Goal: Task Accomplishment & Management: Complete application form

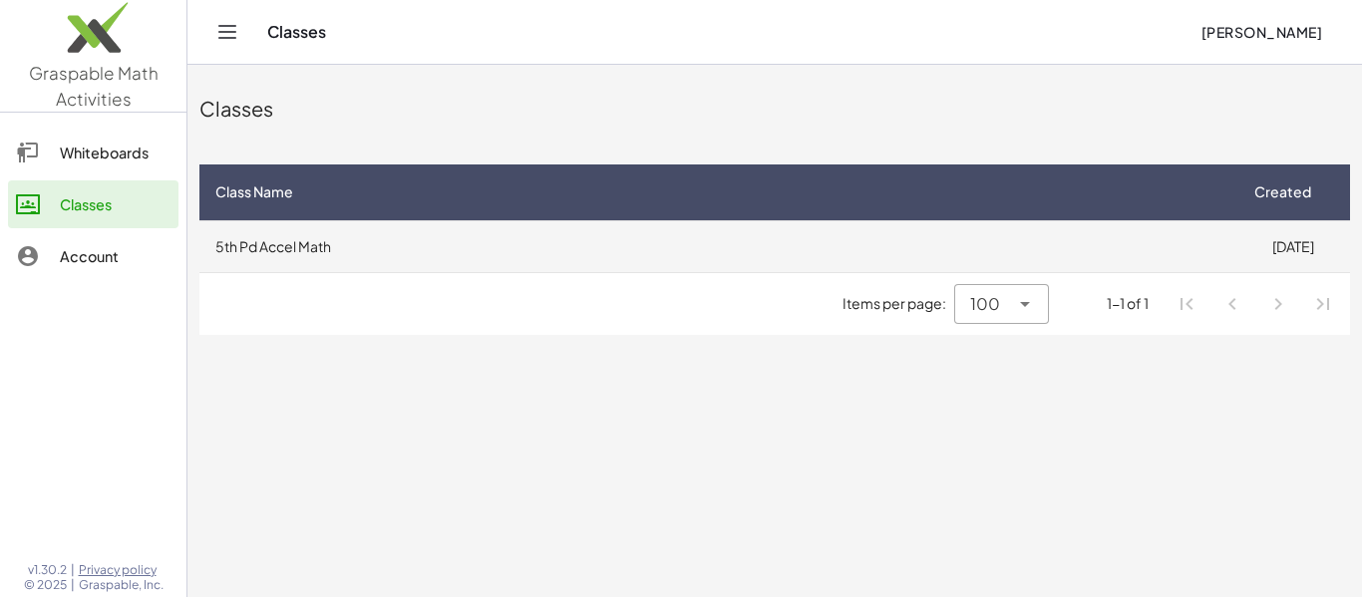
click at [748, 230] on td "5th Pd Accel Math" at bounding box center [717, 246] width 1036 height 52
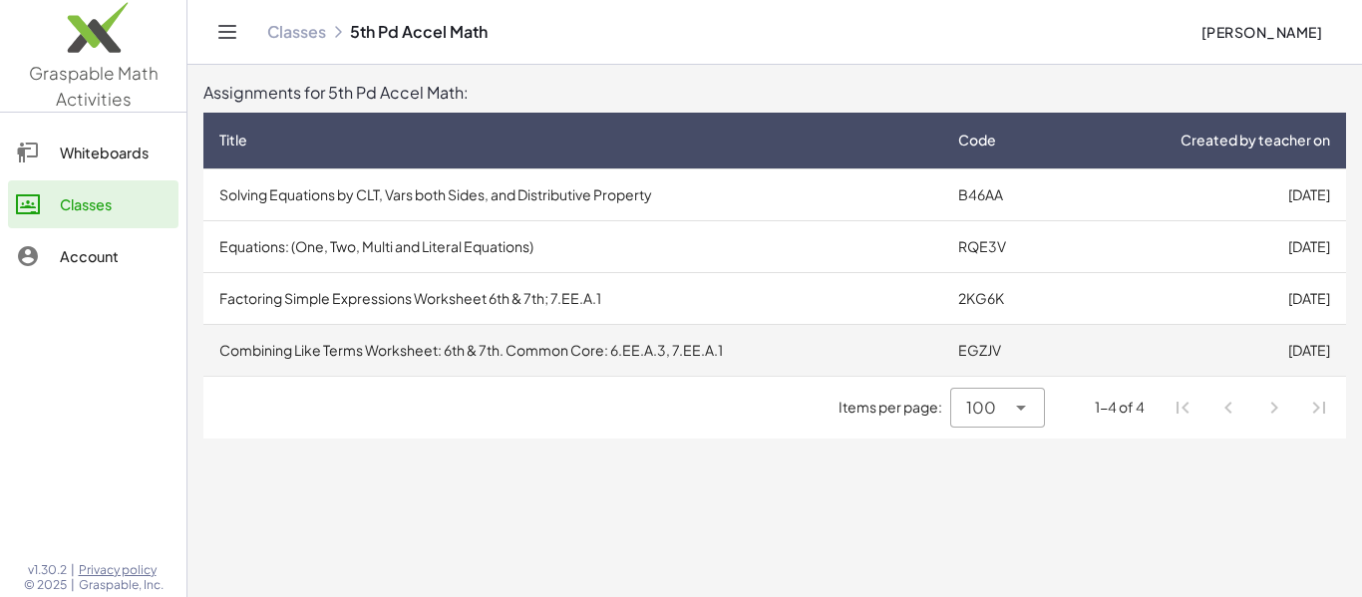
click at [566, 358] on td "Combining Like Terms Worksheet: 6th & 7th. Common Core: 6.EE.A.3, 7.EE.A.1" at bounding box center [572, 350] width 739 height 52
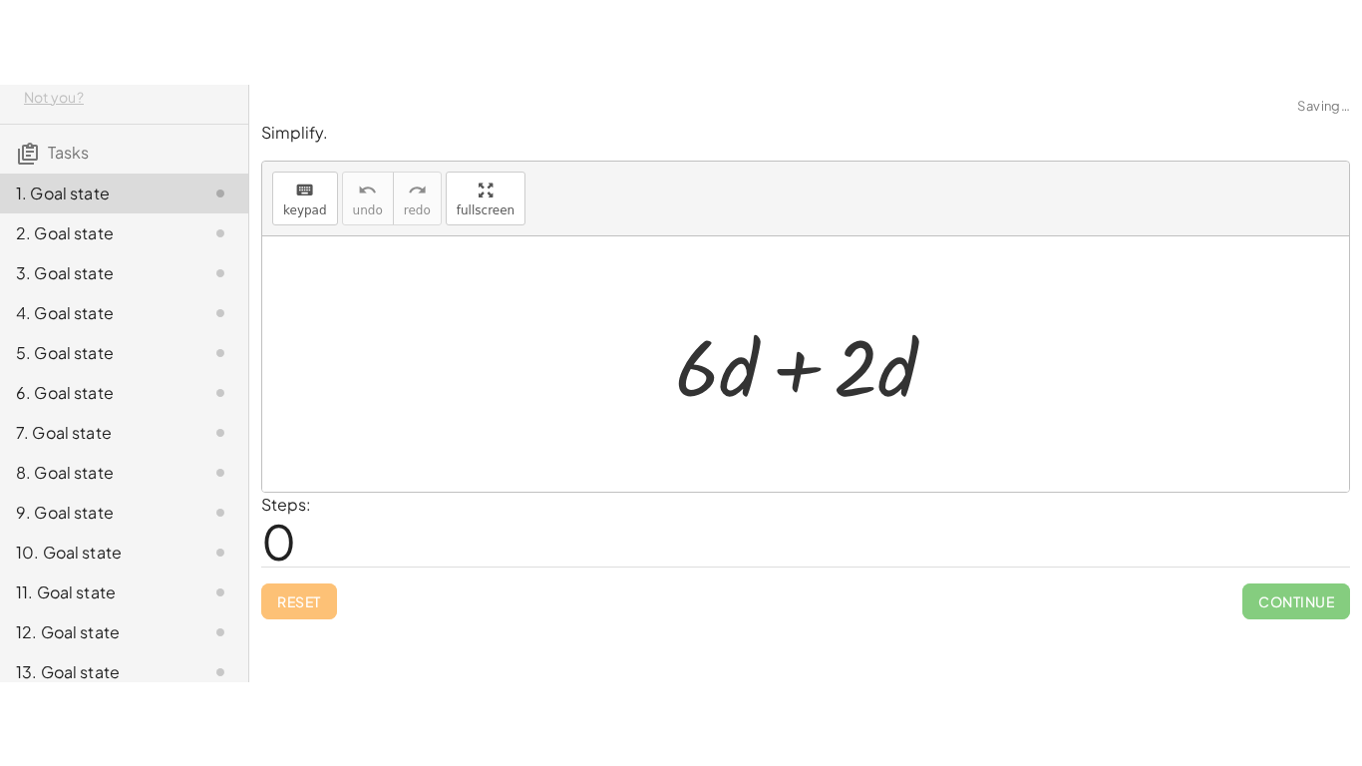
scroll to position [169, 0]
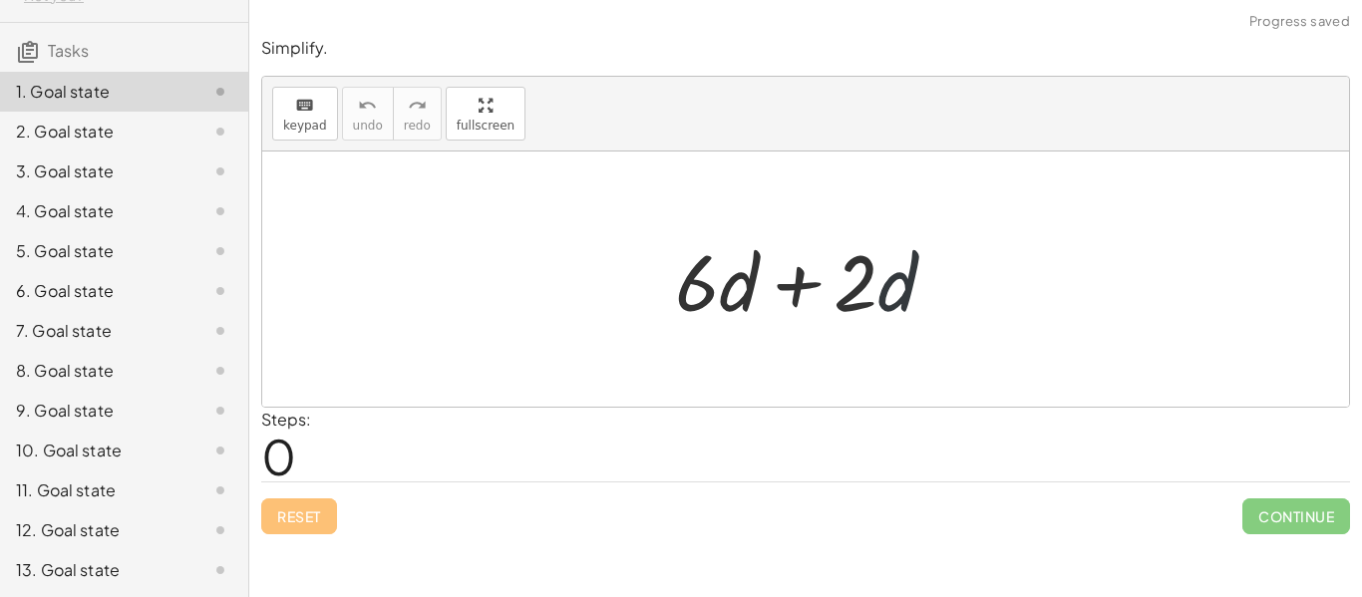
drag, startPoint x: 892, startPoint y: 317, endPoint x: 882, endPoint y: 308, distance: 13.4
click at [882, 308] on div at bounding box center [813, 279] width 297 height 103
drag, startPoint x: 878, startPoint y: 302, endPoint x: 846, endPoint y: 296, distance: 32.5
click at [846, 296] on div at bounding box center [813, 279] width 297 height 103
click at [849, 293] on div at bounding box center [813, 279] width 297 height 103
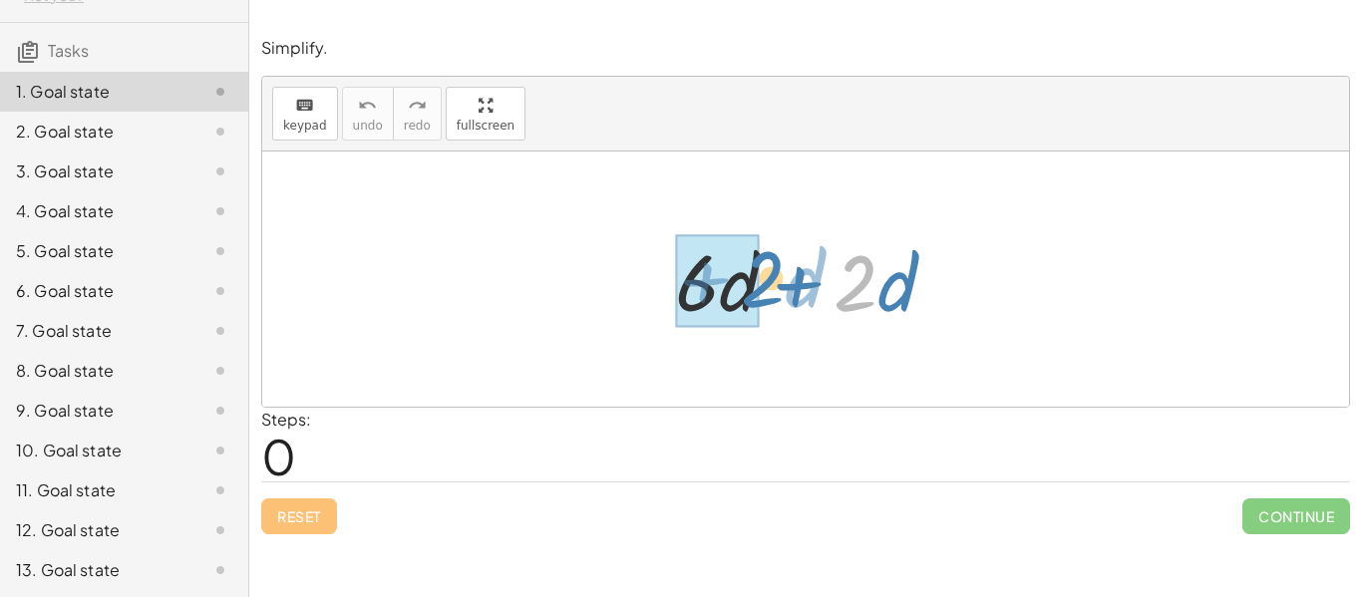
drag, startPoint x: 872, startPoint y: 292, endPoint x: 757, endPoint y: 287, distance: 115.8
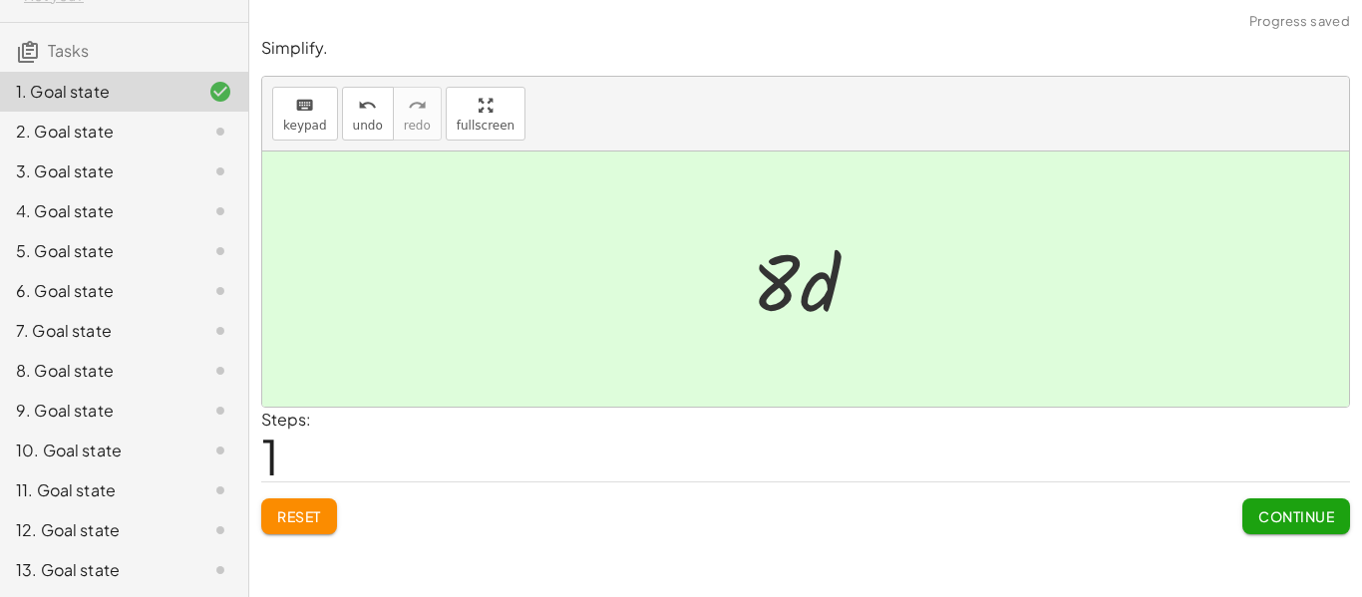
click at [1330, 516] on span "Continue" at bounding box center [1296, 516] width 76 height 18
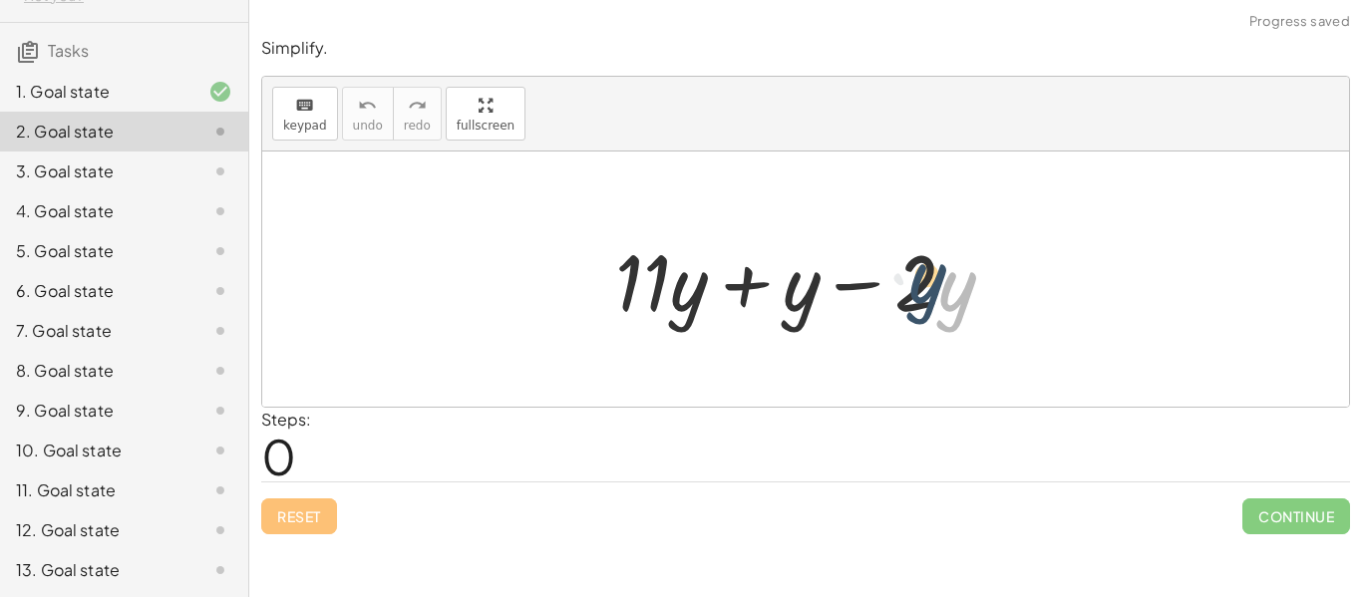
drag, startPoint x: 940, startPoint y: 288, endPoint x: 912, endPoint y: 279, distance: 29.3
click at [912, 279] on div at bounding box center [812, 279] width 415 height 103
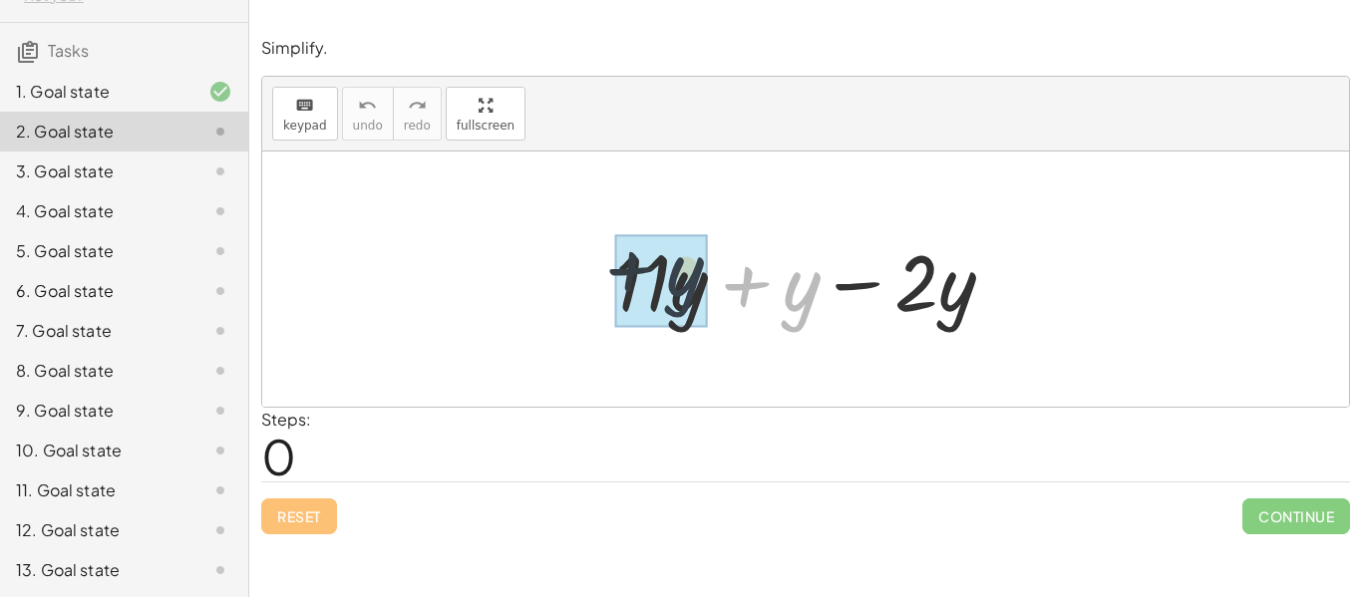
drag, startPoint x: 801, startPoint y: 288, endPoint x: 676, endPoint y: 272, distance: 125.6
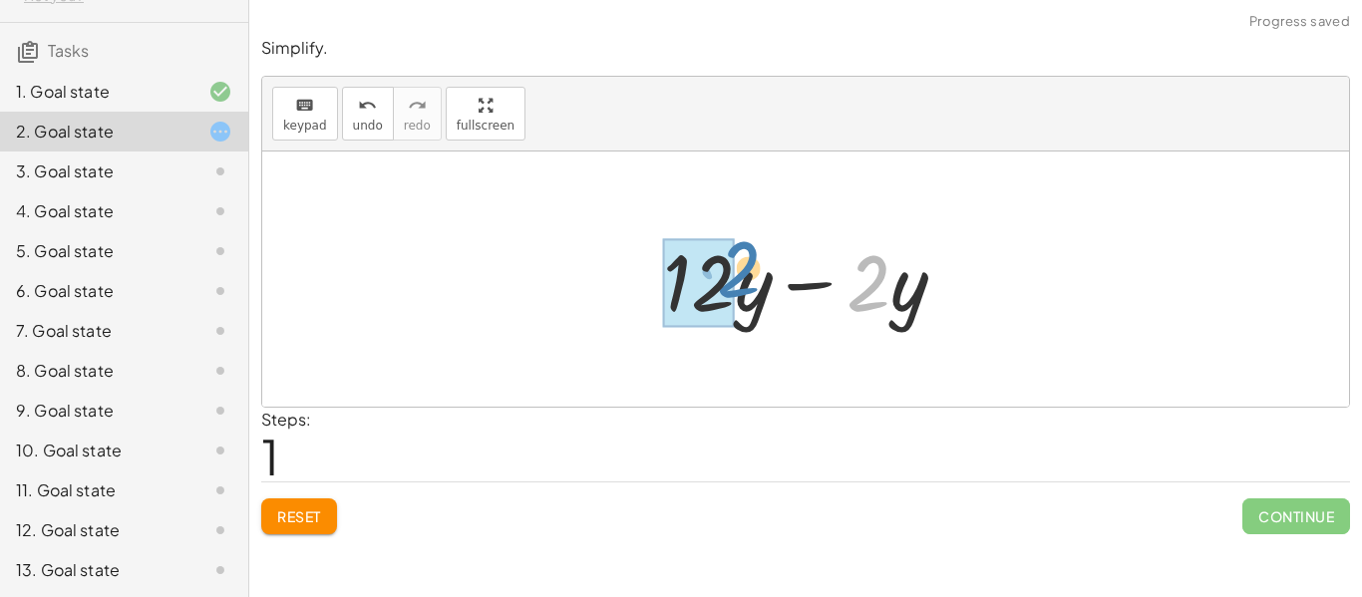
drag, startPoint x: 881, startPoint y: 291, endPoint x: 733, endPoint y: 277, distance: 149.2
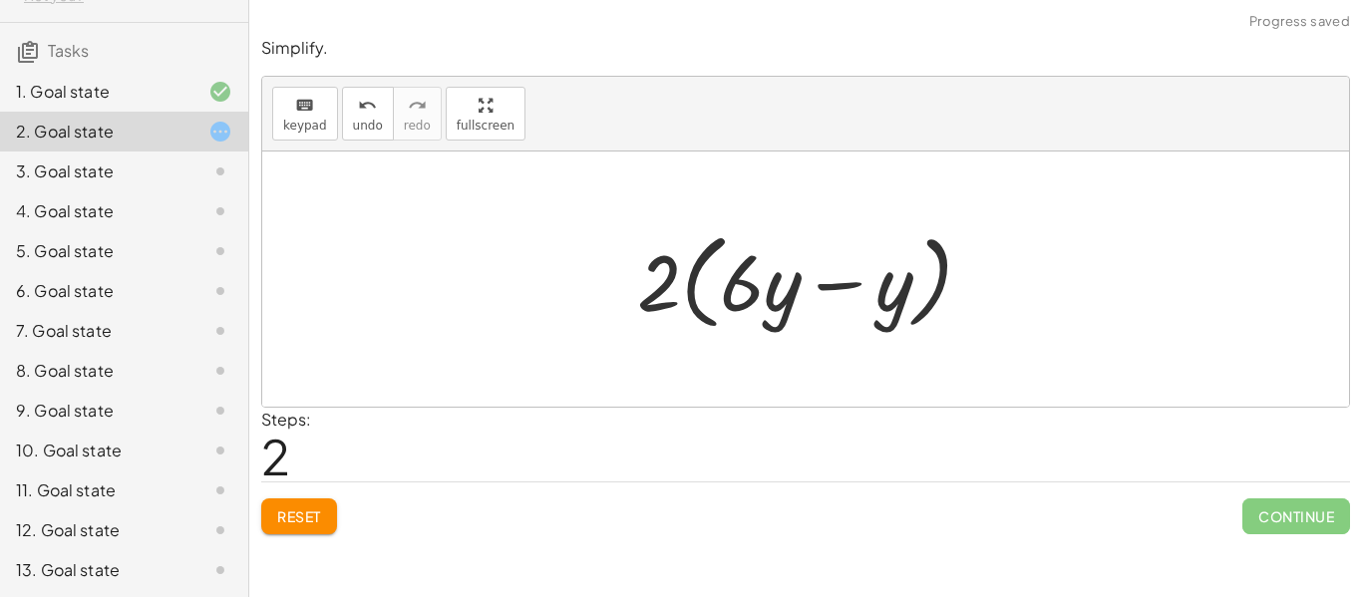
click at [283, 504] on button "Reset" at bounding box center [299, 517] width 76 height 36
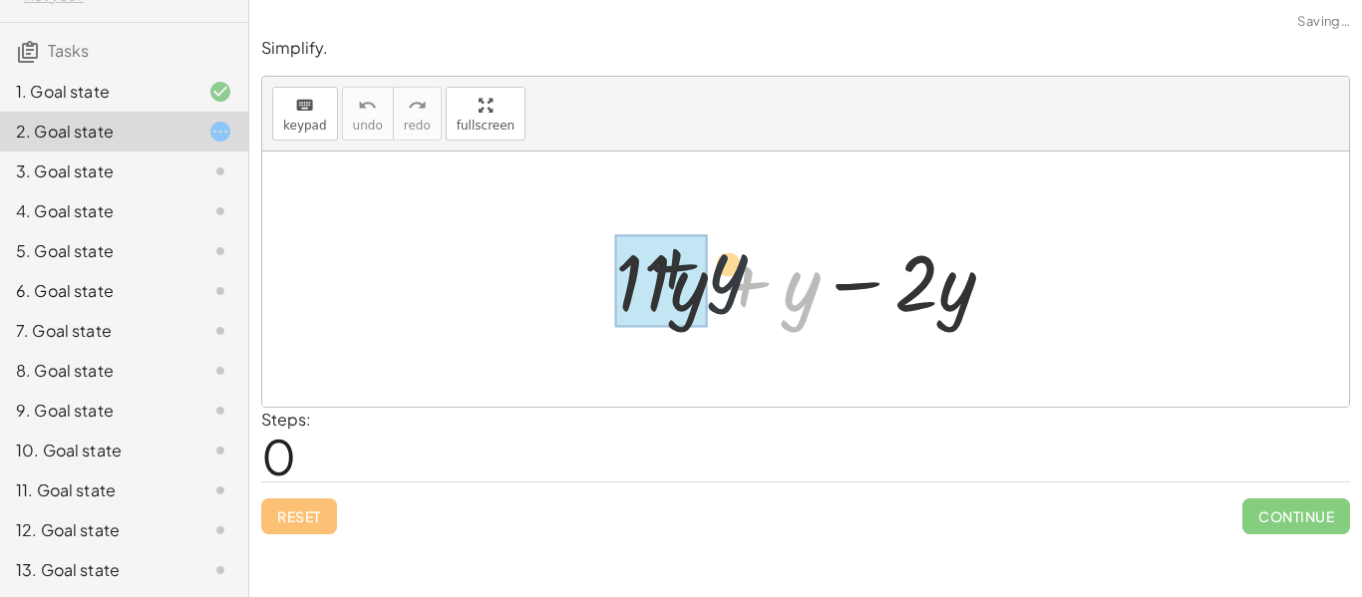
drag, startPoint x: 788, startPoint y: 319, endPoint x: 682, endPoint y: 292, distance: 109.1
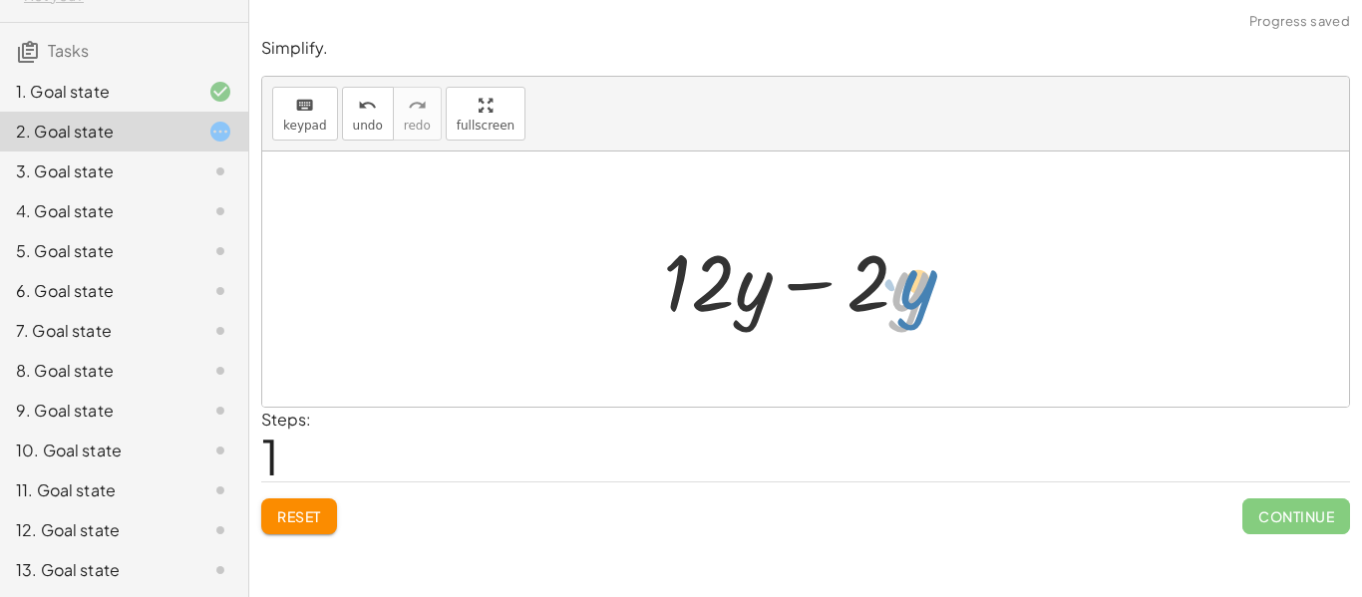
drag, startPoint x: 904, startPoint y: 292, endPoint x: 915, endPoint y: 290, distance: 11.1
click at [915, 290] on div at bounding box center [812, 279] width 319 height 103
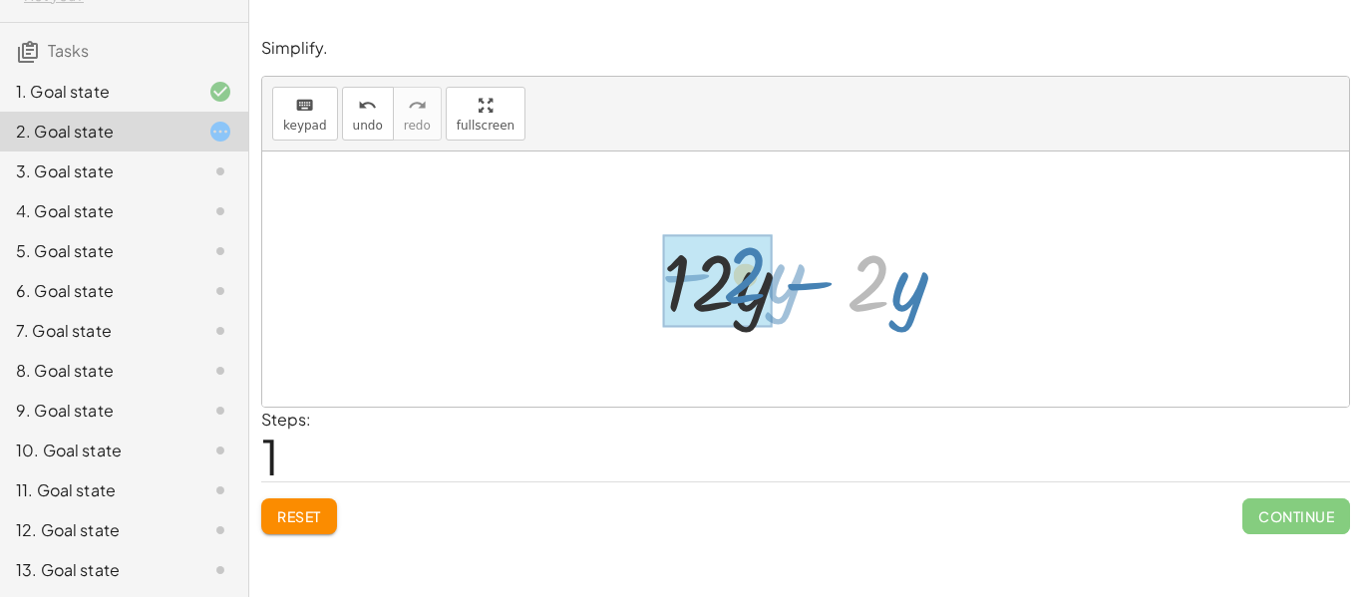
drag, startPoint x: 879, startPoint y: 283, endPoint x: 755, endPoint y: 275, distance: 124.9
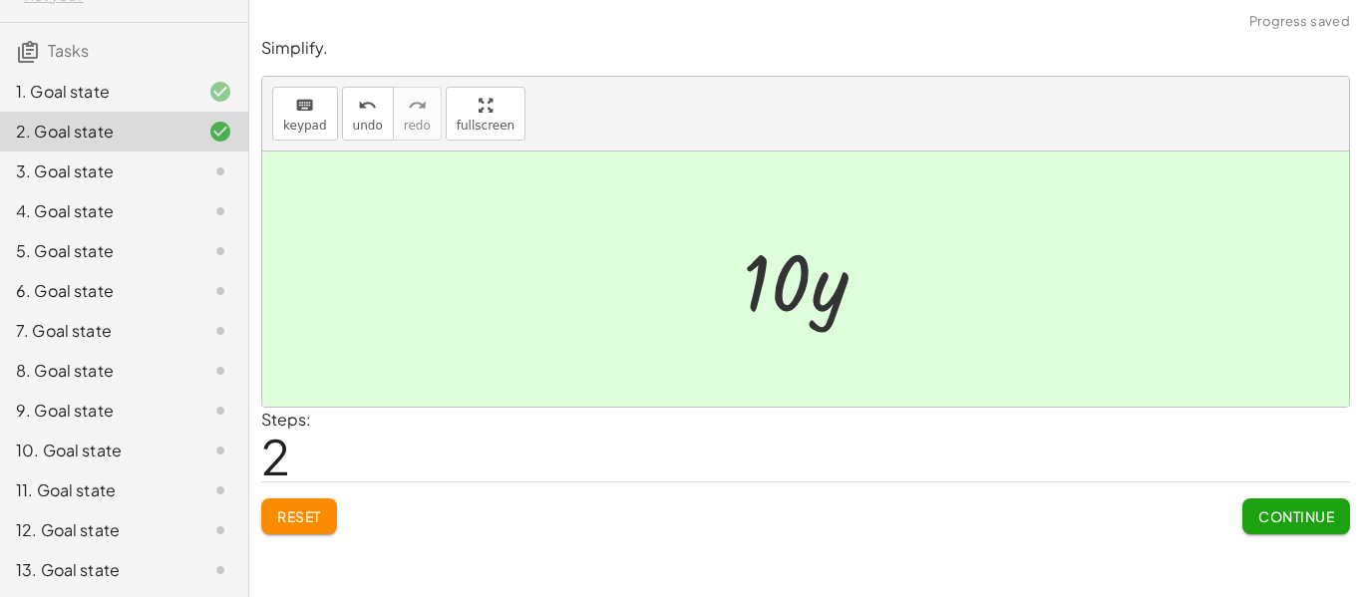
click at [1323, 522] on span "Continue" at bounding box center [1296, 516] width 76 height 18
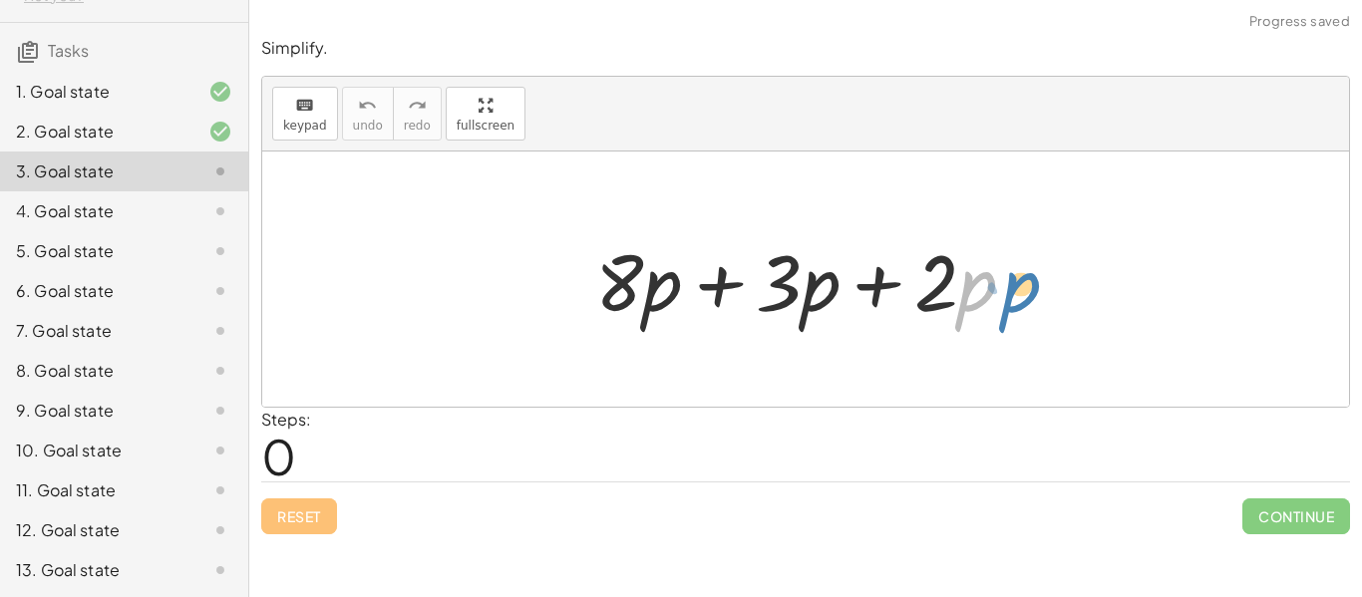
drag, startPoint x: 962, startPoint y: 283, endPoint x: 995, endPoint y: 282, distance: 32.9
click at [995, 282] on div at bounding box center [813, 279] width 456 height 103
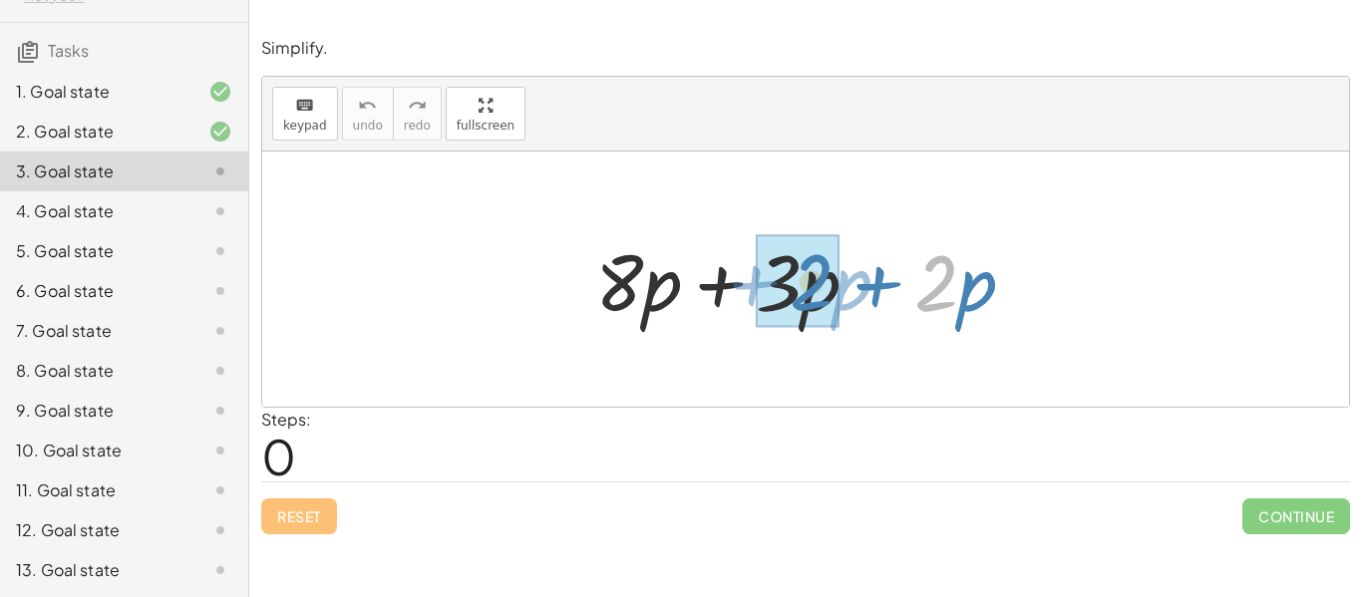
drag, startPoint x: 943, startPoint y: 281, endPoint x: 812, endPoint y: 279, distance: 131.6
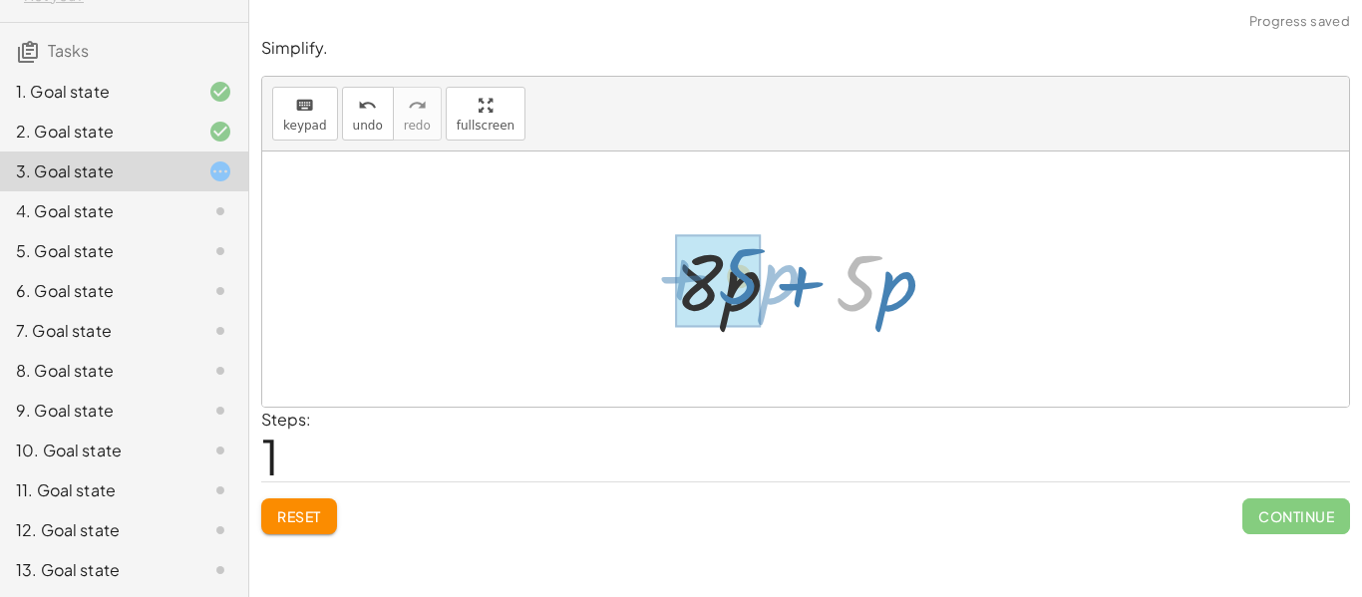
drag, startPoint x: 865, startPoint y: 285, endPoint x: 731, endPoint y: 279, distance: 134.7
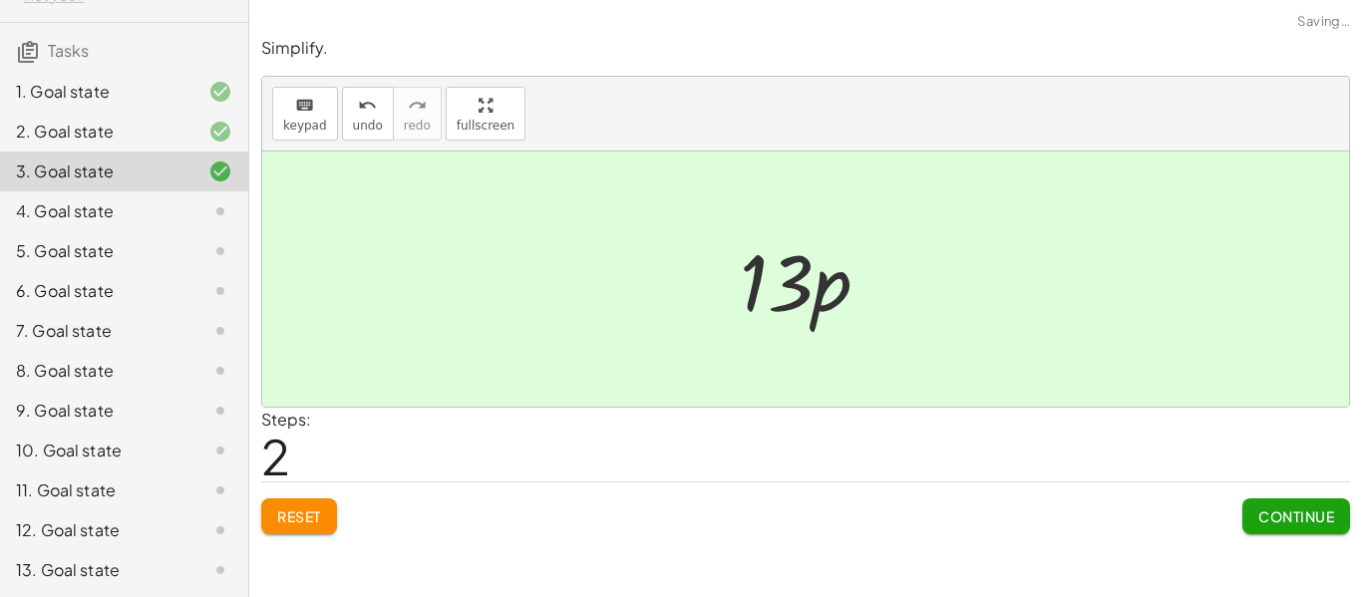
click at [1265, 507] on span "Continue" at bounding box center [1296, 516] width 76 height 18
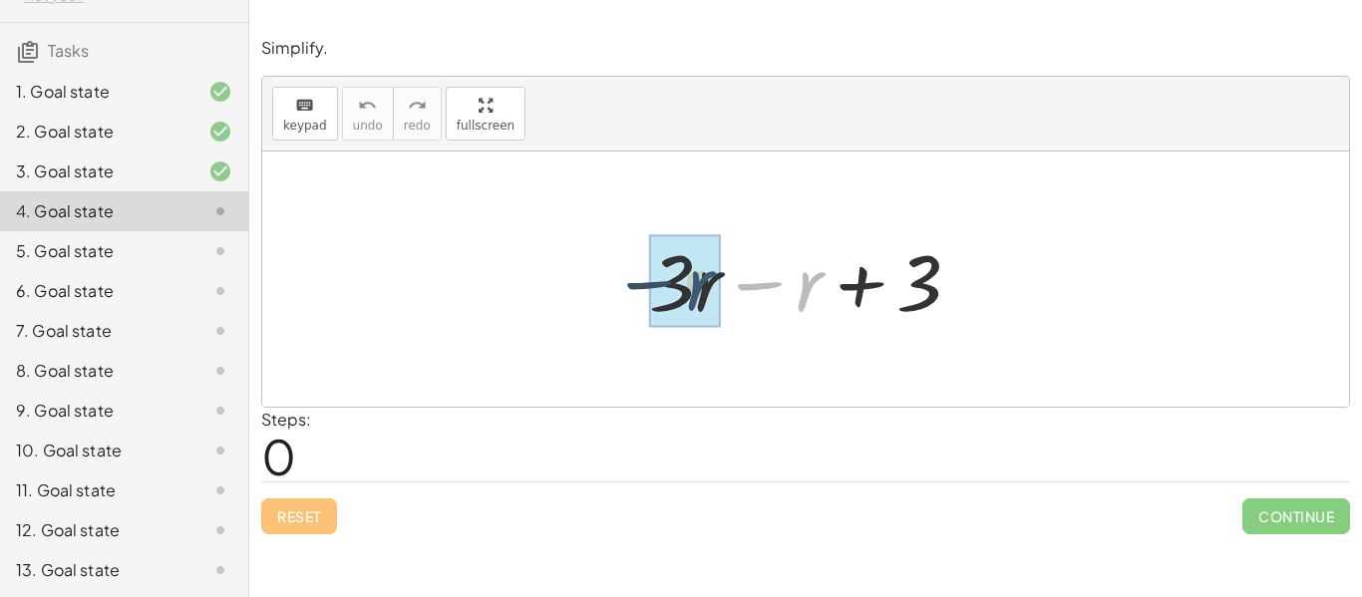
drag, startPoint x: 816, startPoint y: 286, endPoint x: 701, endPoint y: 284, distance: 114.7
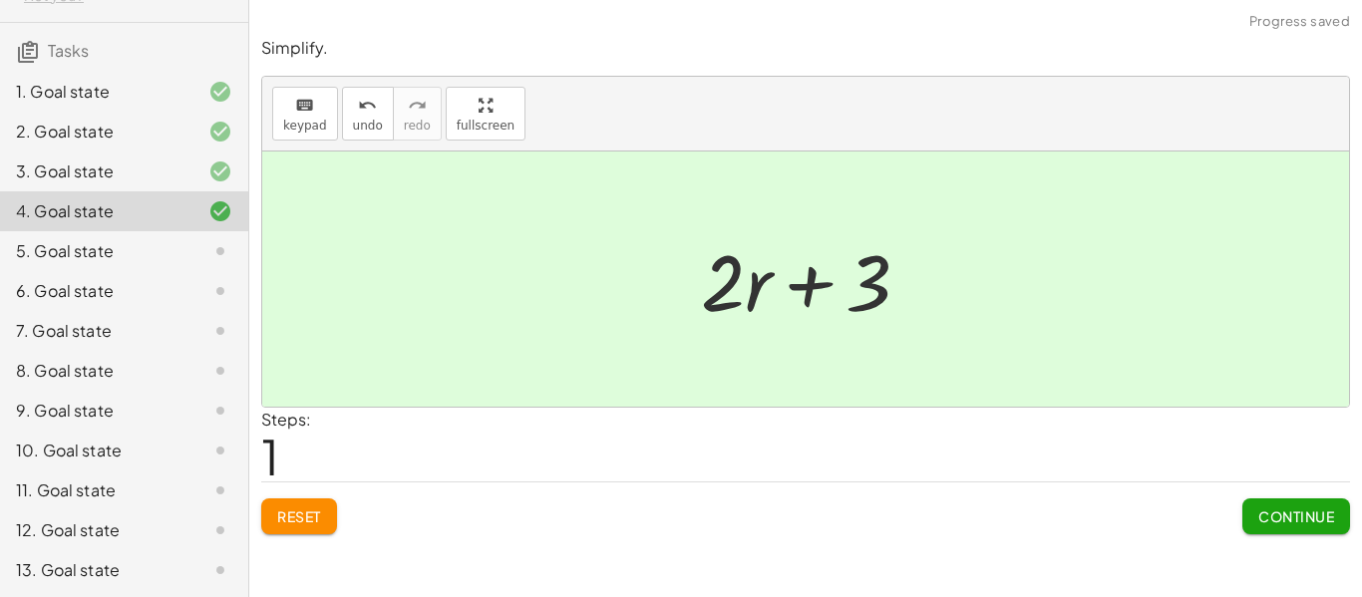
click at [1293, 516] on span "Continue" at bounding box center [1296, 516] width 76 height 18
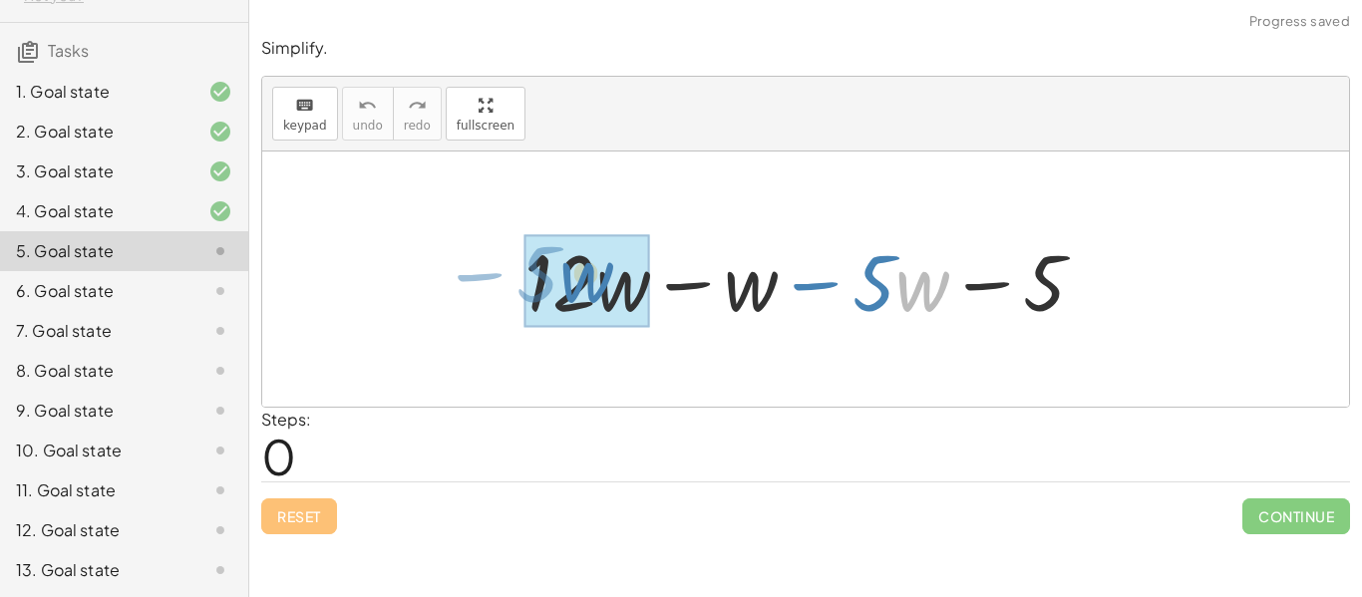
drag, startPoint x: 911, startPoint y: 276, endPoint x: 574, endPoint y: 268, distance: 337.1
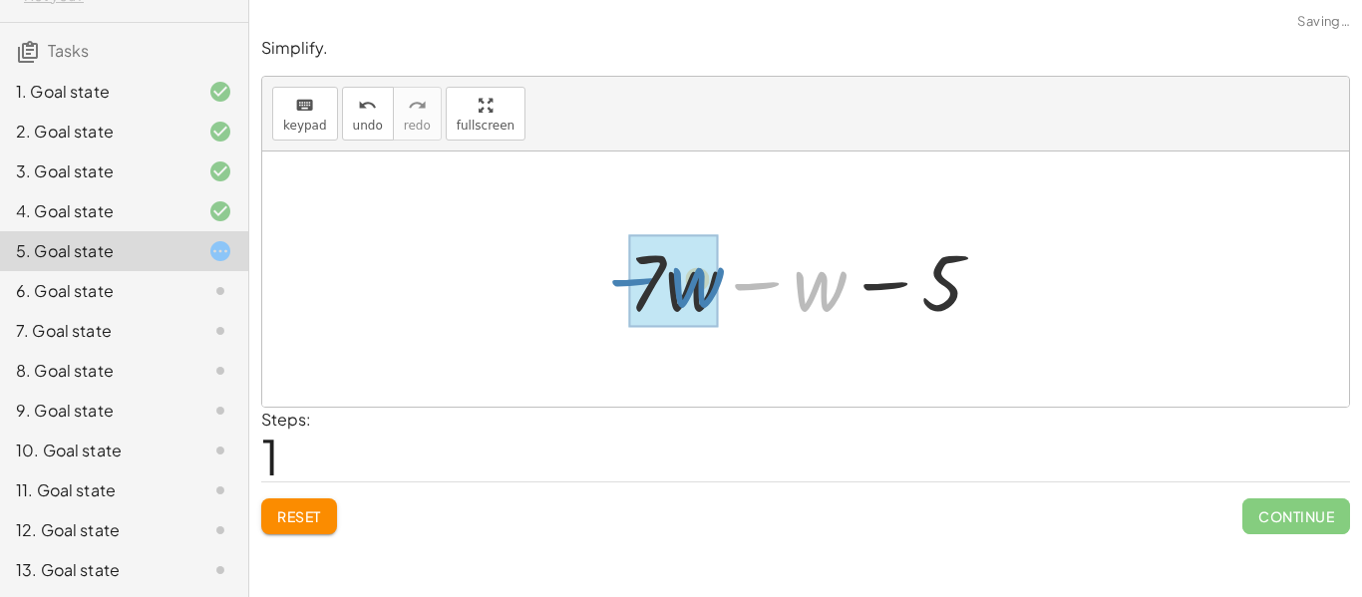
drag, startPoint x: 829, startPoint y: 291, endPoint x: 703, endPoint y: 287, distance: 125.7
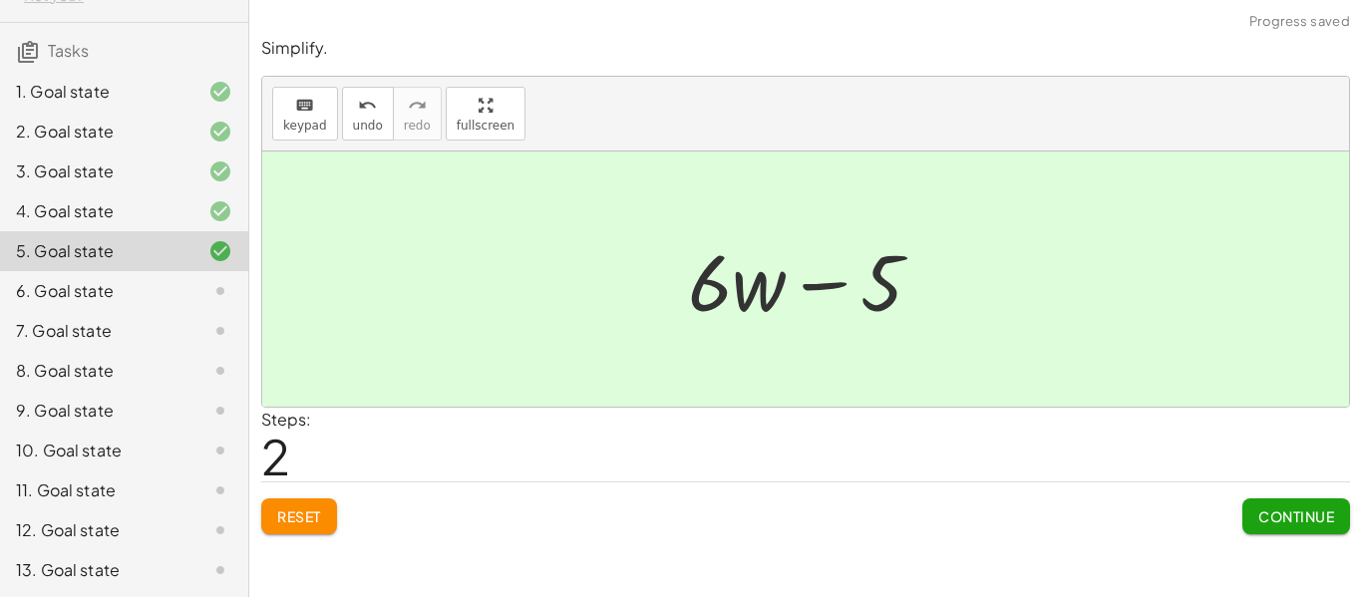
click at [1262, 524] on span "Continue" at bounding box center [1296, 516] width 76 height 18
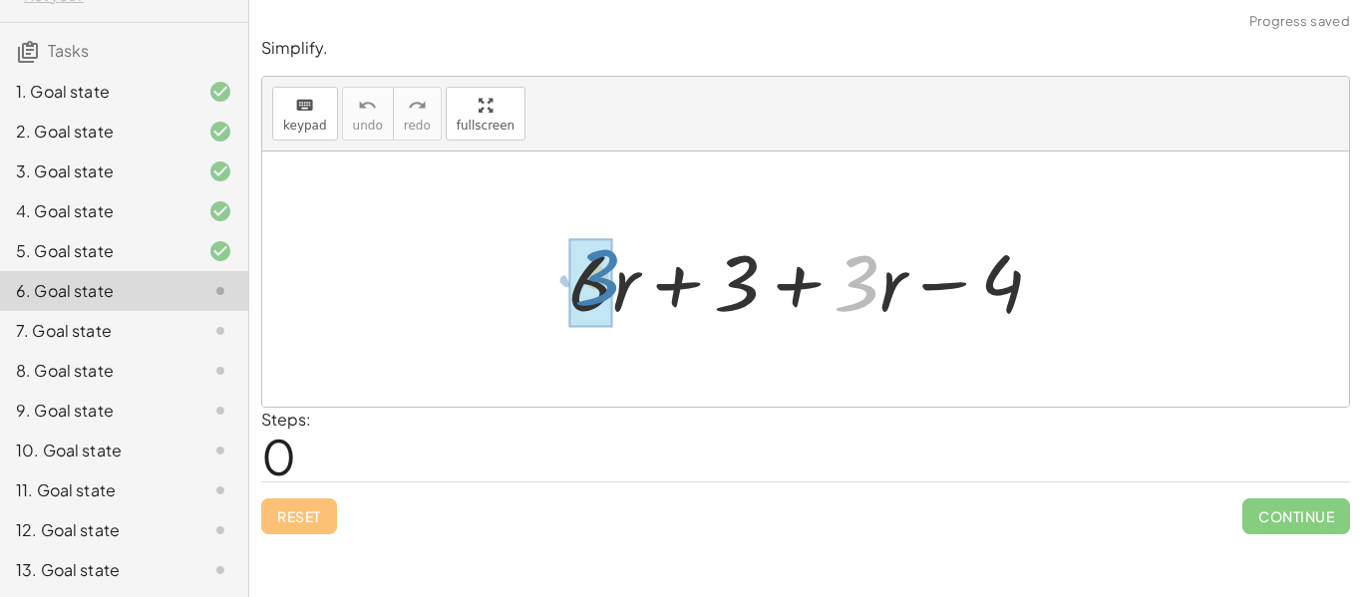
drag, startPoint x: 856, startPoint y: 302, endPoint x: 597, endPoint y: 297, distance: 259.3
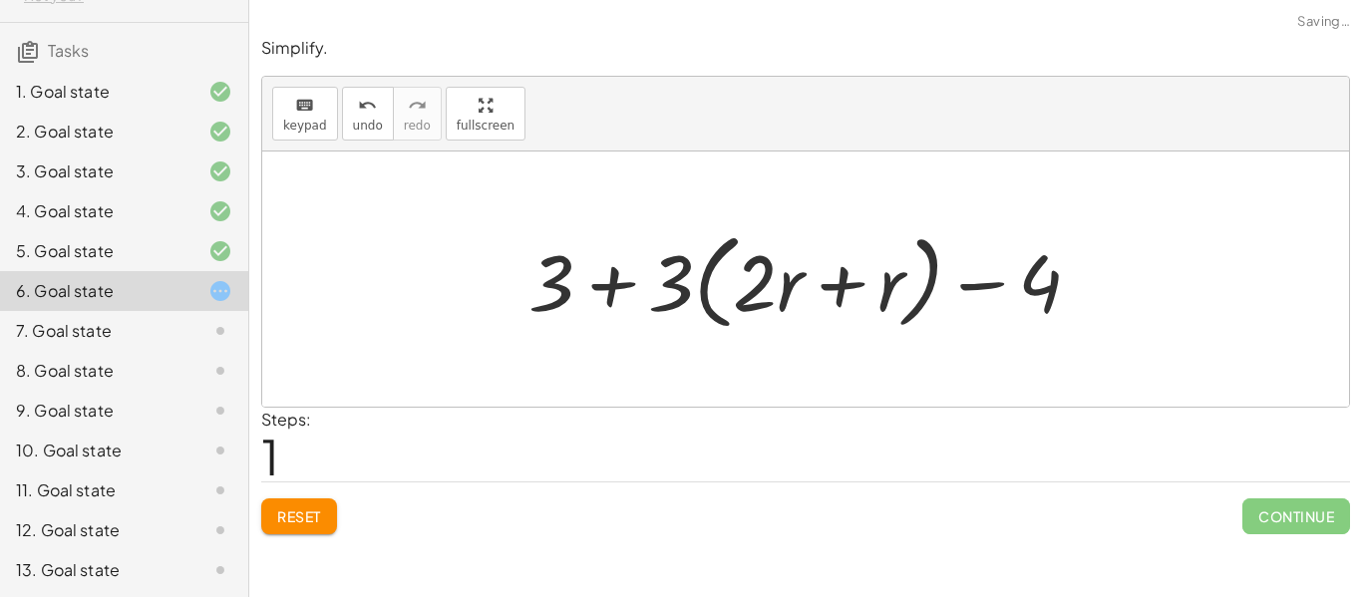
click at [292, 519] on span "Reset" at bounding box center [299, 516] width 44 height 18
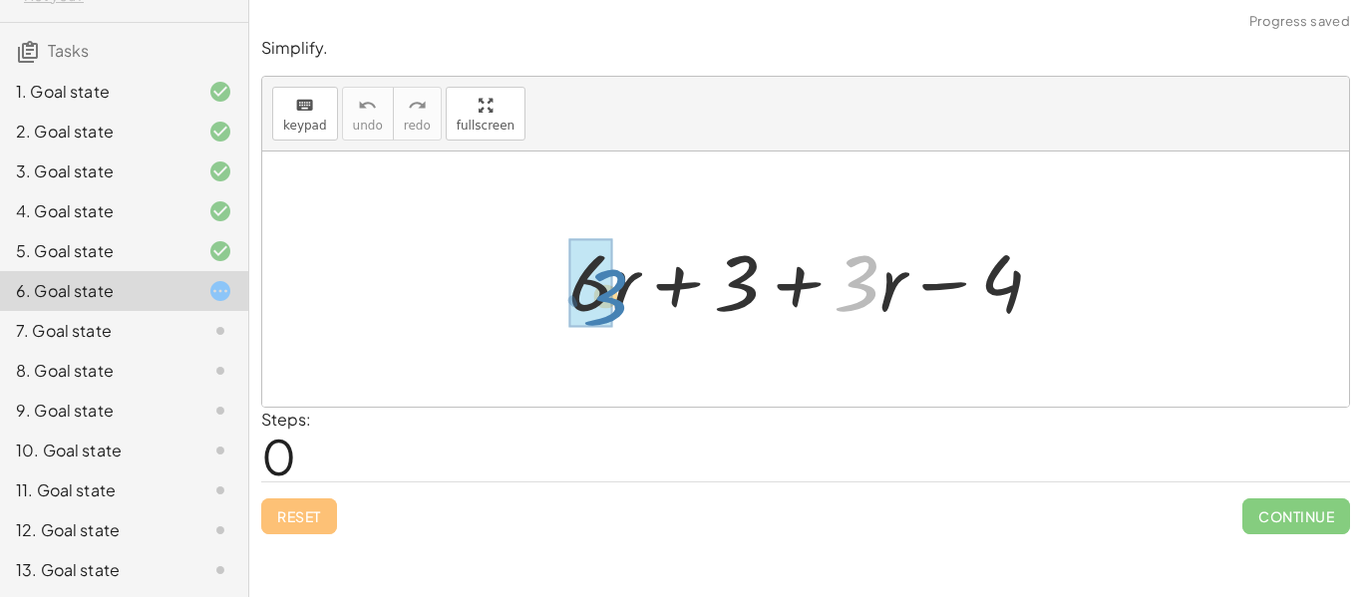
drag, startPoint x: 864, startPoint y: 288, endPoint x: 603, endPoint y: 297, distance: 261.4
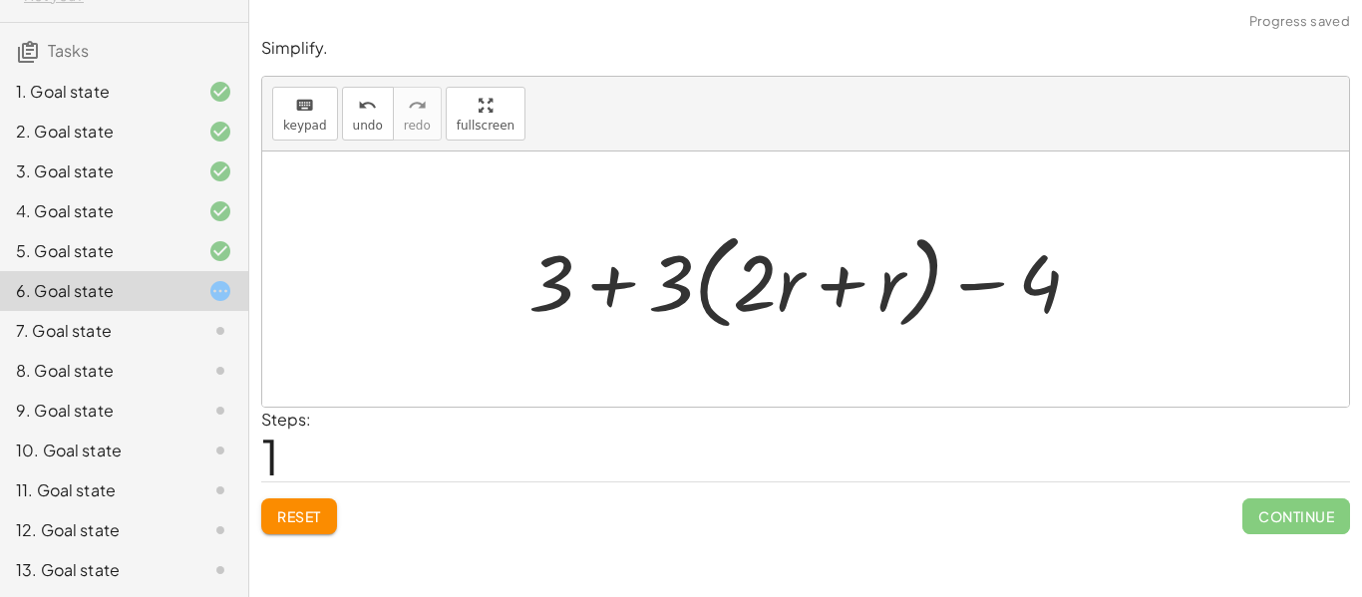
click at [293, 516] on span "Reset" at bounding box center [299, 516] width 44 height 18
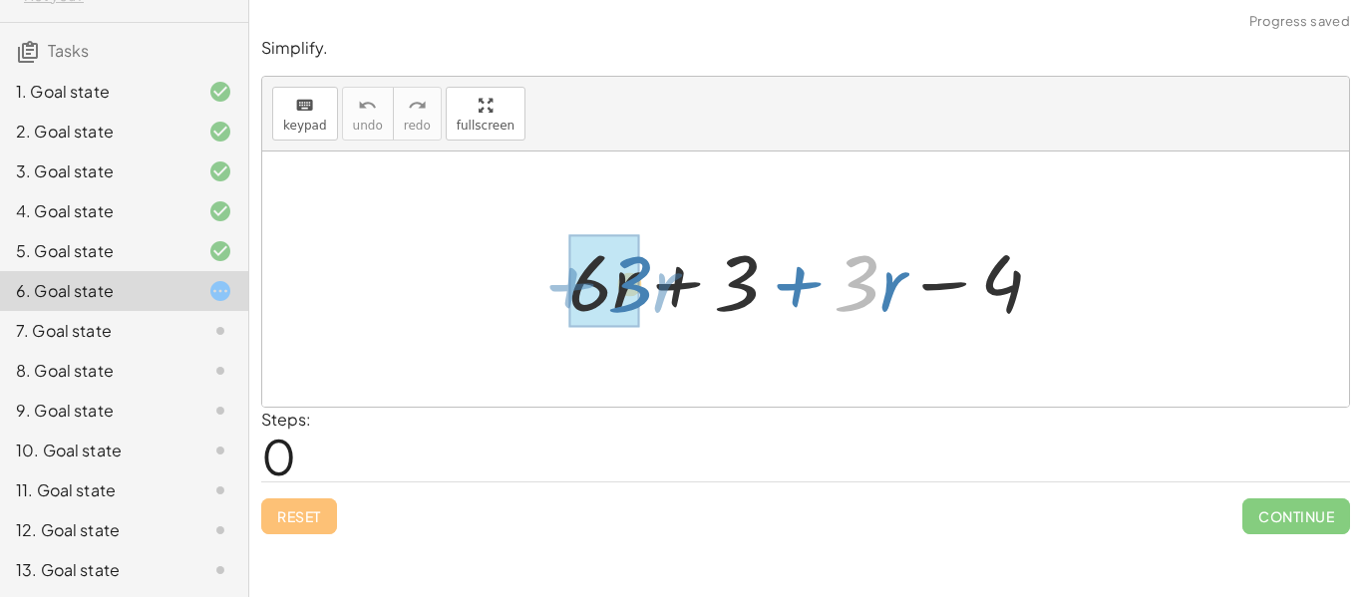
drag, startPoint x: 874, startPoint y: 269, endPoint x: 648, endPoint y: 270, distance: 226.3
click at [648, 270] on div at bounding box center [813, 279] width 510 height 103
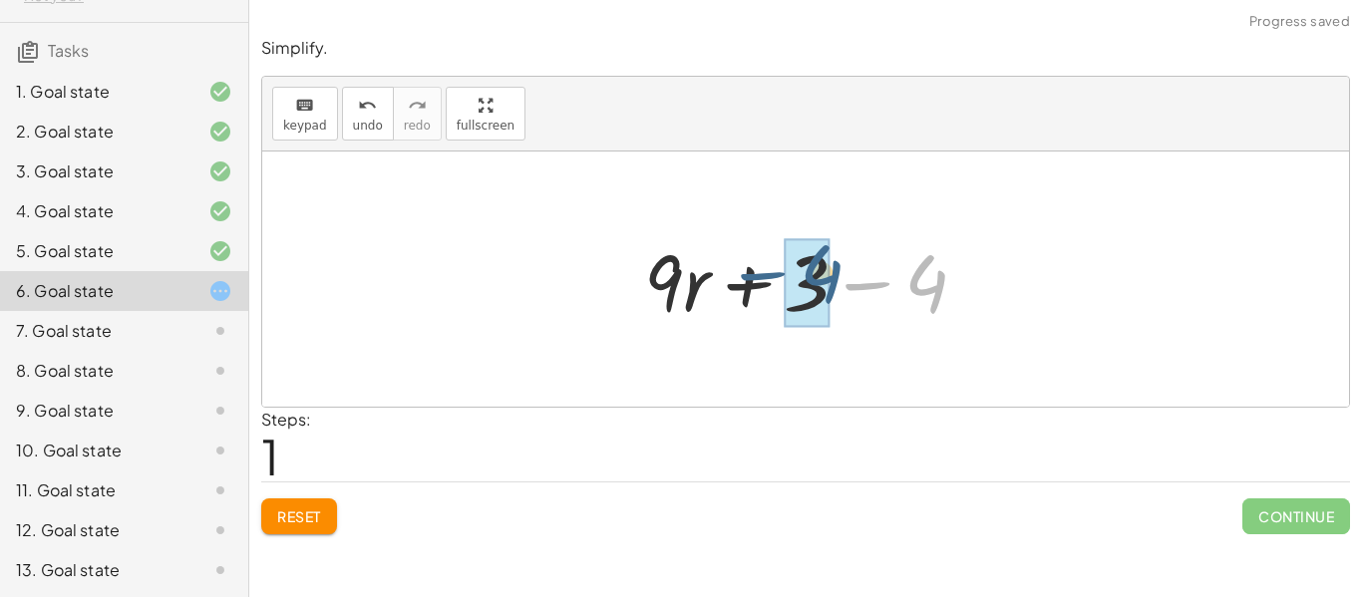
drag, startPoint x: 945, startPoint y: 277, endPoint x: 828, endPoint y: 269, distance: 117.9
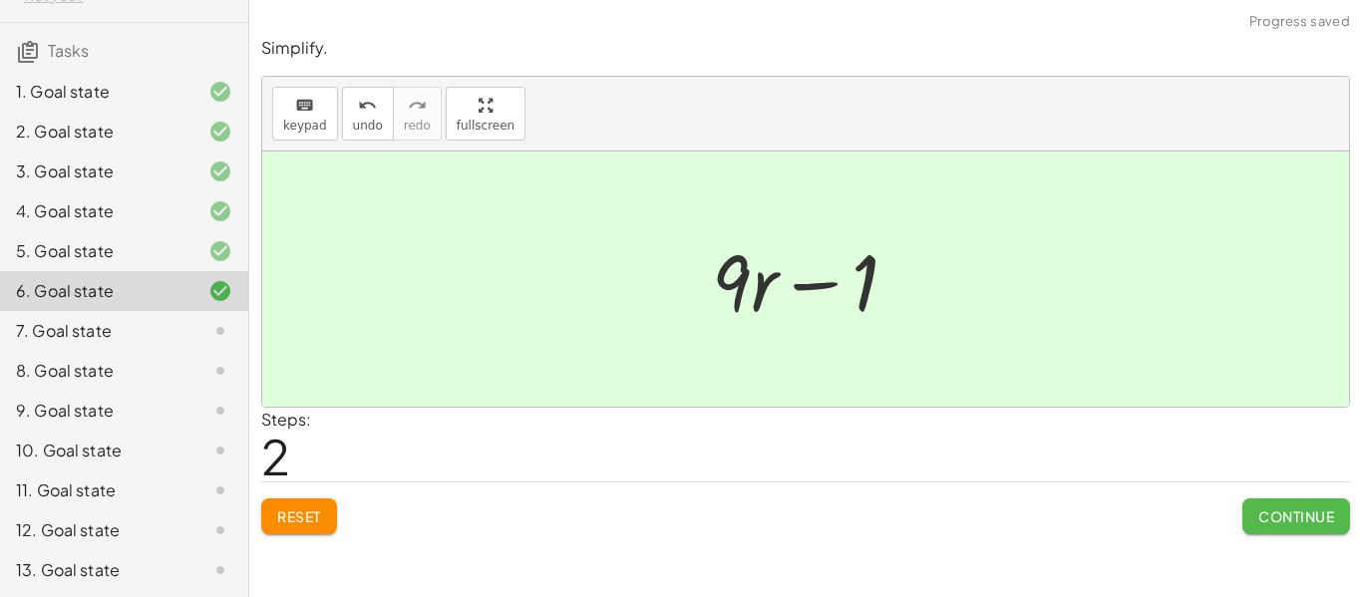
click at [1295, 514] on span "Continue" at bounding box center [1296, 516] width 76 height 18
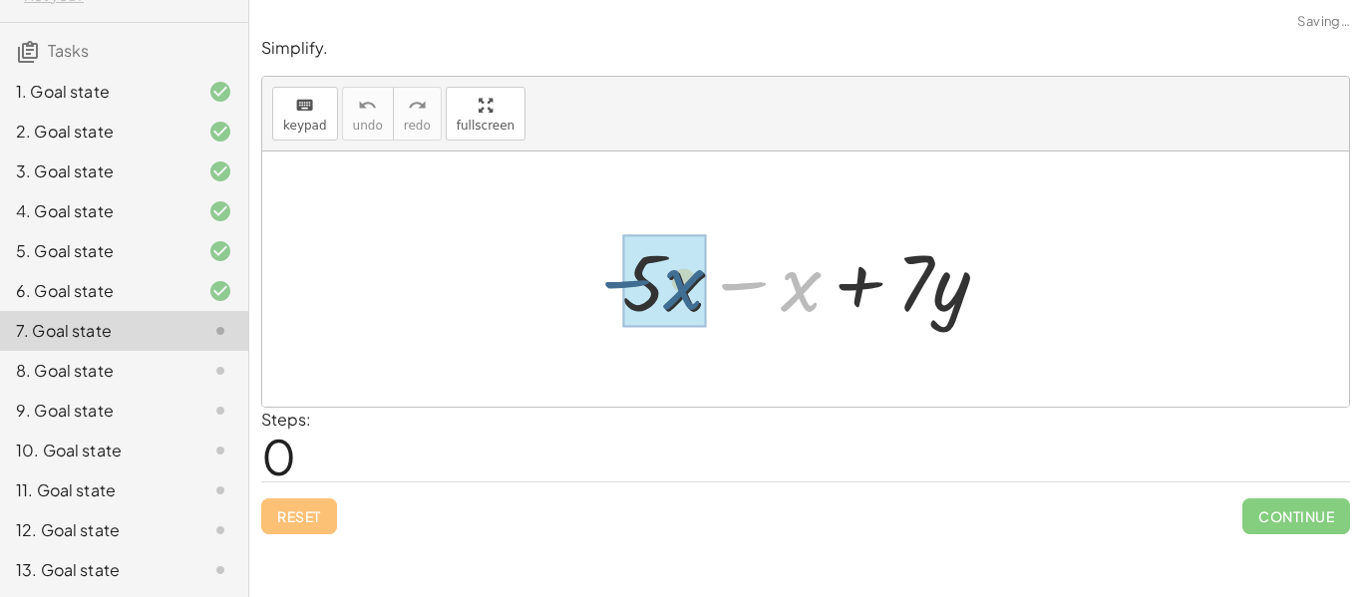
drag, startPoint x: 804, startPoint y: 280, endPoint x: 681, endPoint y: 276, distance: 122.7
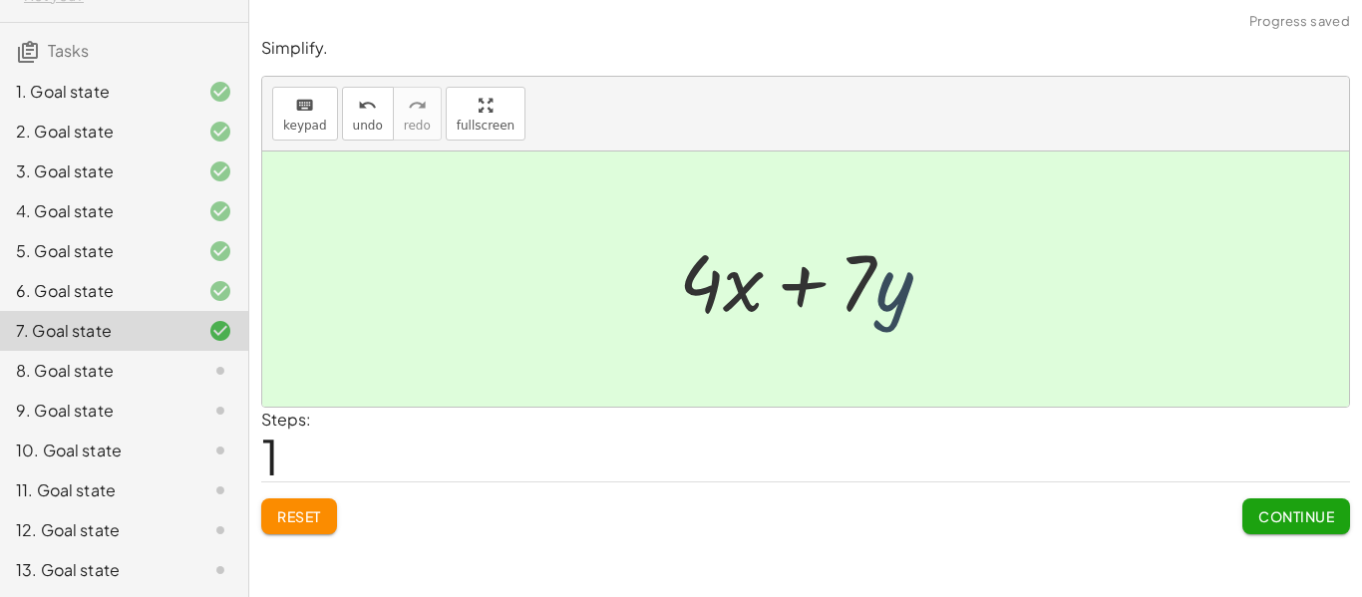
click at [884, 289] on div at bounding box center [813, 279] width 288 height 103
click at [1266, 525] on button "Continue" at bounding box center [1296, 517] width 108 height 36
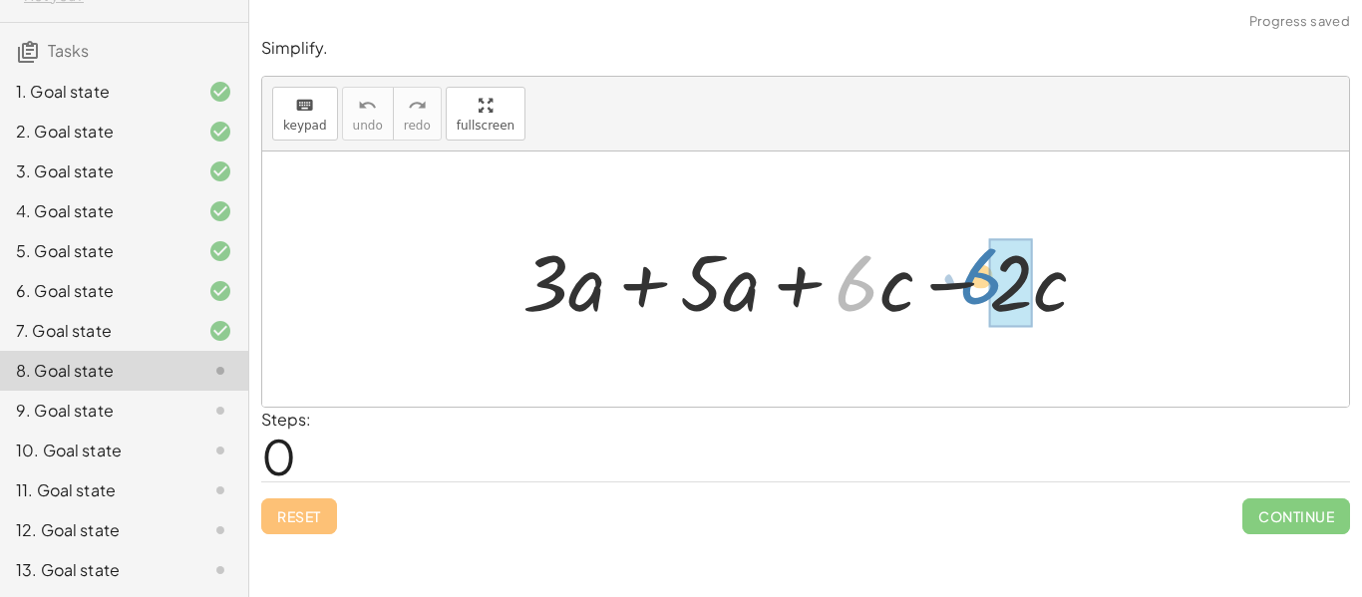
drag, startPoint x: 863, startPoint y: 282, endPoint x: 993, endPoint y: 276, distance: 129.8
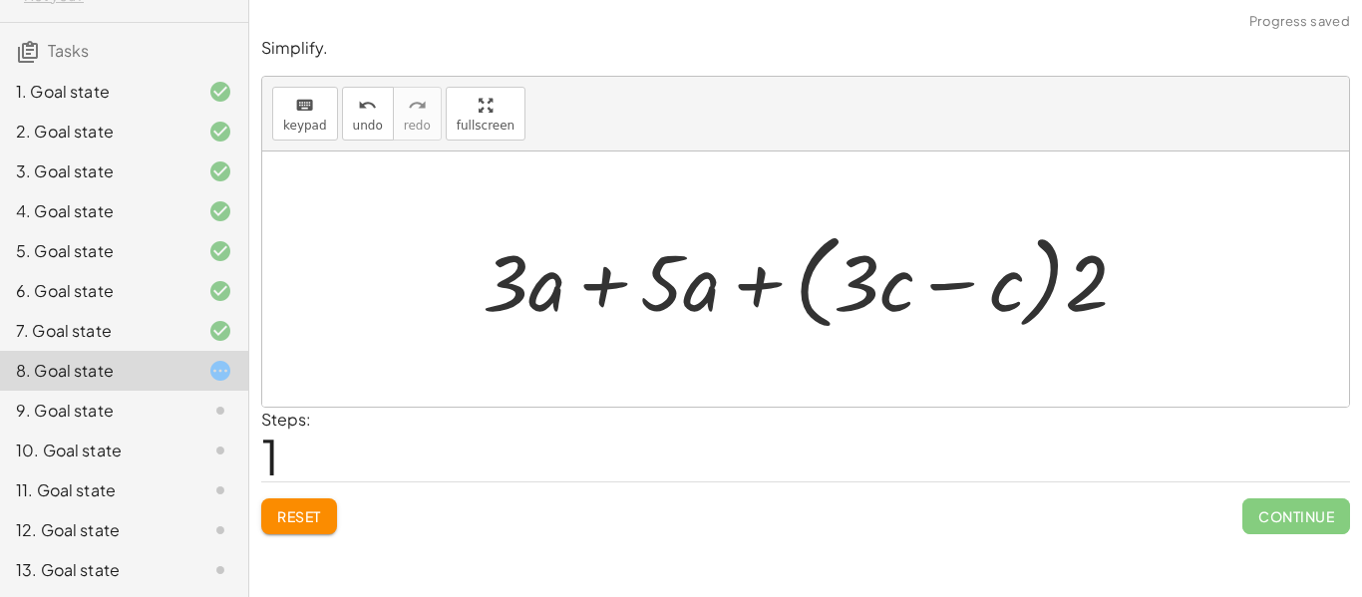
click at [289, 516] on span "Reset" at bounding box center [299, 516] width 44 height 18
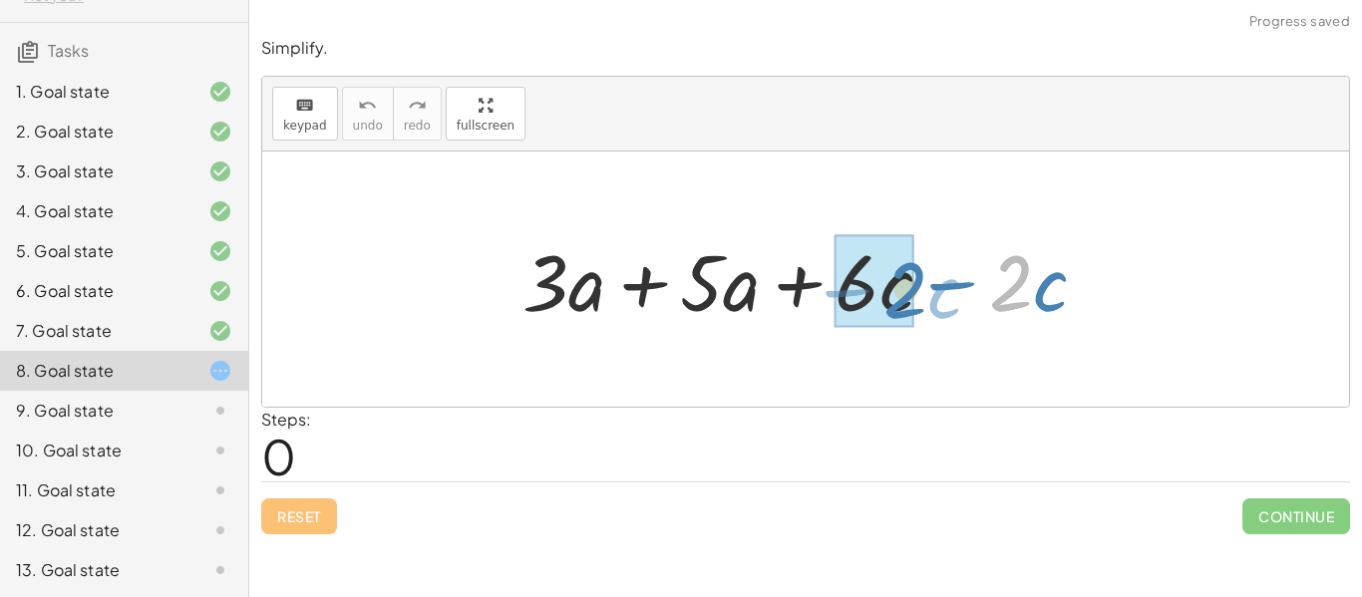
drag, startPoint x: 1027, startPoint y: 292, endPoint x: 909, endPoint y: 296, distance: 117.7
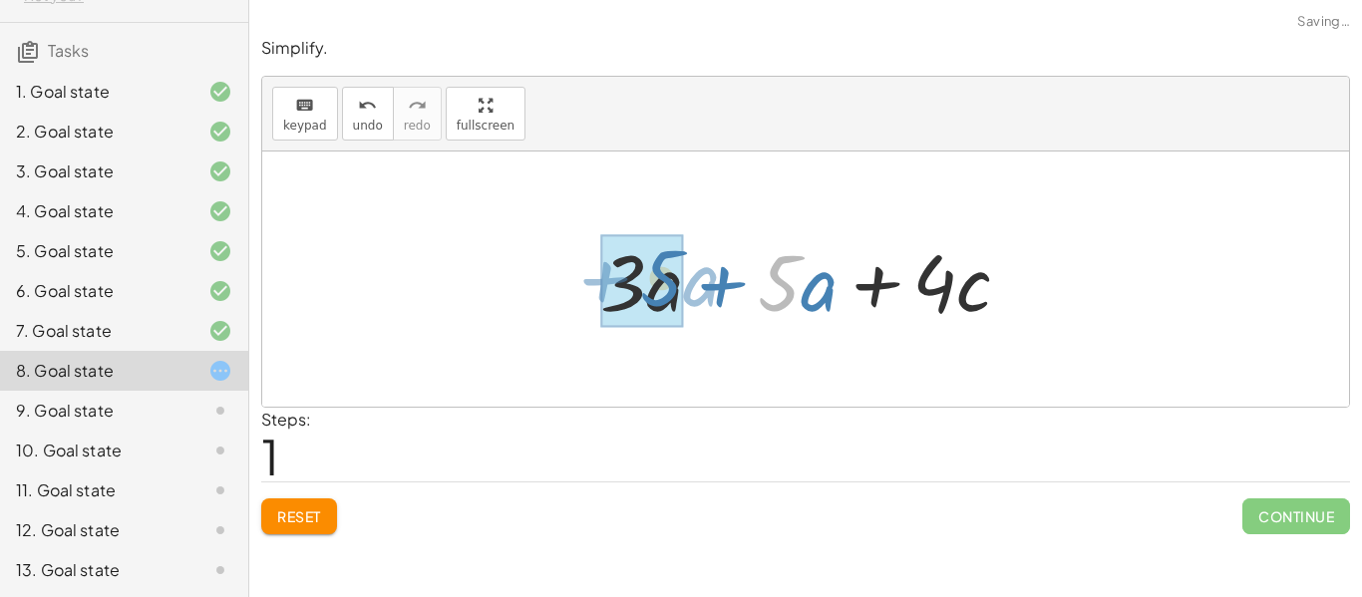
drag, startPoint x: 791, startPoint y: 288, endPoint x: 670, endPoint y: 284, distance: 120.7
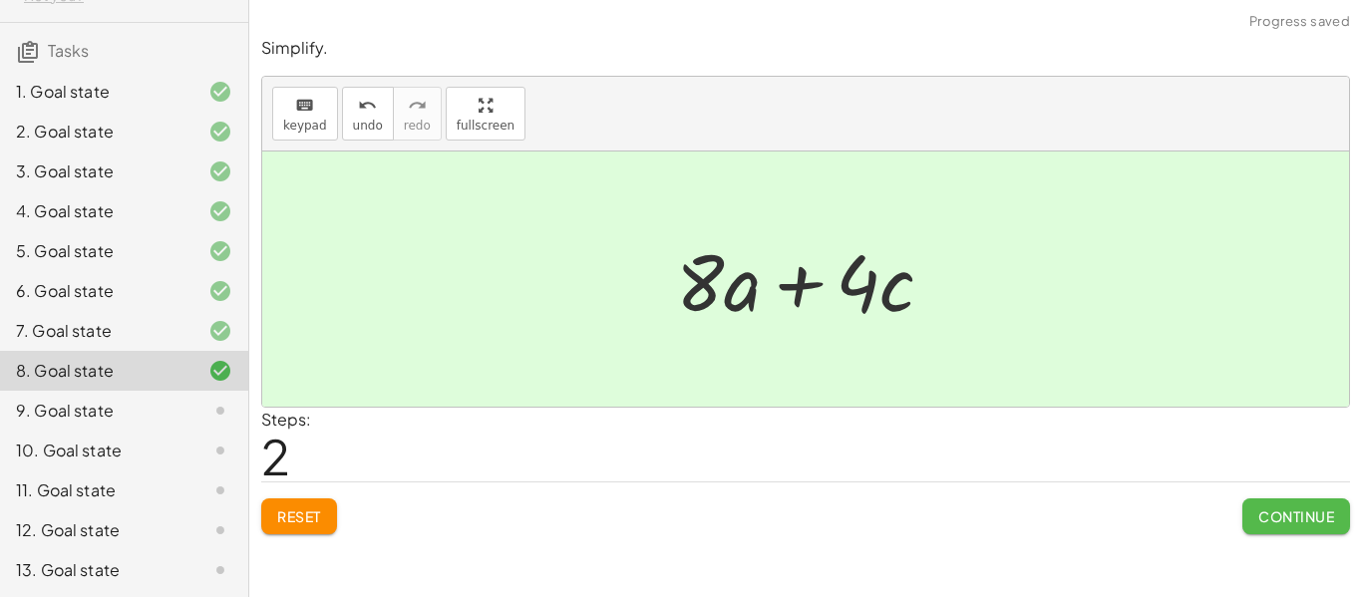
click at [1321, 510] on span "Continue" at bounding box center [1296, 516] width 76 height 18
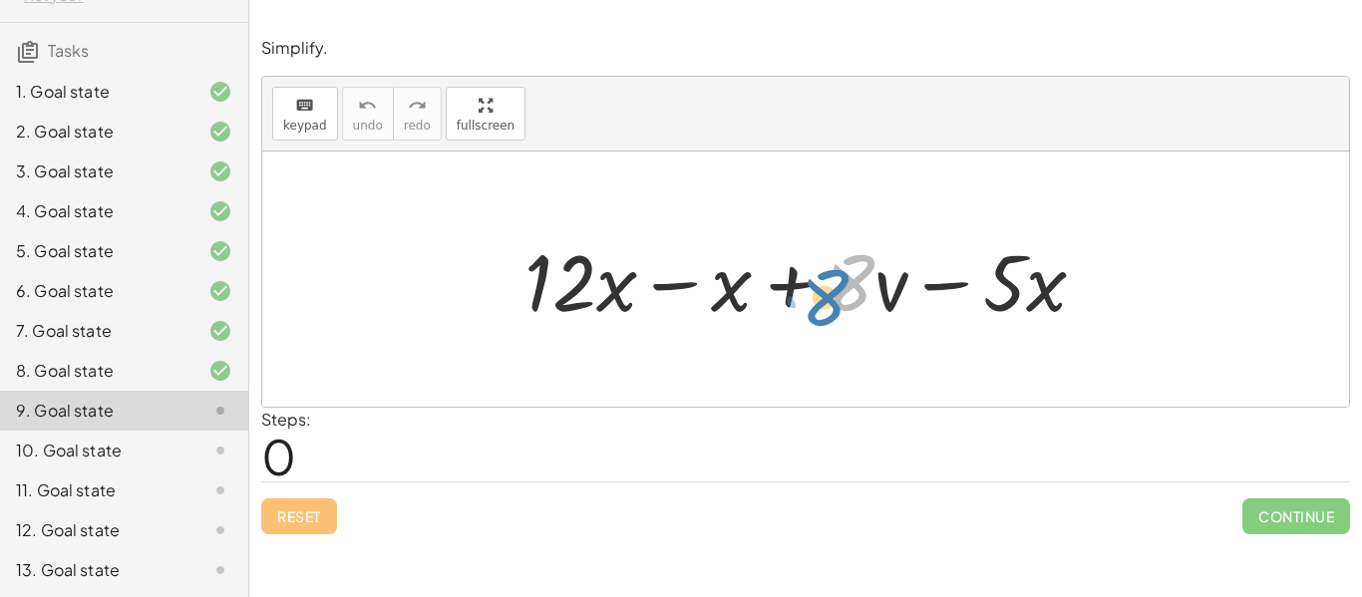
drag, startPoint x: 865, startPoint y: 296, endPoint x: 852, endPoint y: 308, distance: 17.6
click at [852, 308] on div at bounding box center [812, 279] width 597 height 103
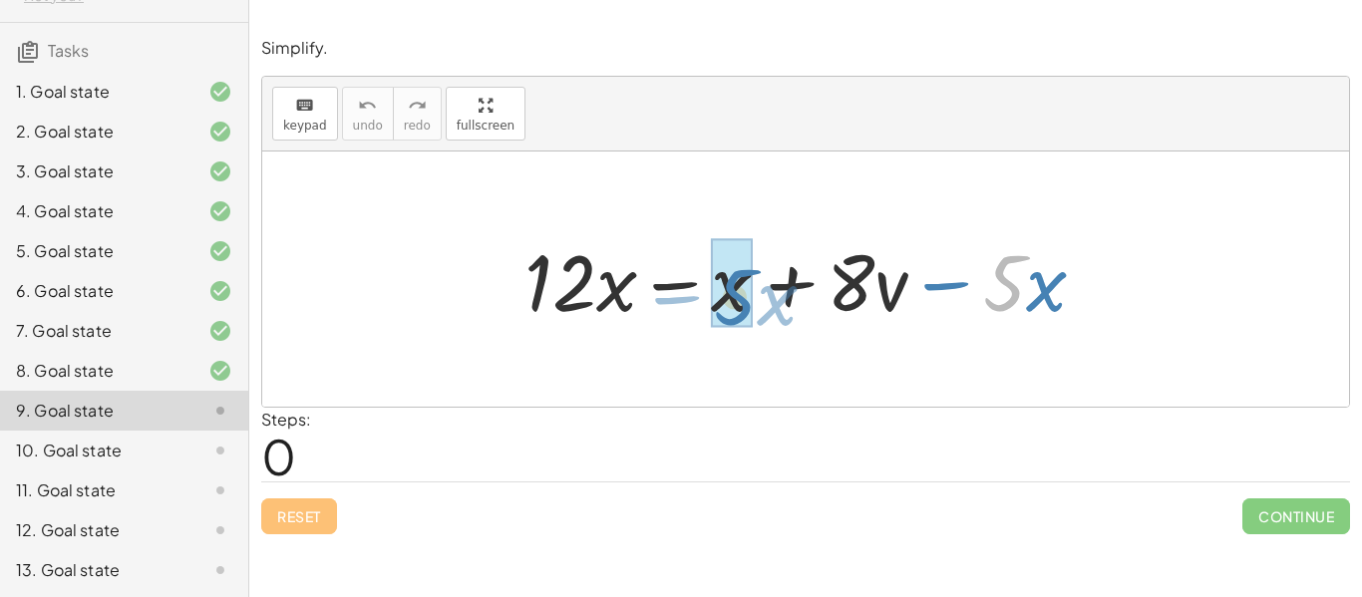
drag, startPoint x: 1019, startPoint y: 300, endPoint x: 732, endPoint y: 312, distance: 287.4
click at [732, 312] on div at bounding box center [812, 279] width 597 height 103
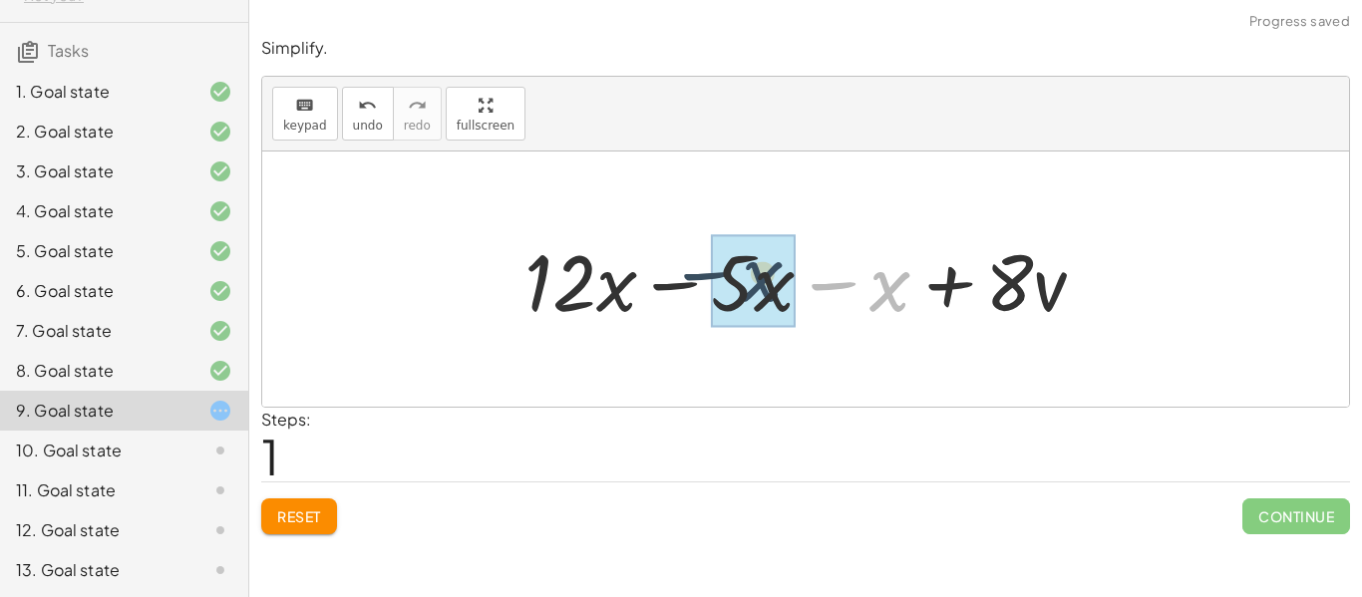
drag, startPoint x: 891, startPoint y: 300, endPoint x: 758, endPoint y: 290, distance: 134.0
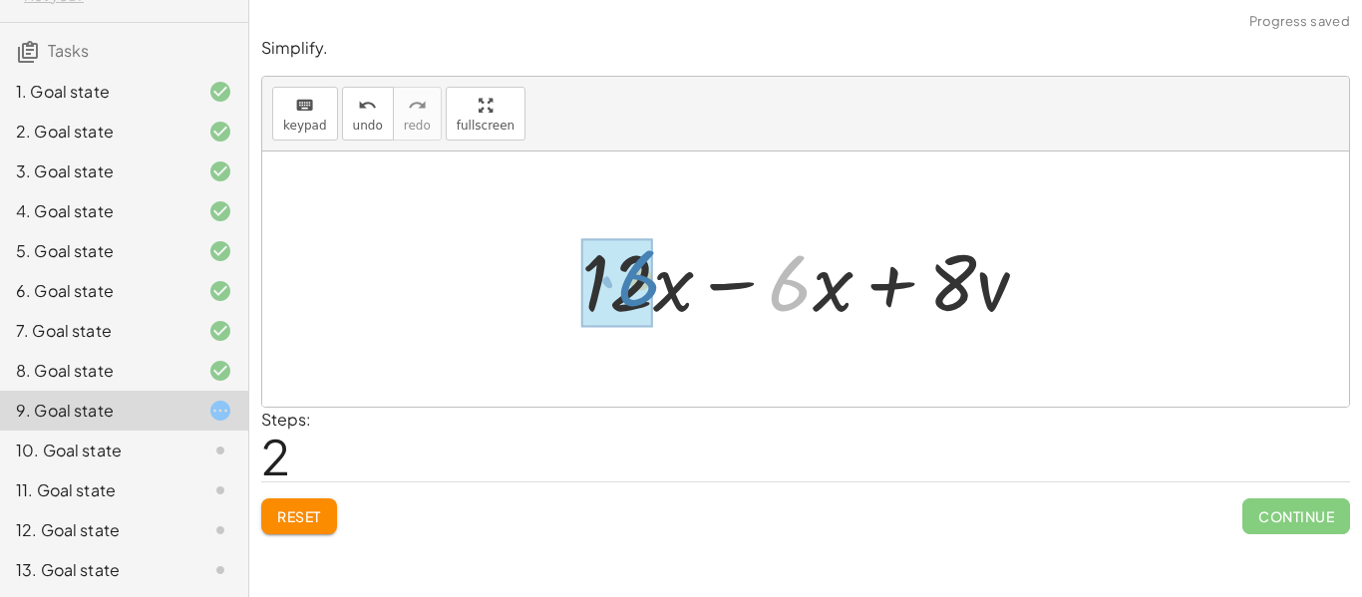
drag, startPoint x: 796, startPoint y: 295, endPoint x: 644, endPoint y: 290, distance: 151.6
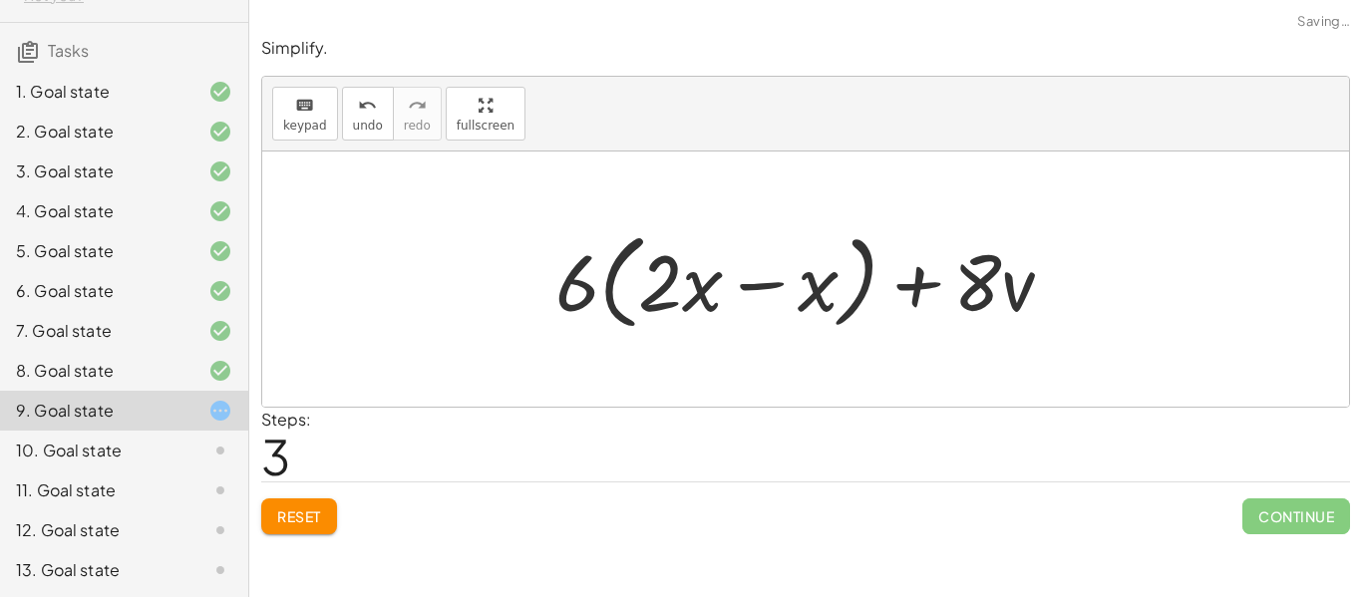
click at [306, 517] on span "Reset" at bounding box center [299, 516] width 44 height 18
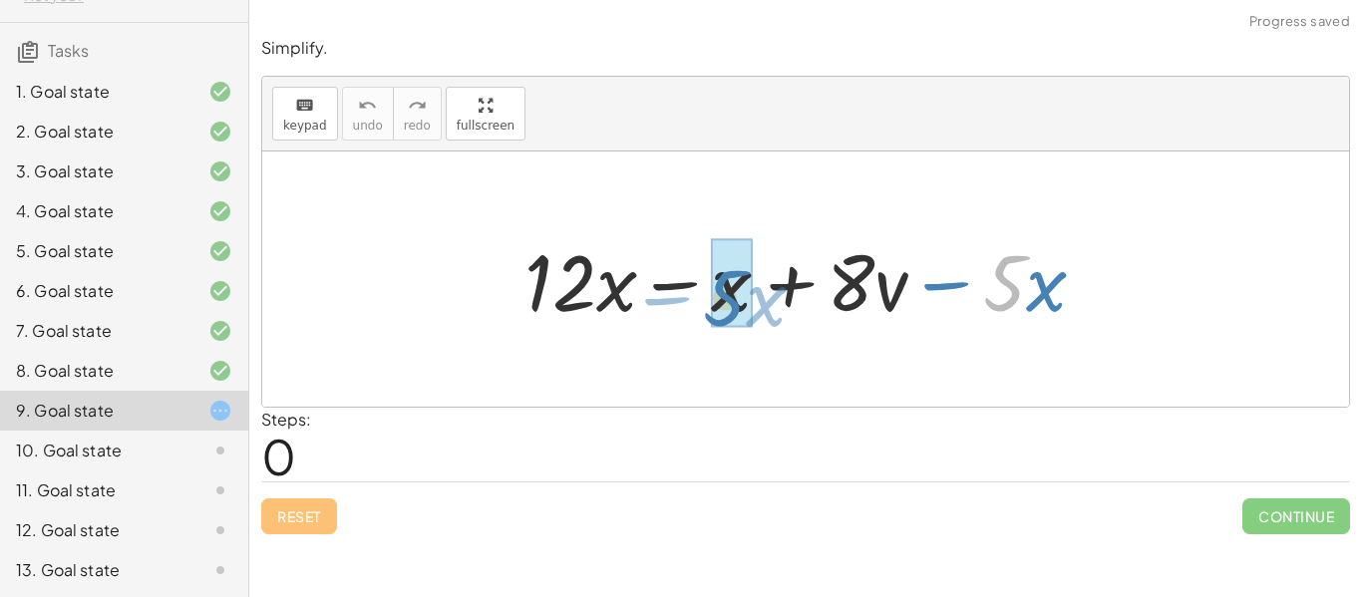
drag, startPoint x: 1022, startPoint y: 285, endPoint x: 742, endPoint y: 299, distance: 280.5
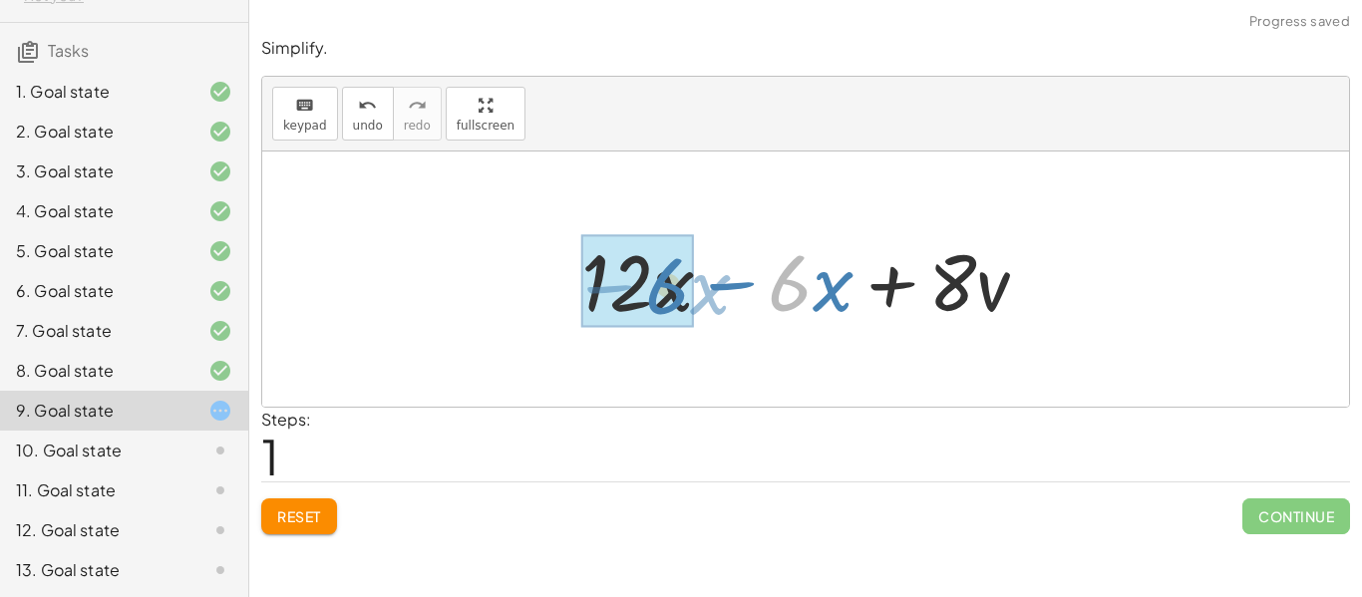
drag, startPoint x: 809, startPoint y: 286, endPoint x: 682, endPoint y: 287, distance: 126.6
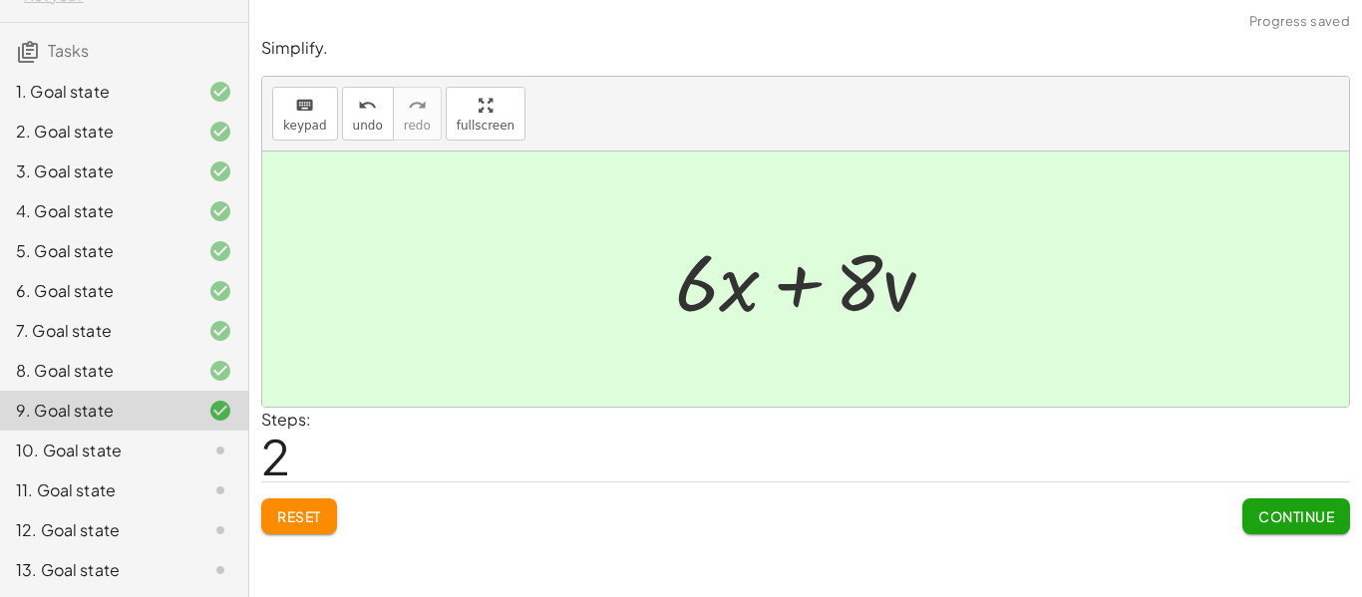
click at [1278, 517] on span "Continue" at bounding box center [1296, 516] width 76 height 18
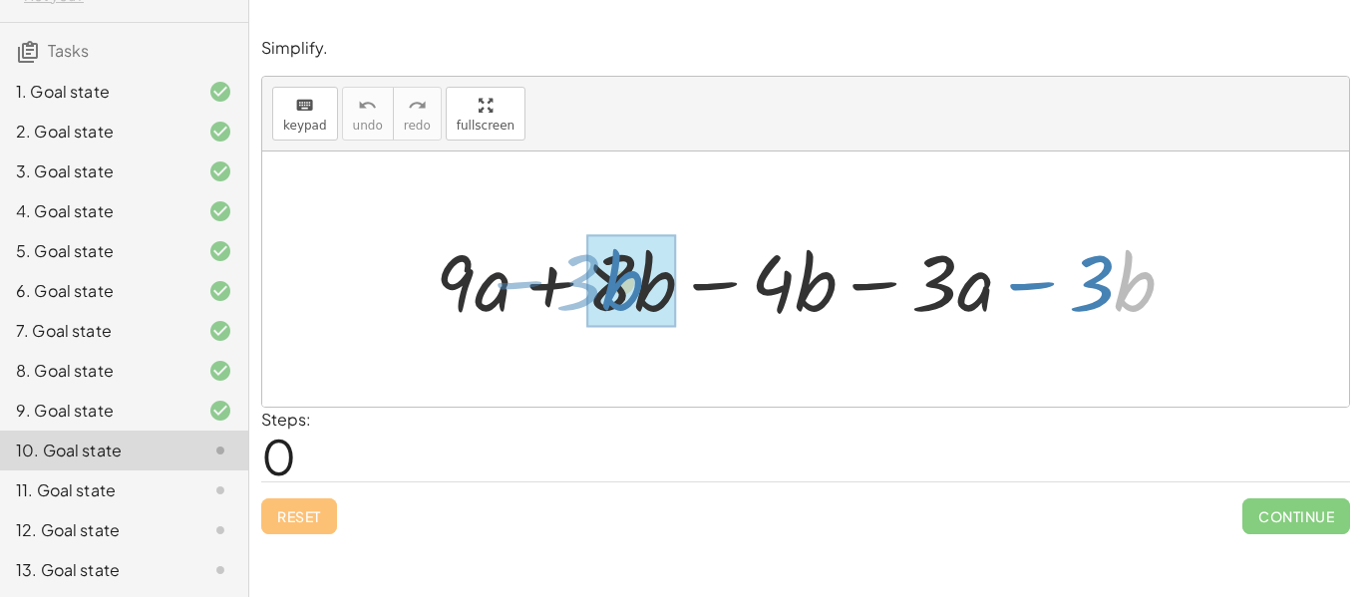
drag, startPoint x: 1119, startPoint y: 270, endPoint x: 606, endPoint y: 269, distance: 512.5
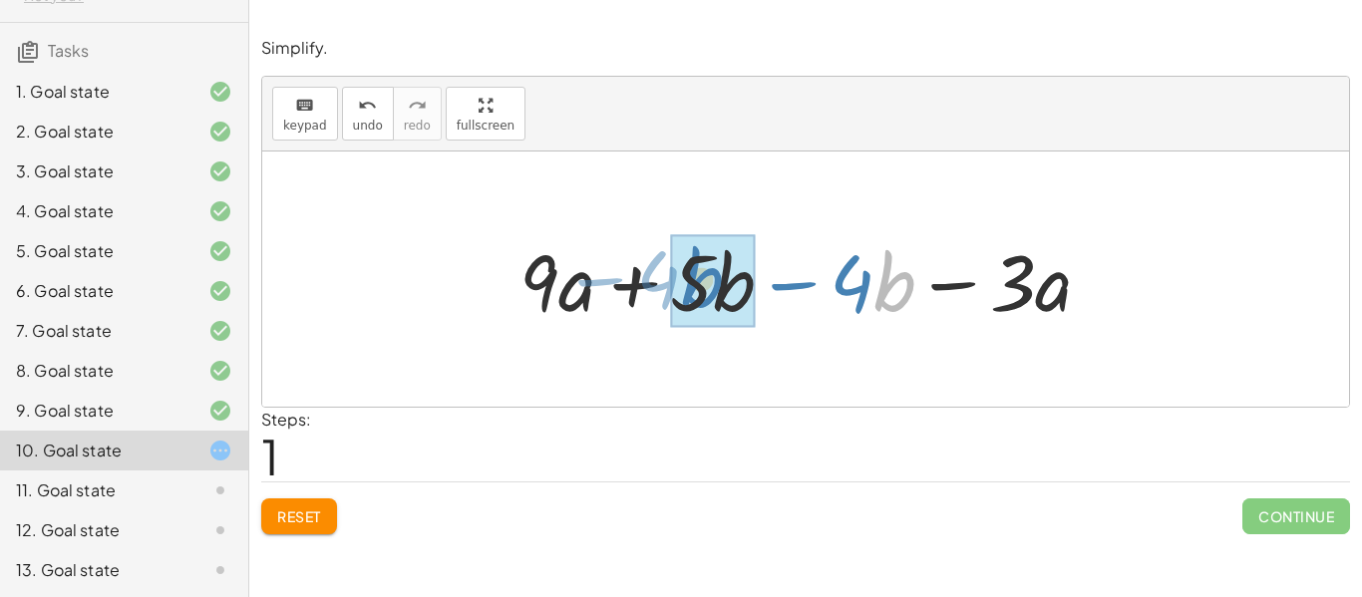
drag, startPoint x: 905, startPoint y: 282, endPoint x: 714, endPoint y: 279, distance: 191.5
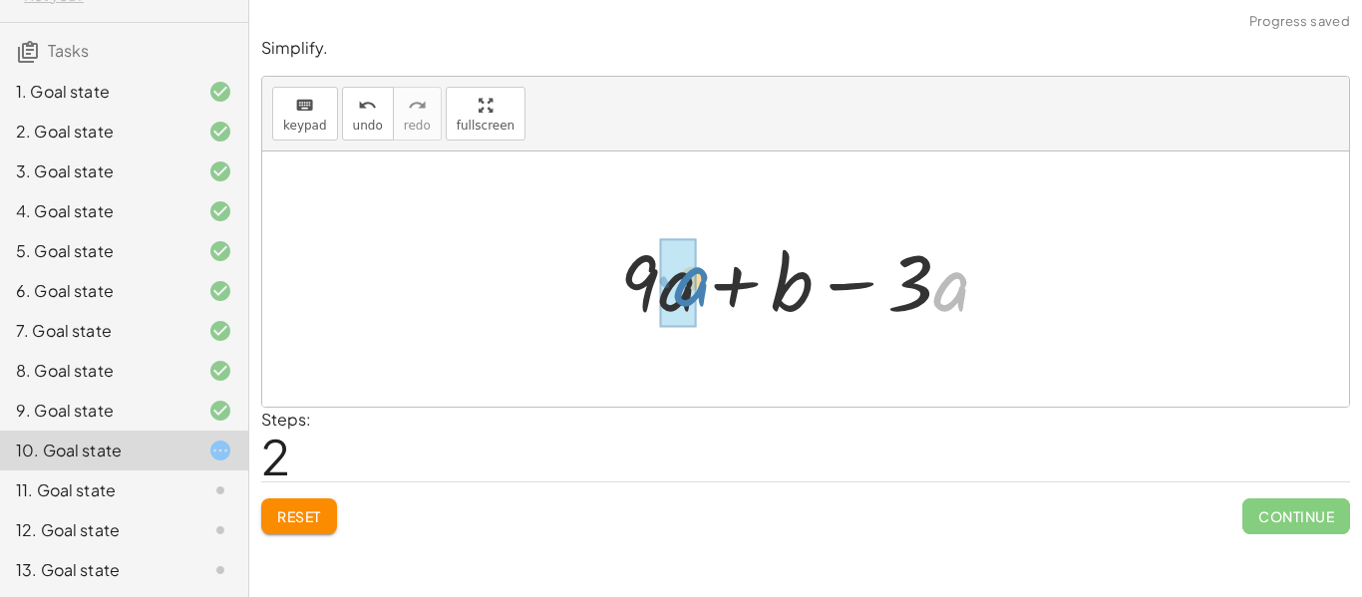
drag, startPoint x: 934, startPoint y: 298, endPoint x: 674, endPoint y: 293, distance: 260.3
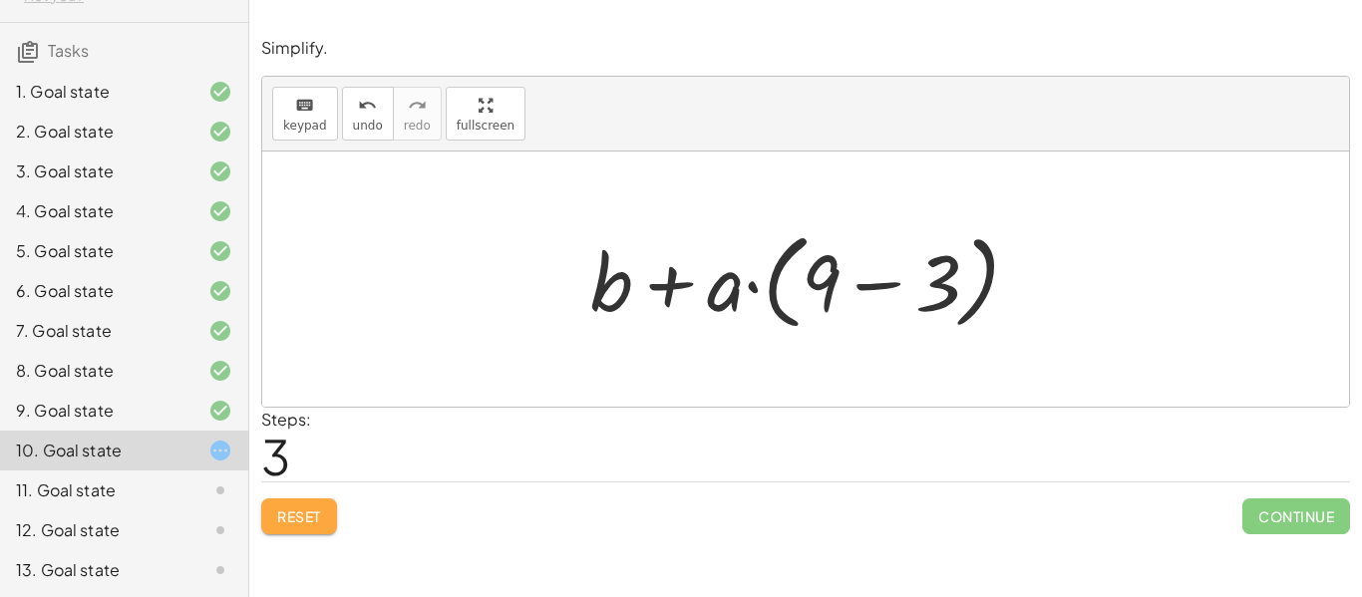
click at [286, 521] on span "Reset" at bounding box center [299, 516] width 44 height 18
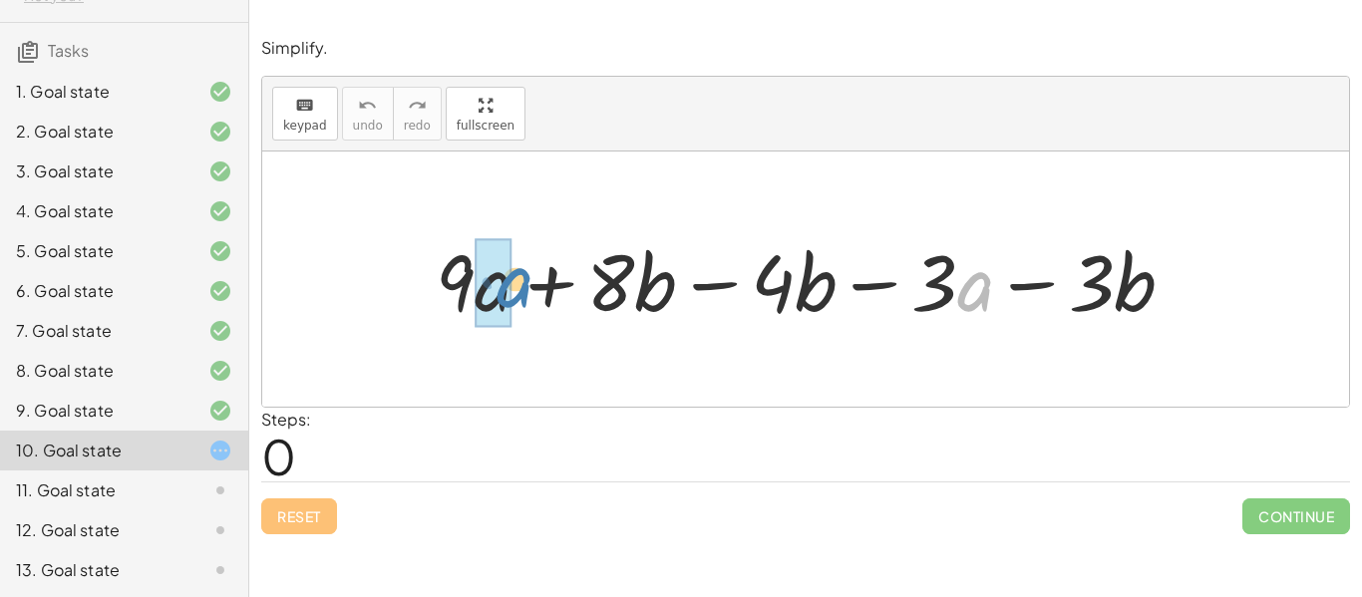
drag, startPoint x: 959, startPoint y: 285, endPoint x: 497, endPoint y: 281, distance: 462.6
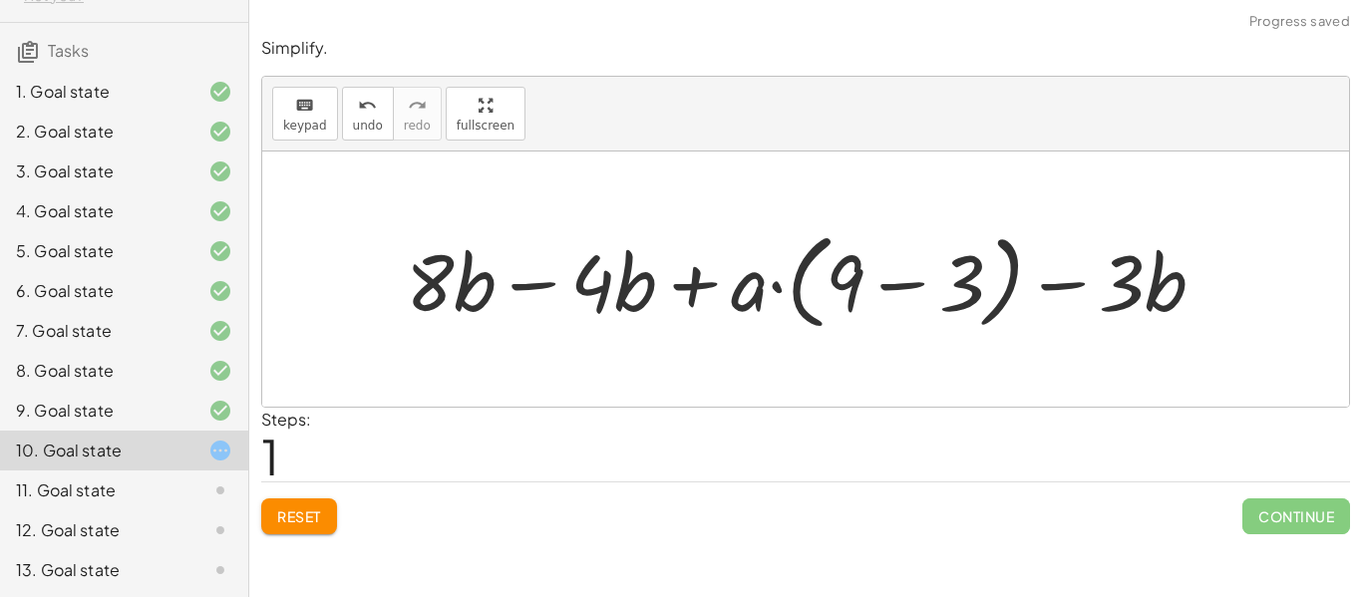
click at [291, 511] on span "Reset" at bounding box center [299, 516] width 44 height 18
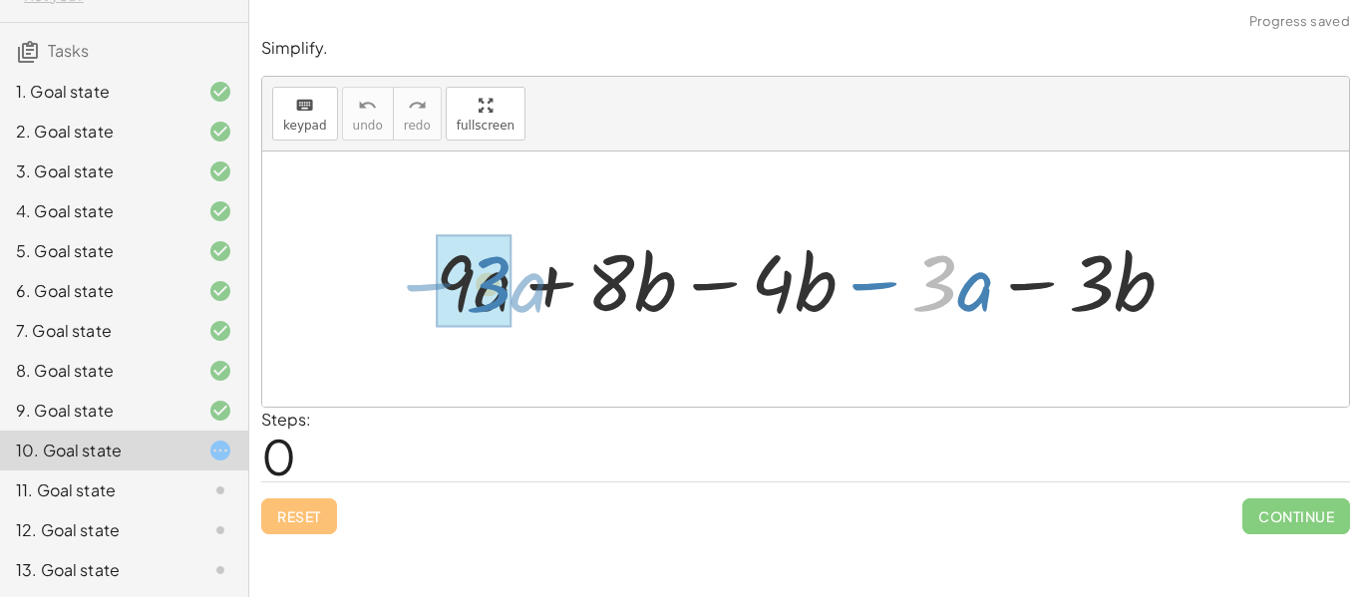
drag, startPoint x: 949, startPoint y: 299, endPoint x: 503, endPoint y: 300, distance: 446.7
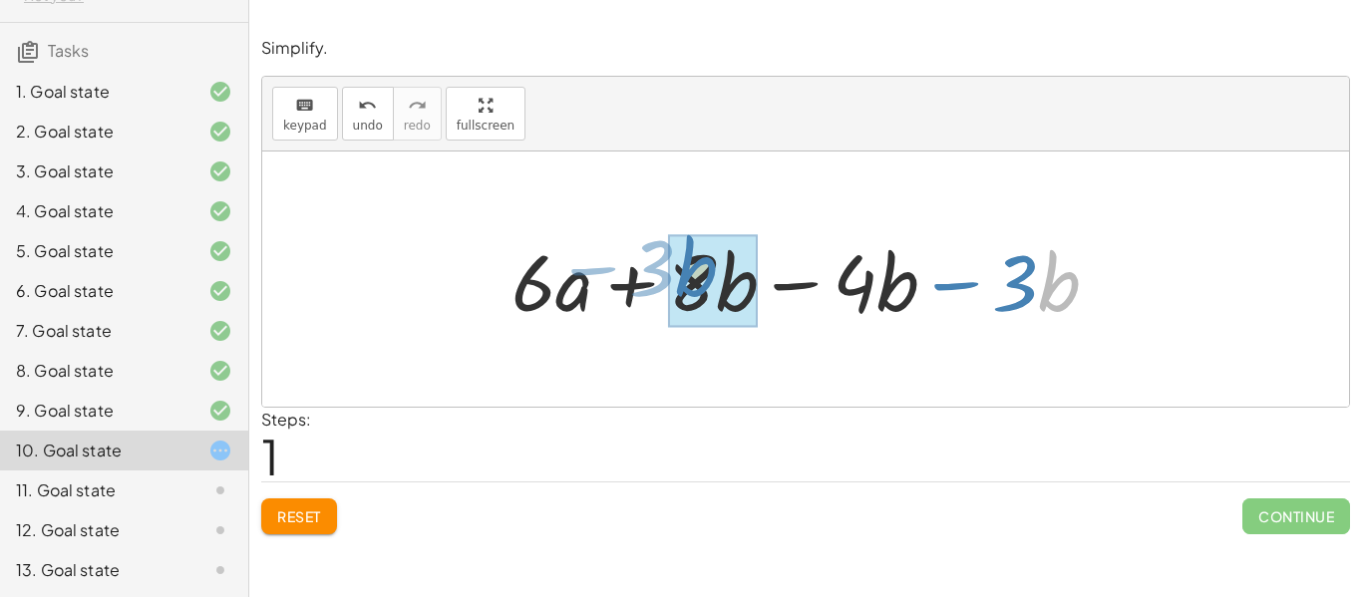
drag, startPoint x: 1045, startPoint y: 286, endPoint x: 682, endPoint y: 271, distance: 363.2
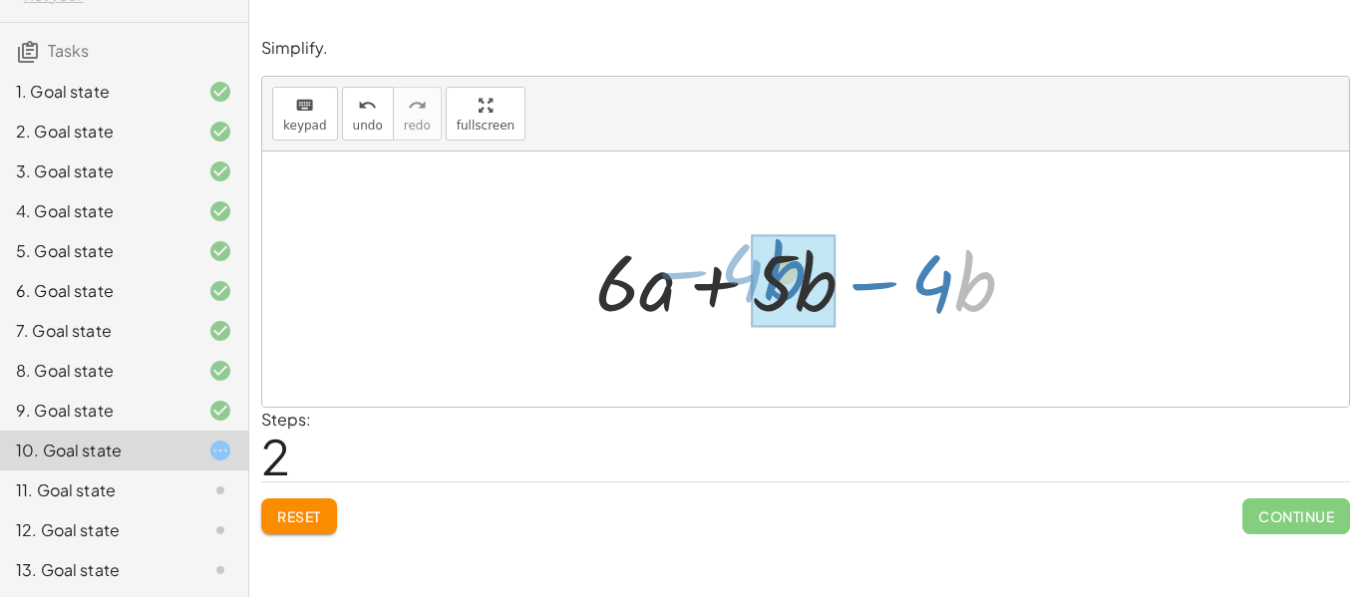
drag, startPoint x: 979, startPoint y: 293, endPoint x: 789, endPoint y: 282, distance: 190.7
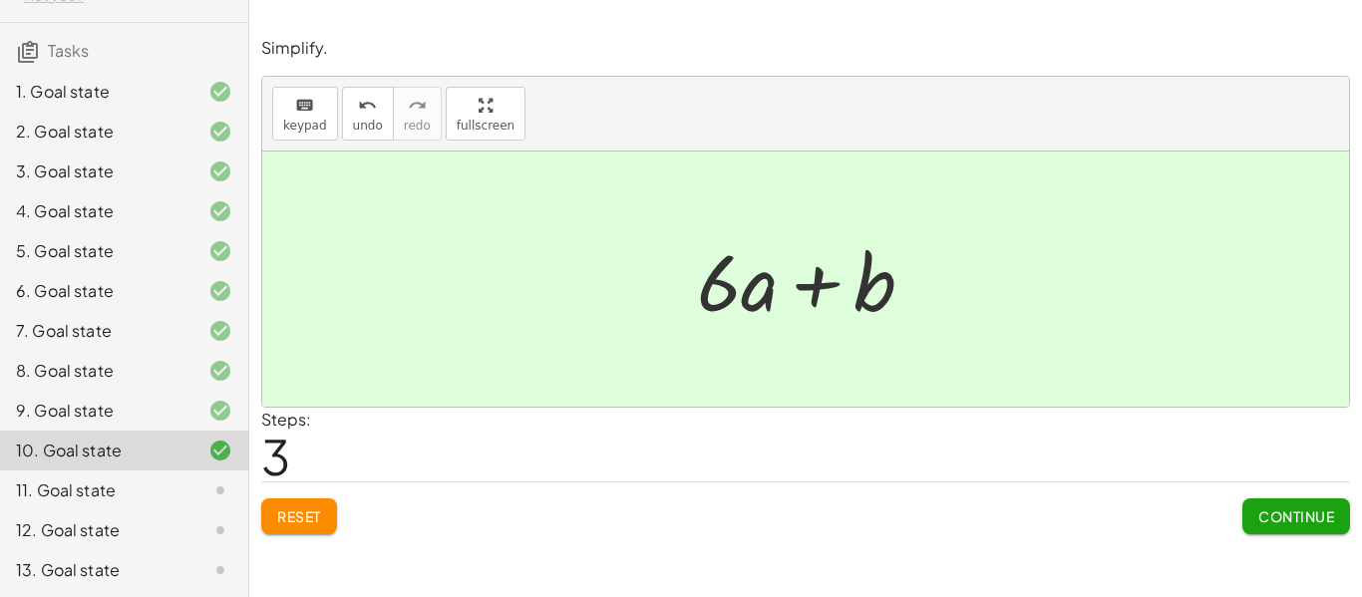
click at [1306, 528] on button "Continue" at bounding box center [1296, 517] width 108 height 36
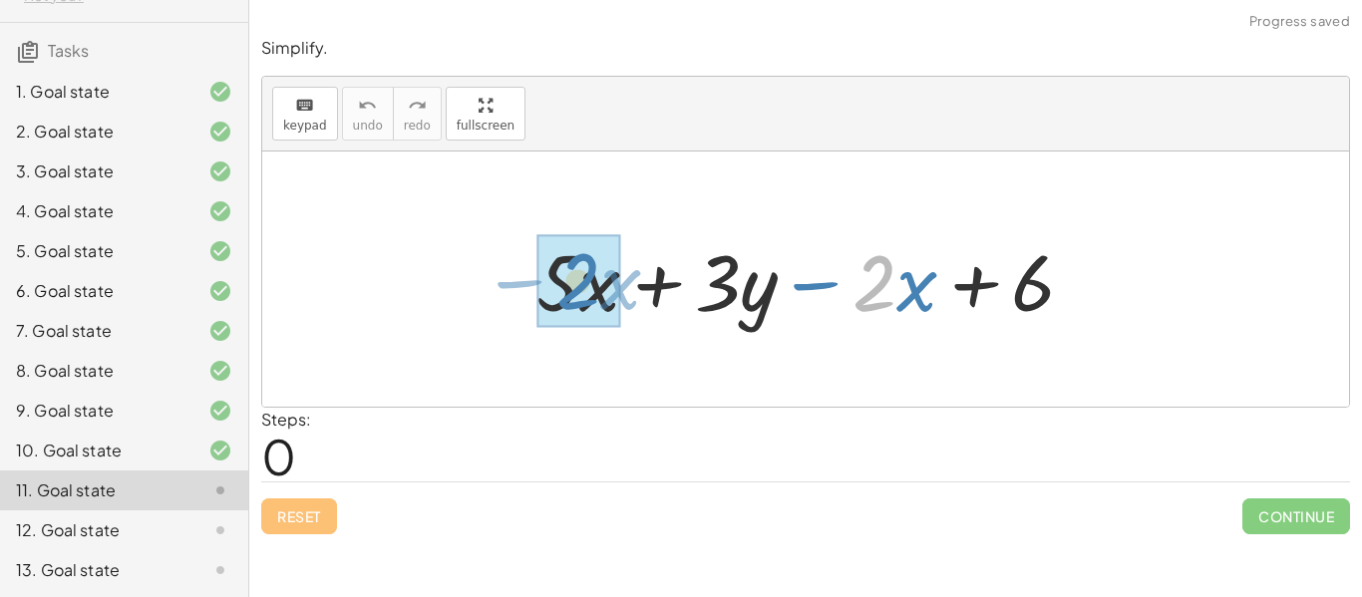
drag, startPoint x: 891, startPoint y: 283, endPoint x: 593, endPoint y: 281, distance: 298.1
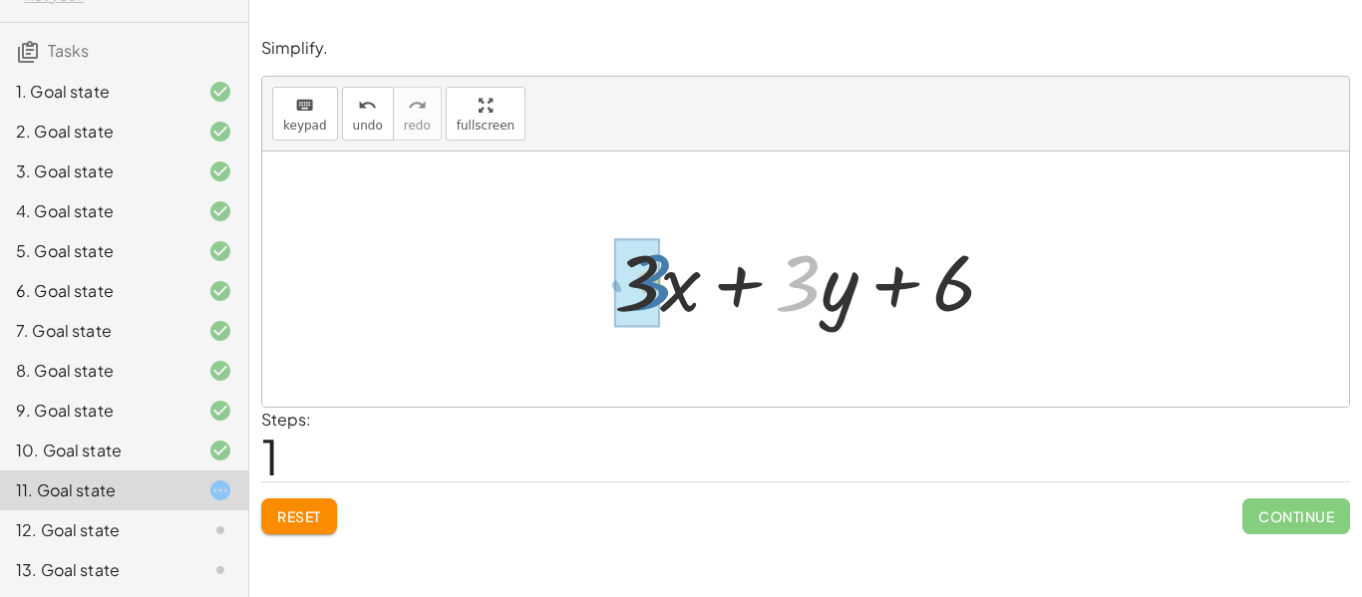
drag, startPoint x: 812, startPoint y: 284, endPoint x: 655, endPoint y: 282, distance: 156.5
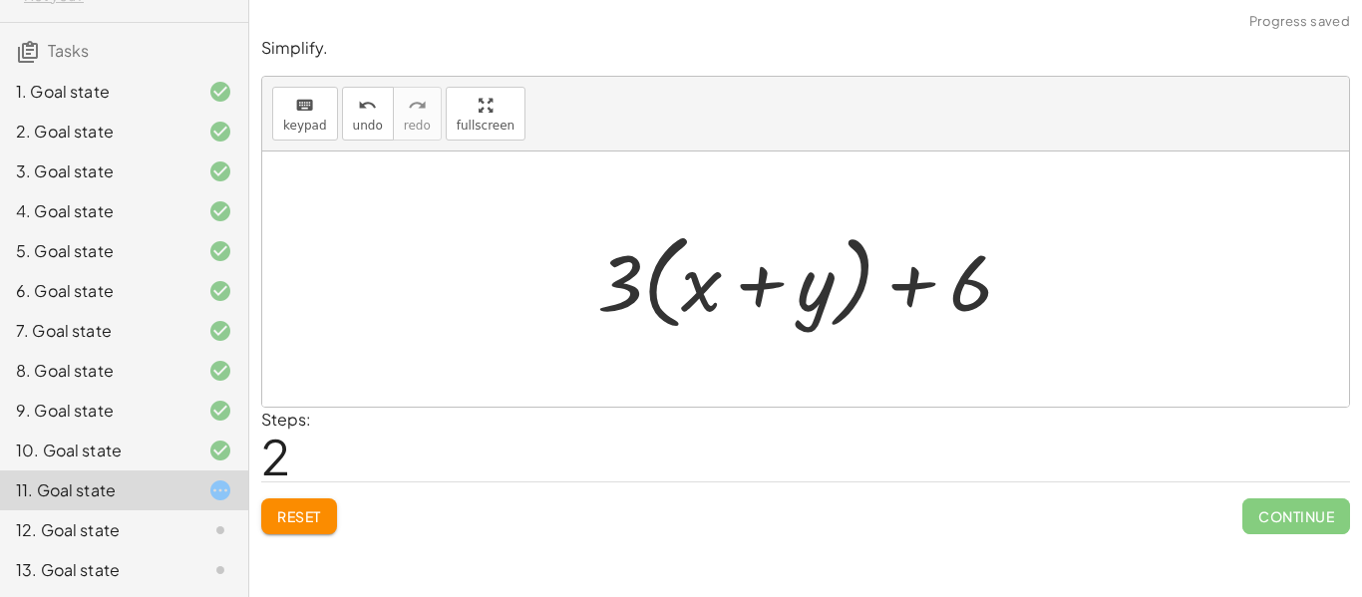
click at [309, 520] on span "Reset" at bounding box center [299, 516] width 44 height 18
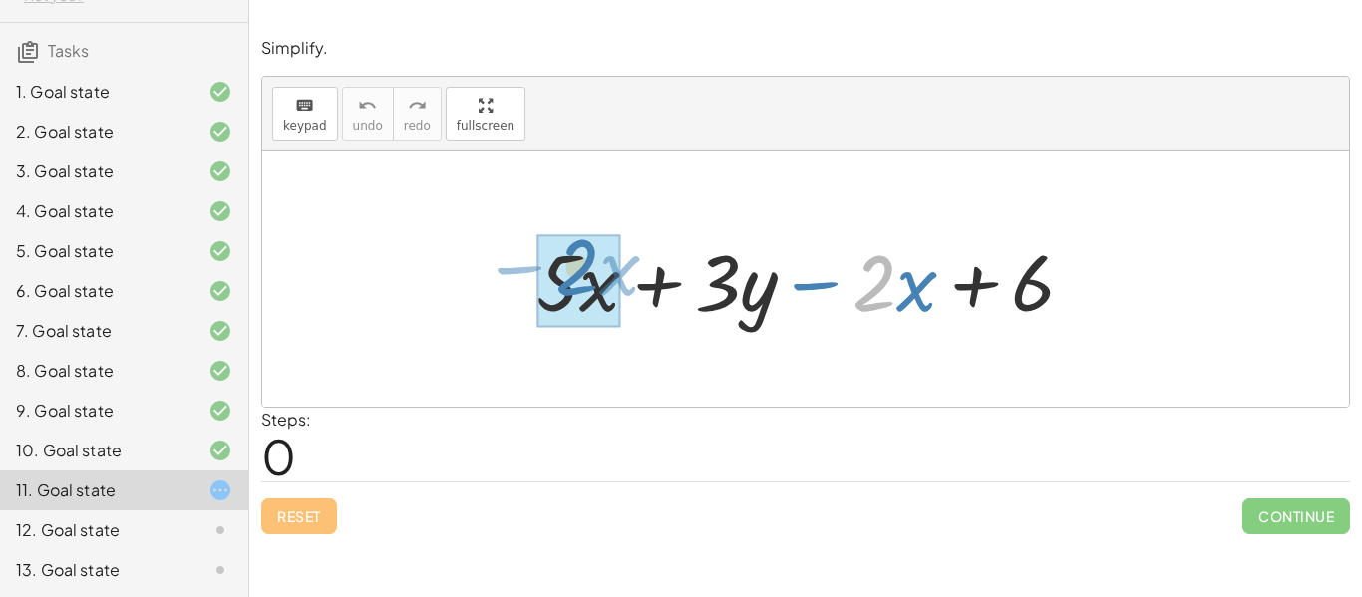
drag, startPoint x: 877, startPoint y: 282, endPoint x: 580, endPoint y: 265, distance: 297.6
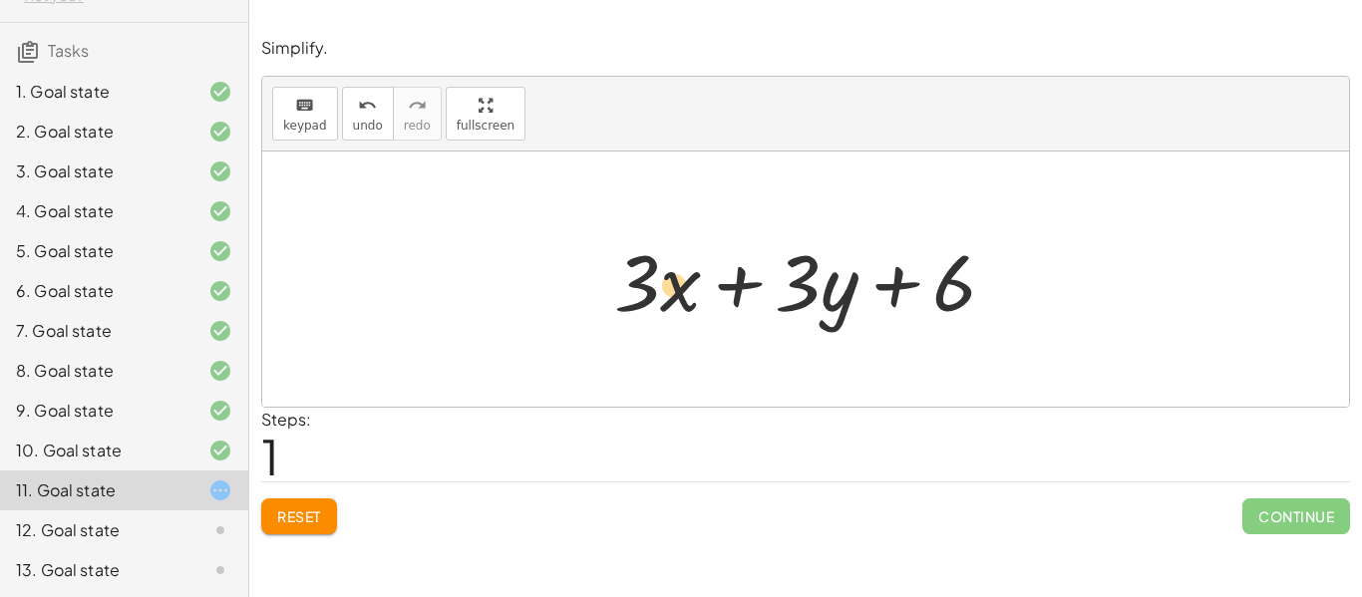
drag, startPoint x: 807, startPoint y: 296, endPoint x: 683, endPoint y: 298, distance: 123.6
click at [683, 298] on div at bounding box center [813, 279] width 418 height 103
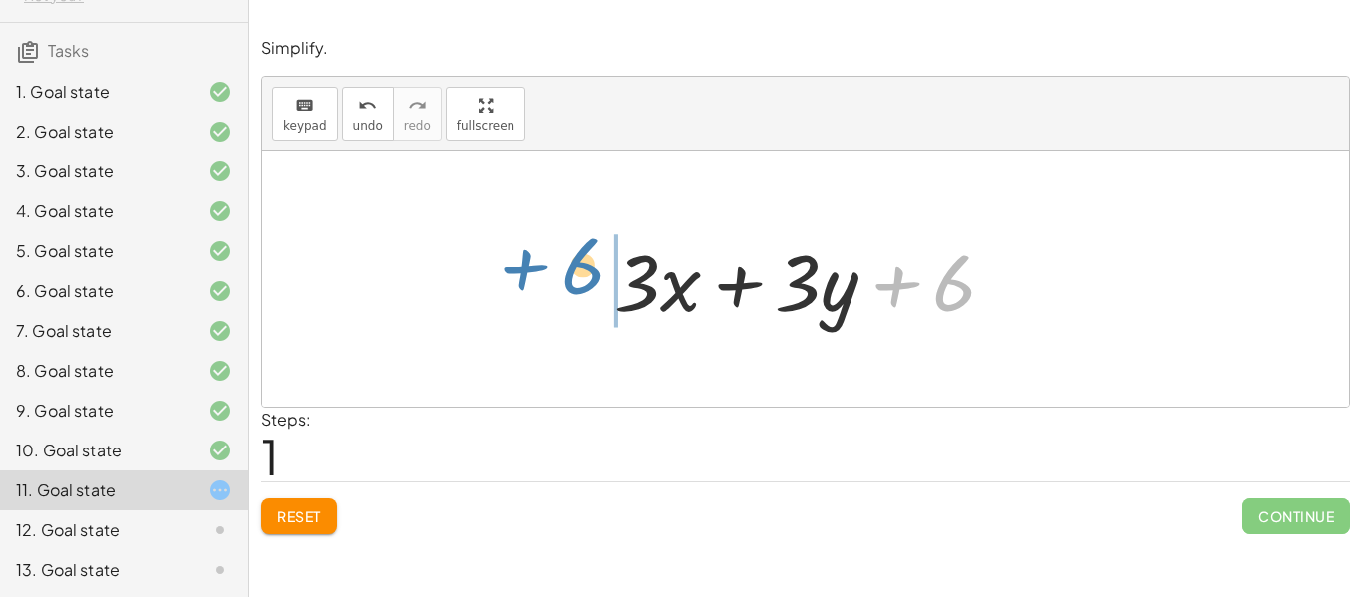
drag, startPoint x: 954, startPoint y: 288, endPoint x: 589, endPoint y: 272, distance: 365.3
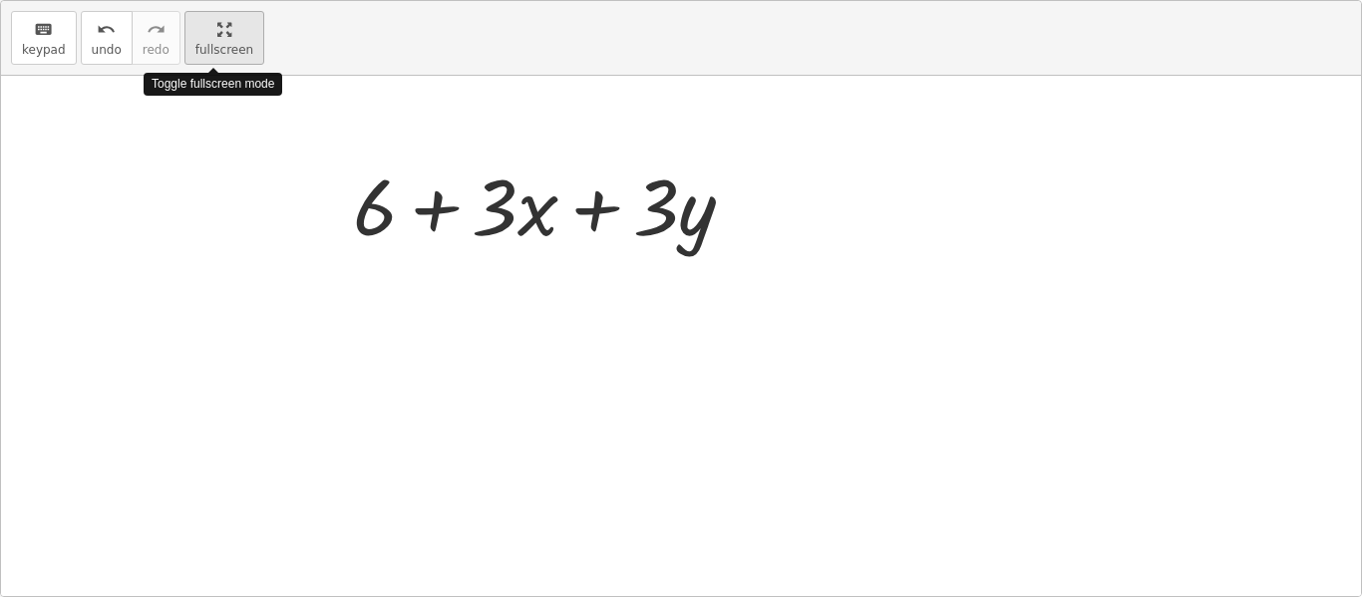
click at [493, 222] on div "keyboard keypad undo undo redo redo fullscreen Toggle fullscreen mode + · 5 · x…" at bounding box center [681, 298] width 1360 height 595
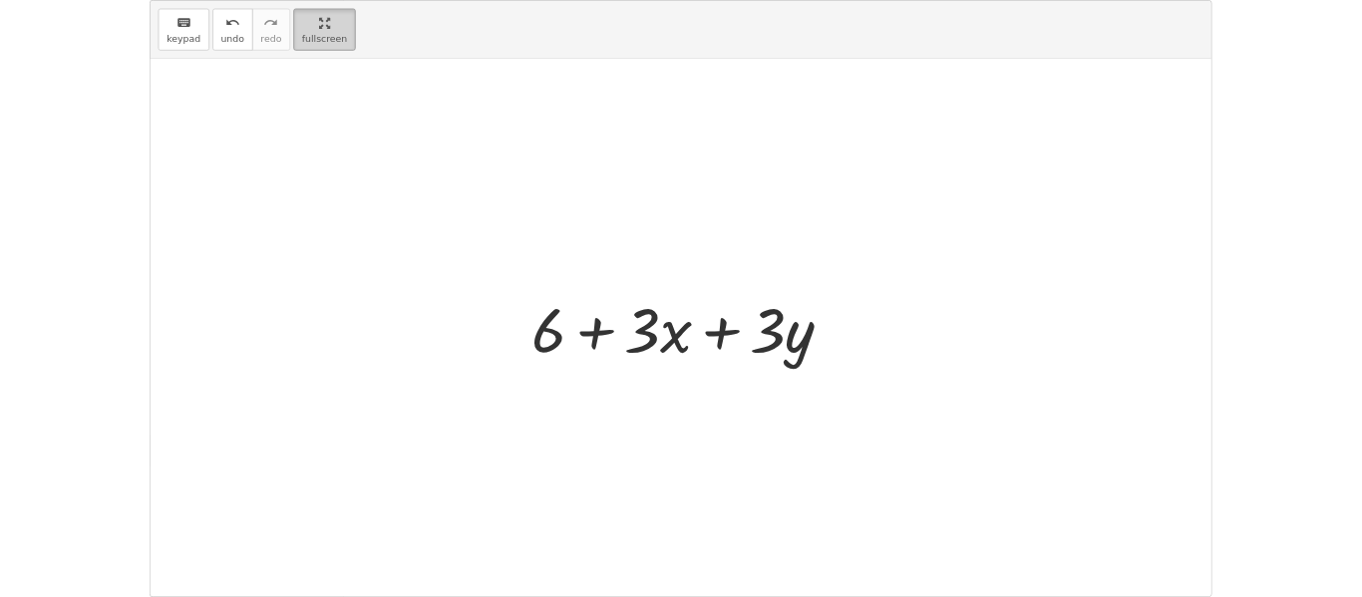
scroll to position [82, 0]
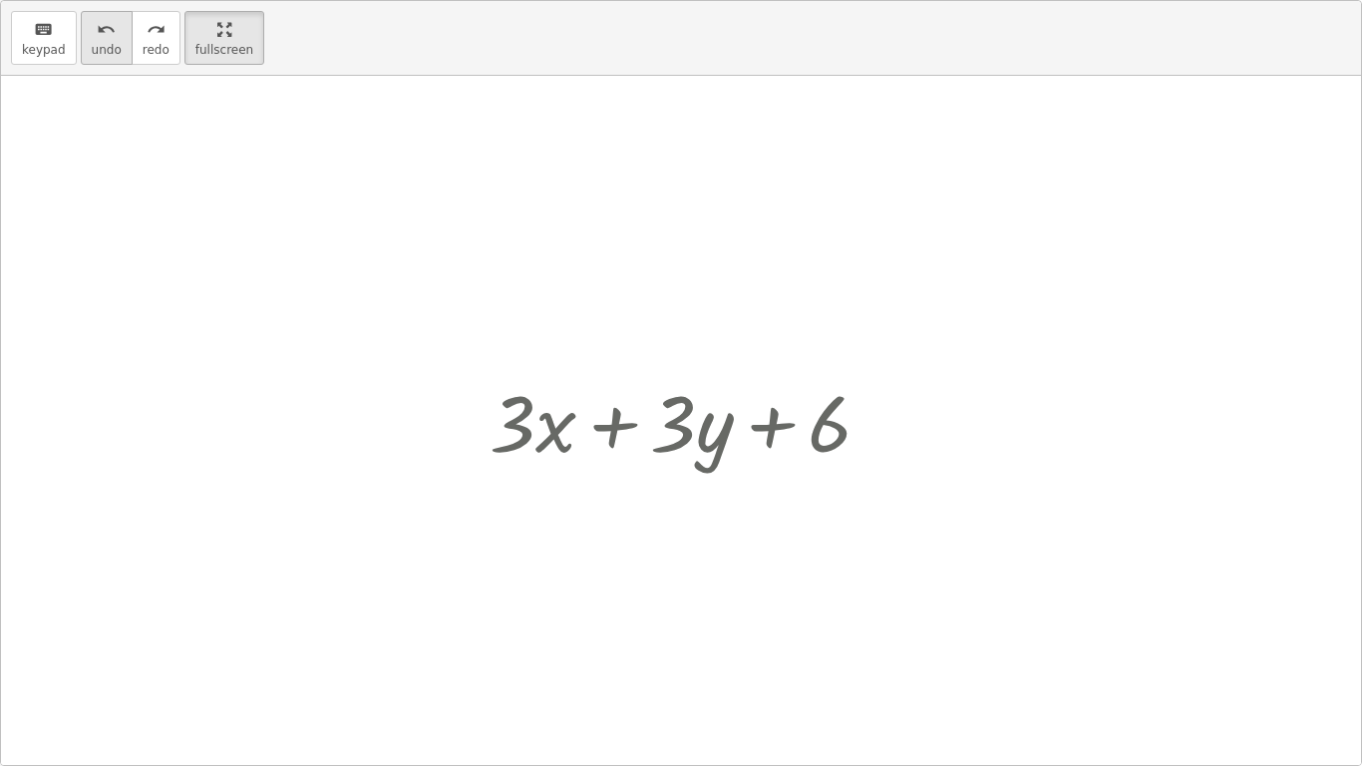
click at [113, 25] on div "undo" at bounding box center [107, 29] width 30 height 24
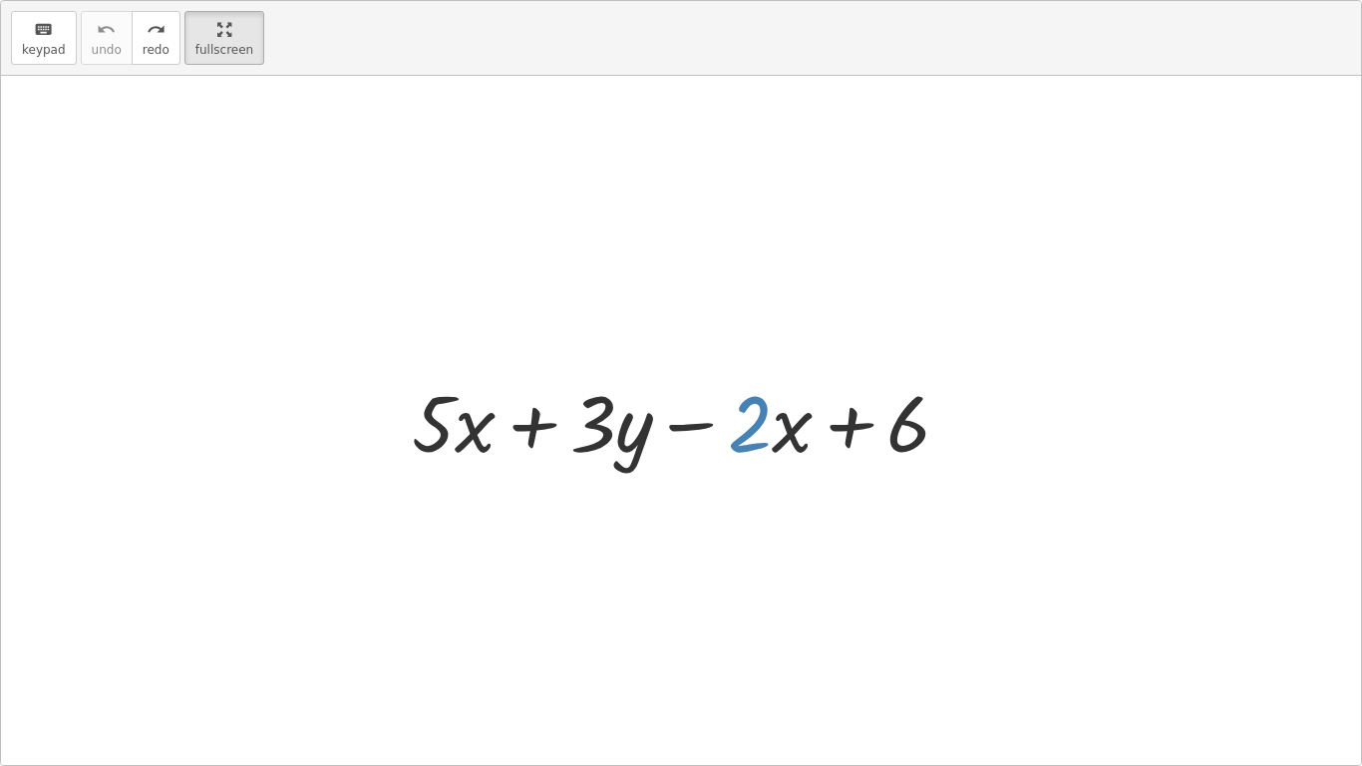
click at [776, 498] on div at bounding box center [681, 420] width 1360 height 689
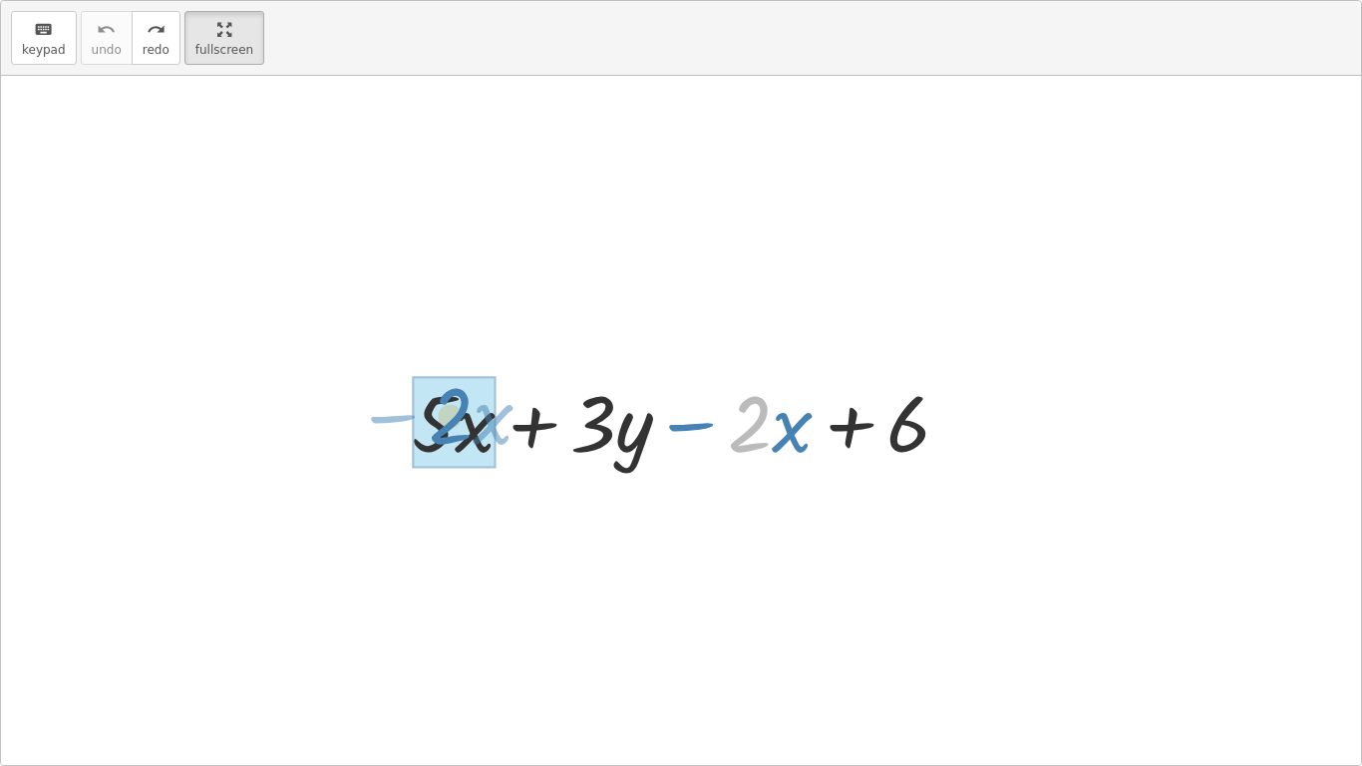
drag, startPoint x: 767, startPoint y: 428, endPoint x: 454, endPoint y: 421, distance: 313.1
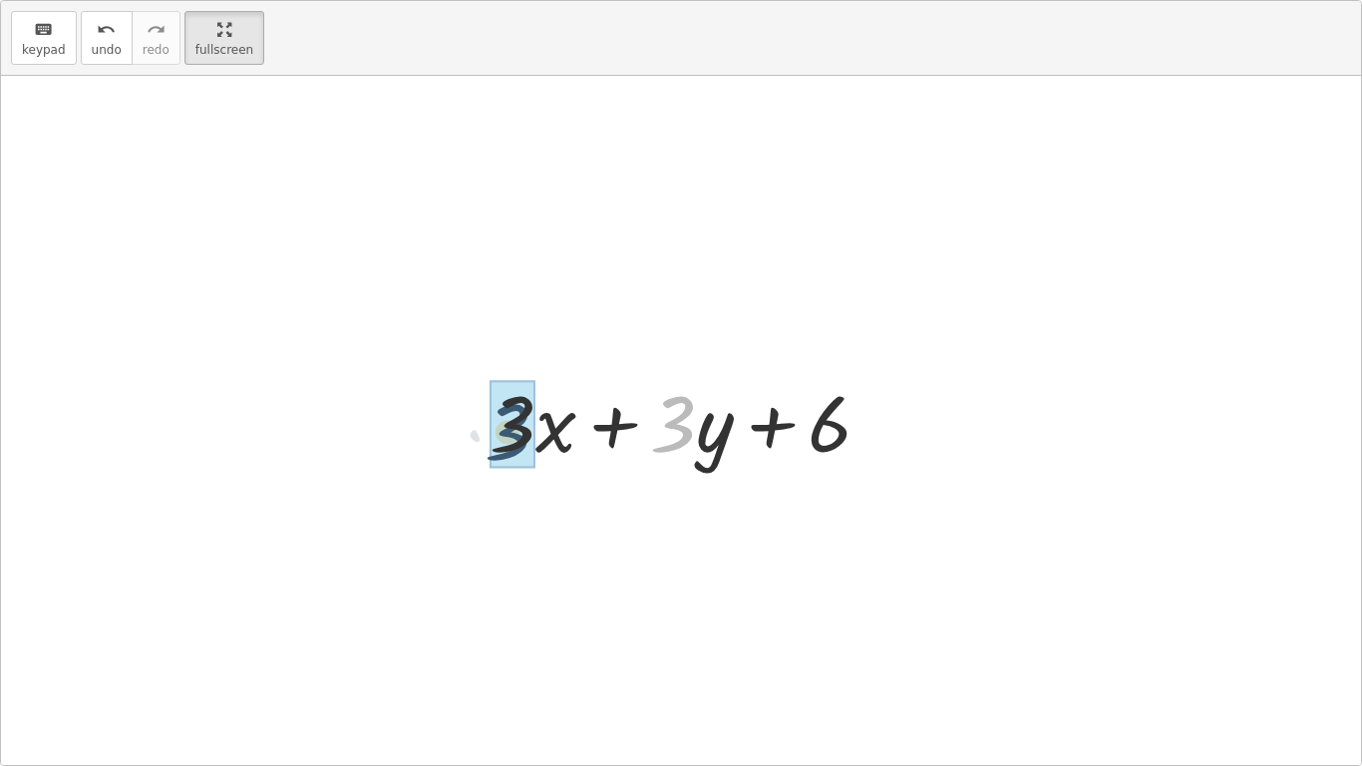
drag, startPoint x: 688, startPoint y: 420, endPoint x: 517, endPoint y: 427, distance: 170.6
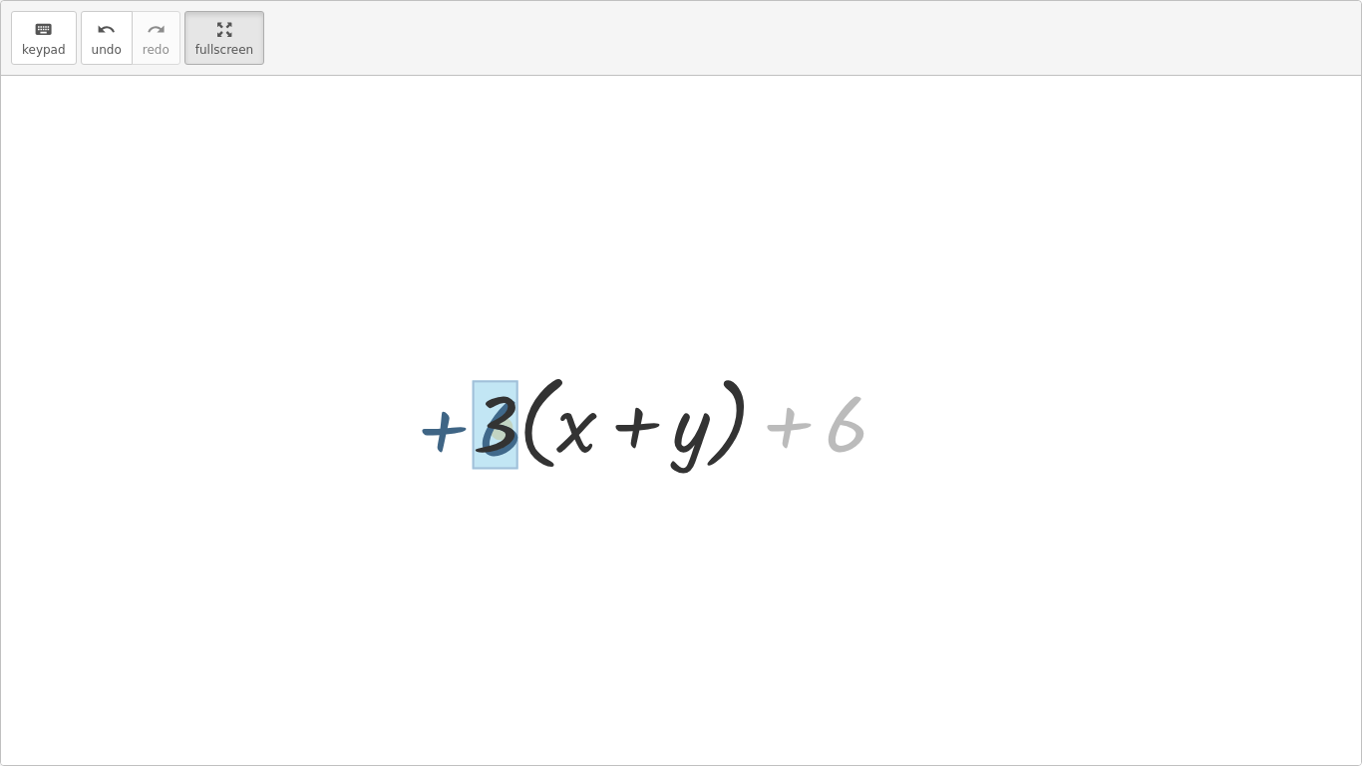
drag, startPoint x: 840, startPoint y: 415, endPoint x: 487, endPoint y: 416, distance: 353.9
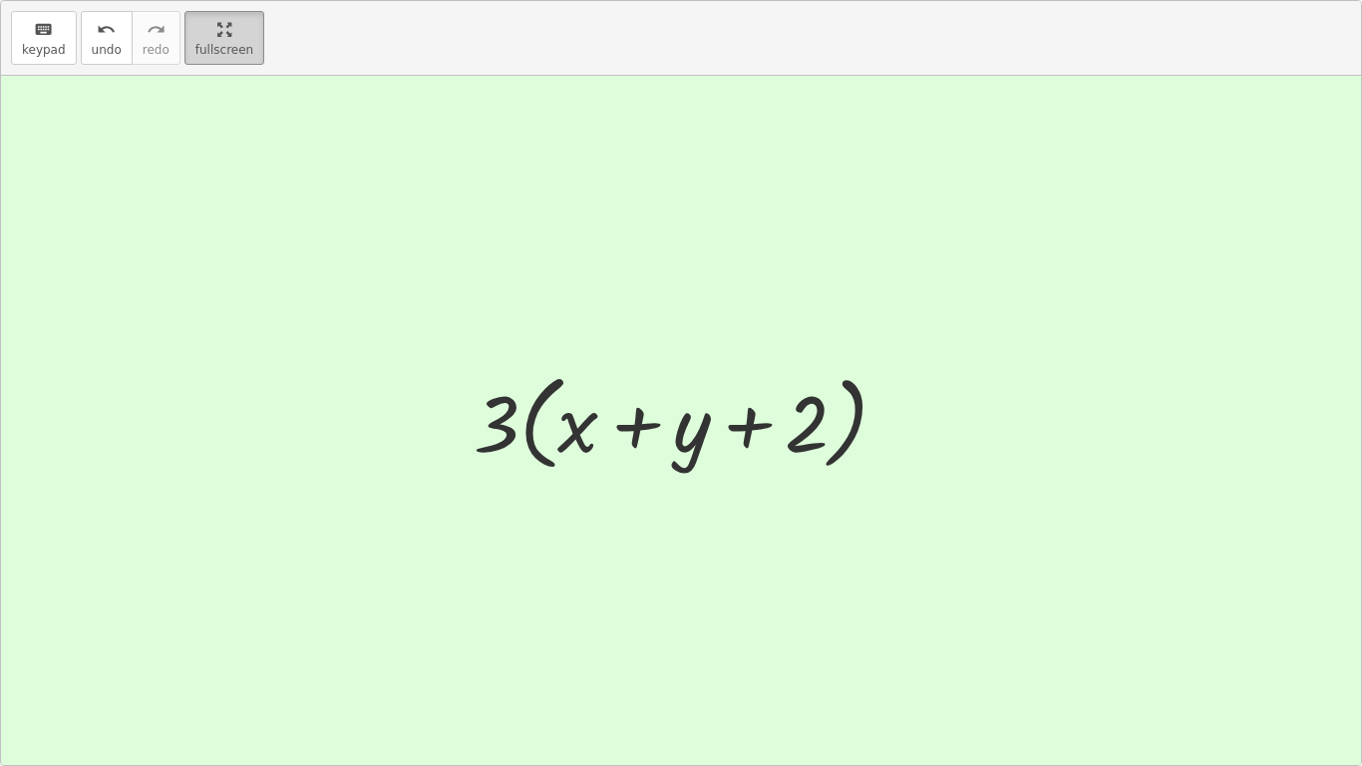
click at [227, 0] on html "Combining Like Terms Worksheet: 6th & 7th. Common Core: 6.EE.A.3, 7.EE.A.1 Dev …" at bounding box center [681, 383] width 1362 height 766
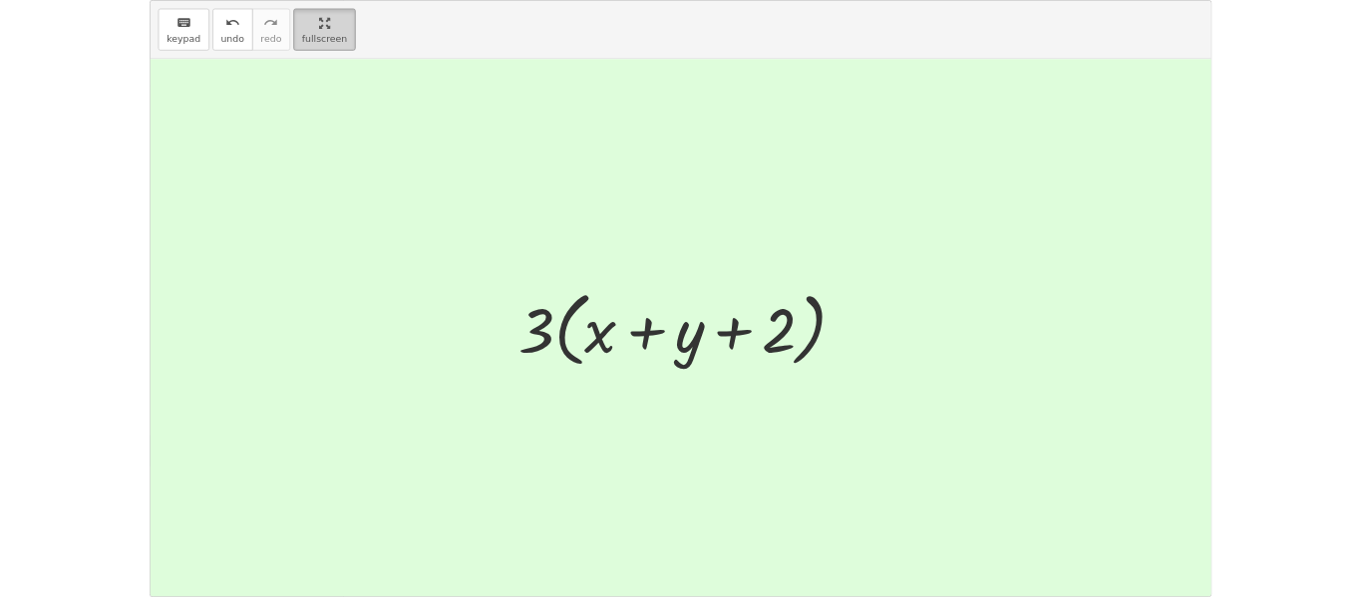
scroll to position [169, 0]
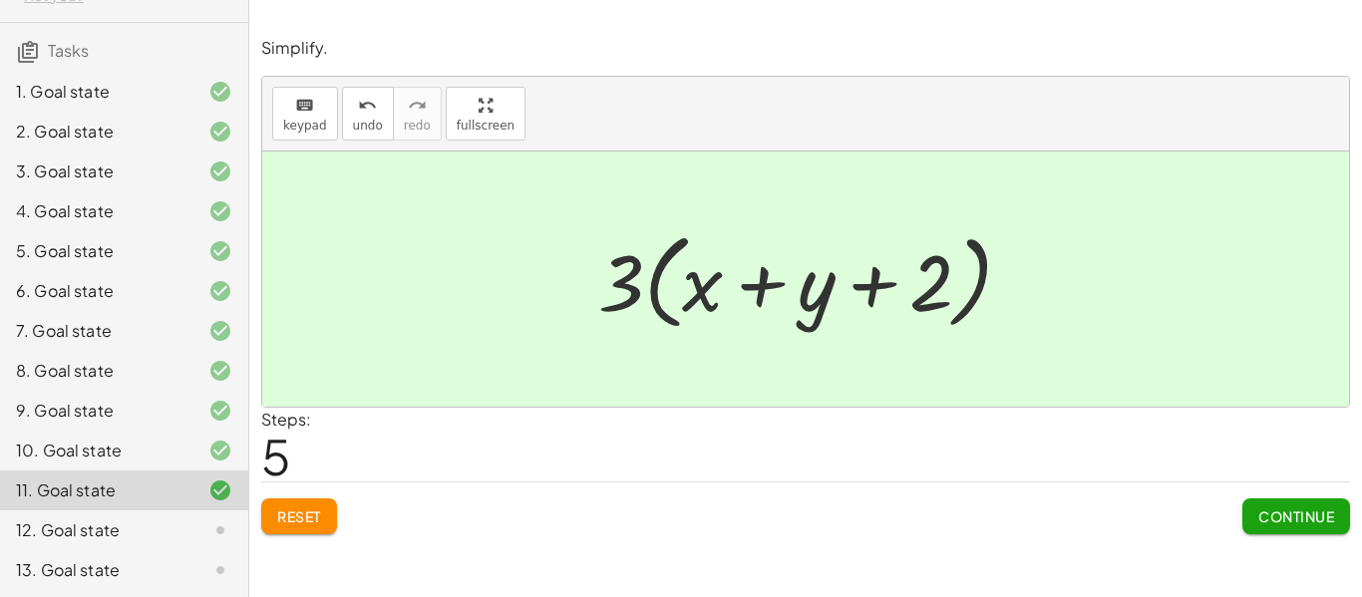
click at [1294, 522] on span "Continue" at bounding box center [1296, 516] width 76 height 18
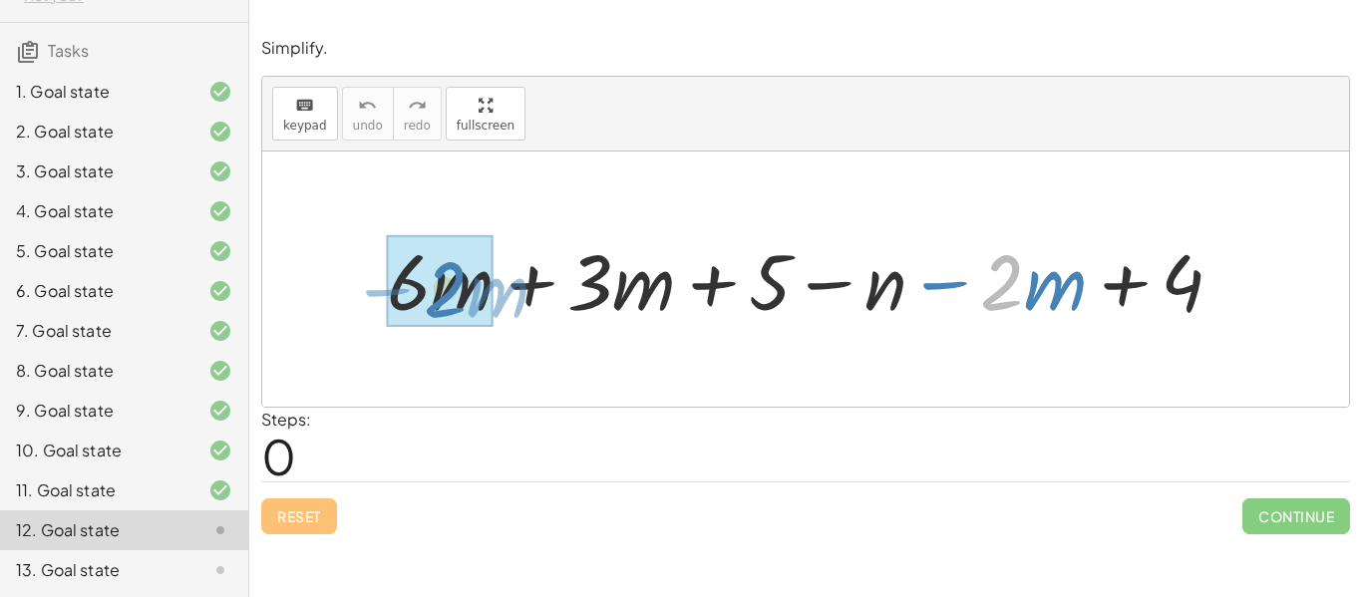
drag, startPoint x: 1017, startPoint y: 287, endPoint x: 462, endPoint y: 293, distance: 555.4
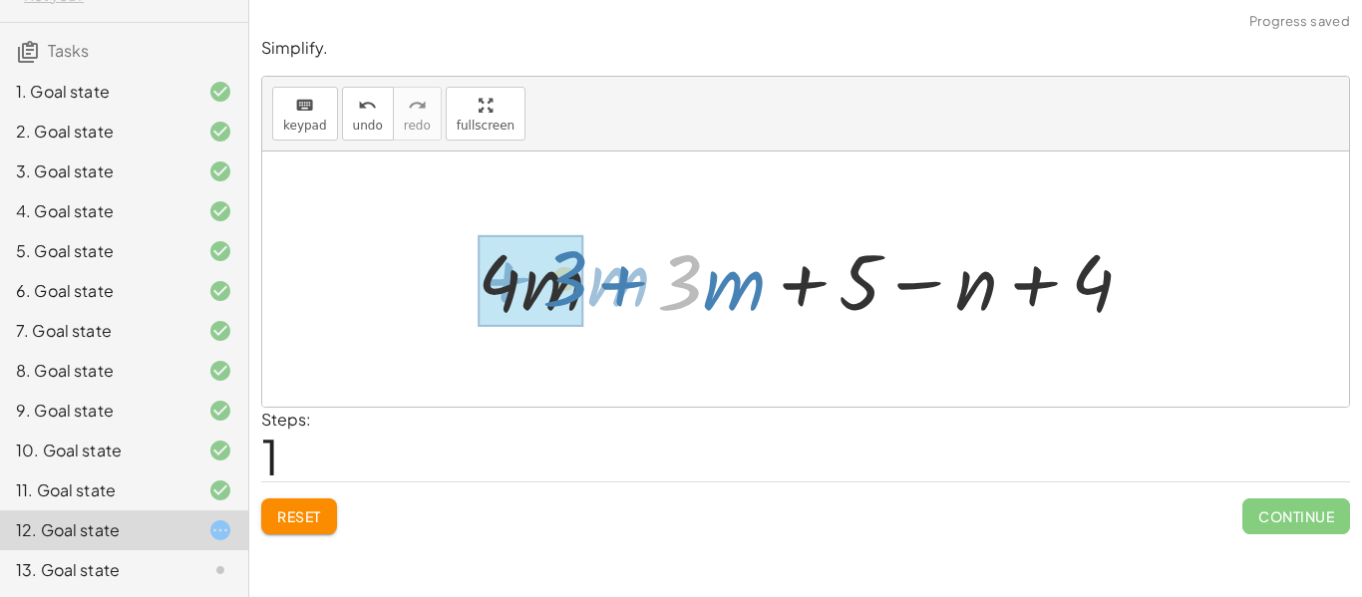
drag, startPoint x: 679, startPoint y: 293, endPoint x: 560, endPoint y: 289, distance: 118.7
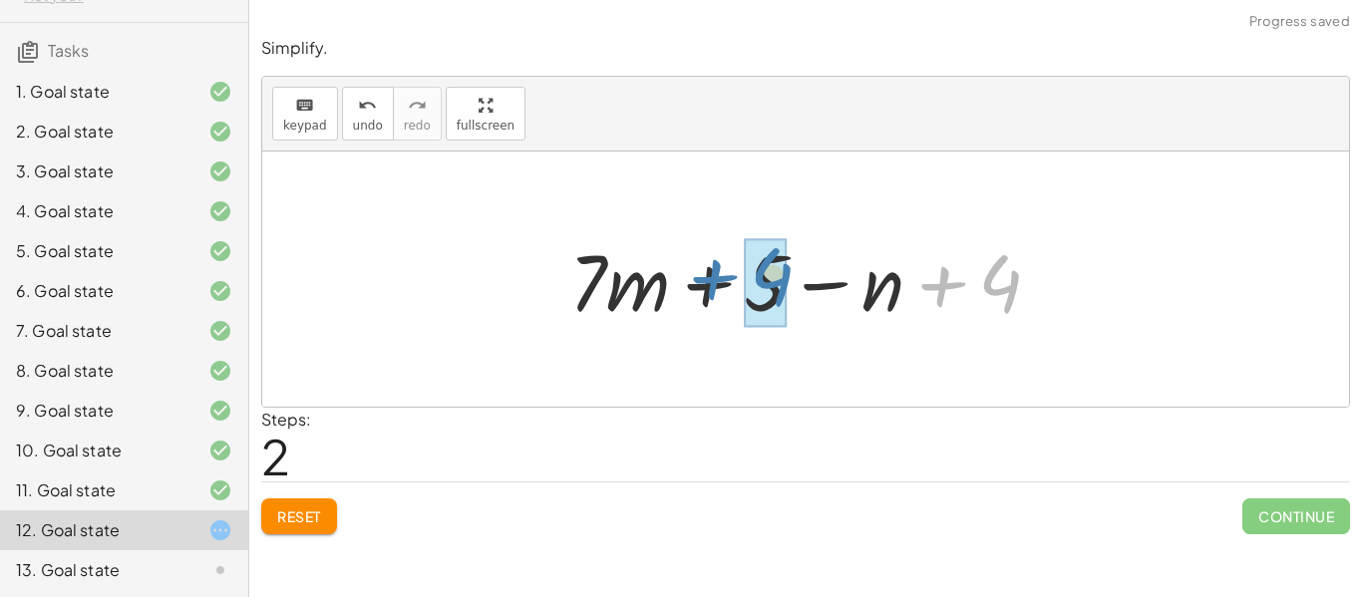
drag, startPoint x: 995, startPoint y: 290, endPoint x: 766, endPoint y: 283, distance: 229.4
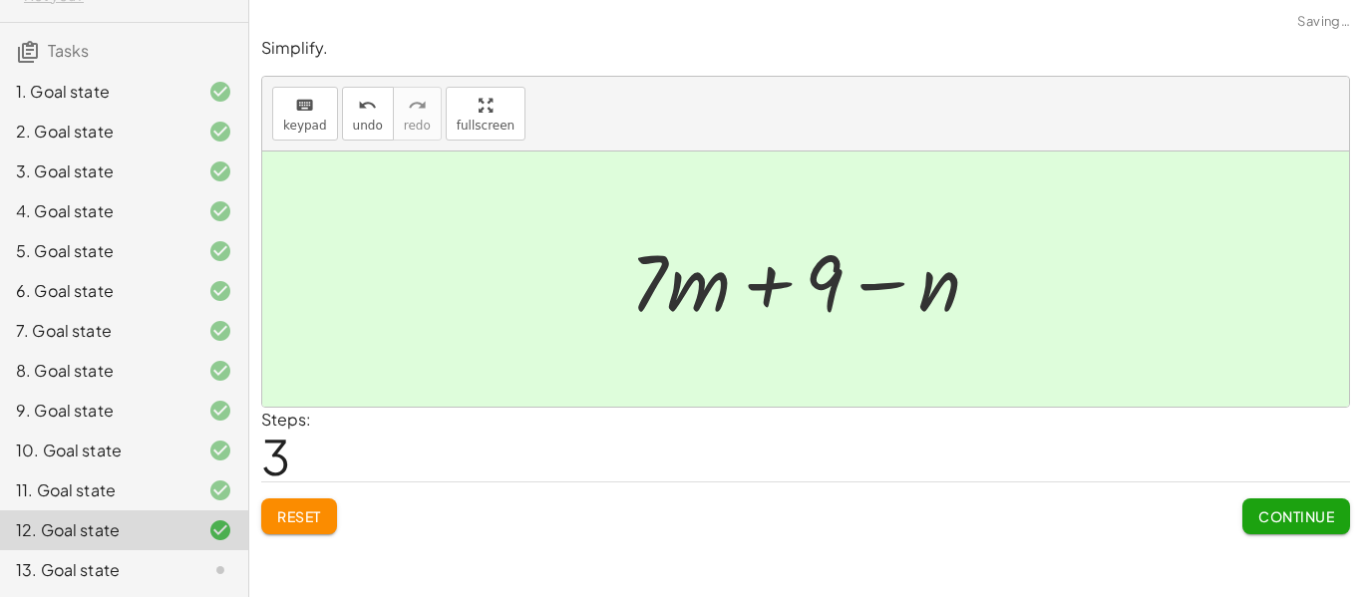
click at [1272, 521] on span "Continue" at bounding box center [1296, 516] width 76 height 18
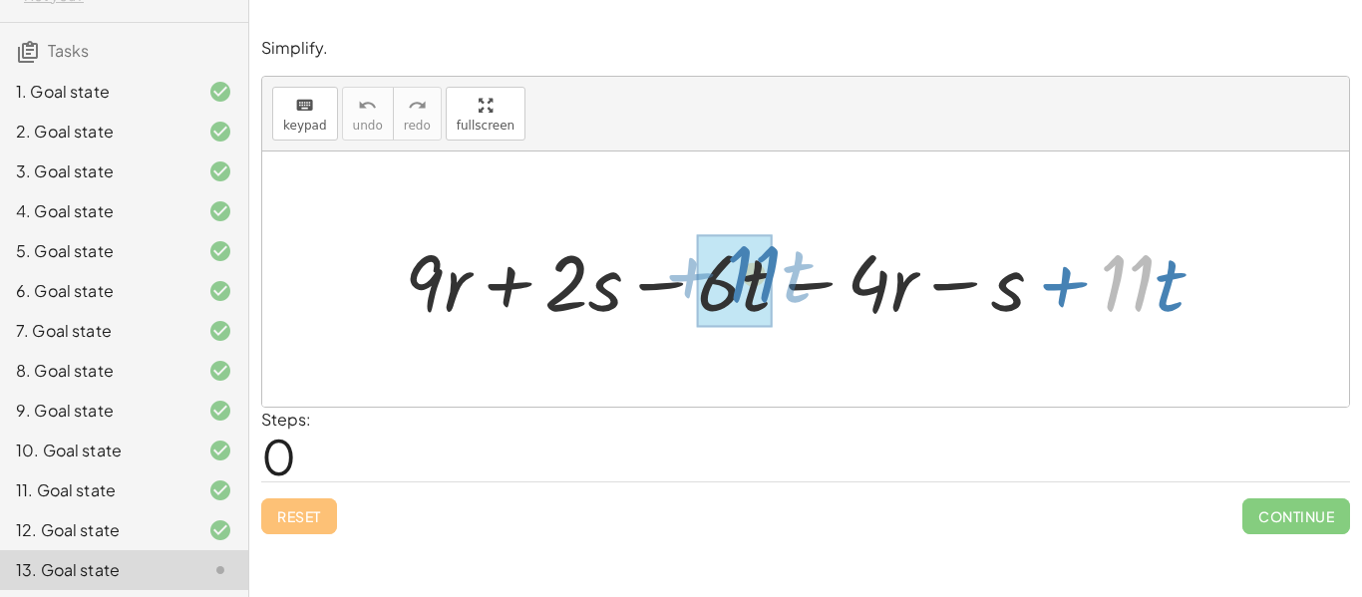
drag, startPoint x: 1122, startPoint y: 281, endPoint x: 742, endPoint y: 272, distance: 380.0
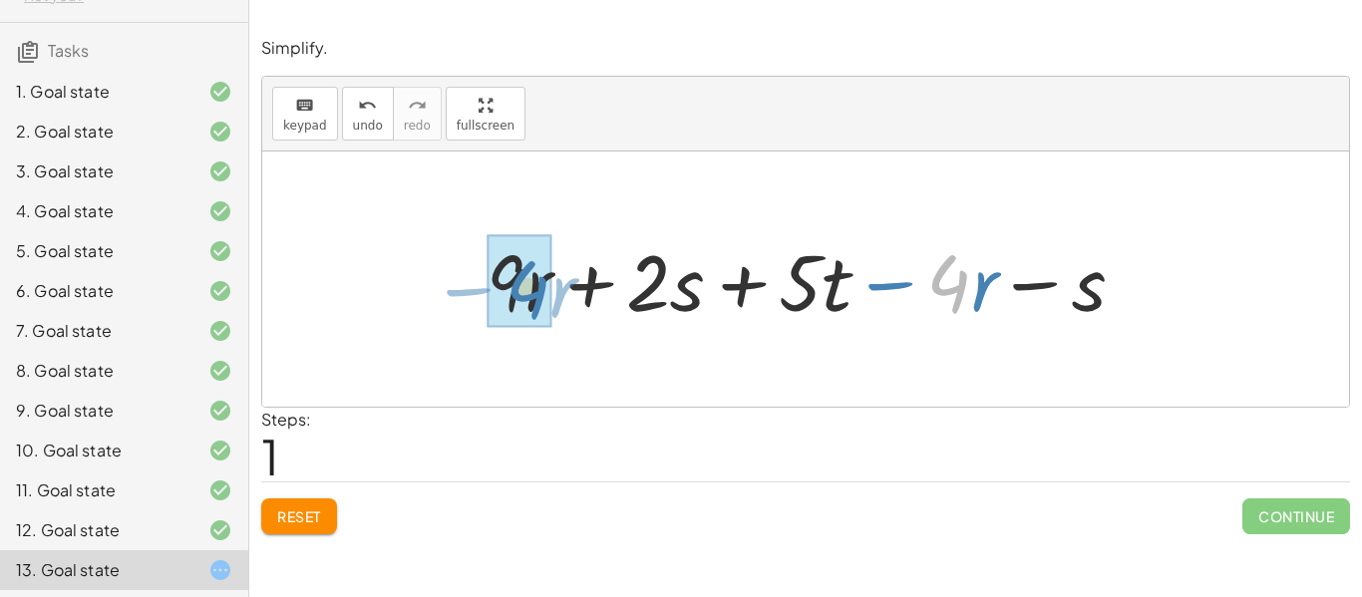
drag, startPoint x: 943, startPoint y: 289, endPoint x: 521, endPoint y: 295, distance: 421.8
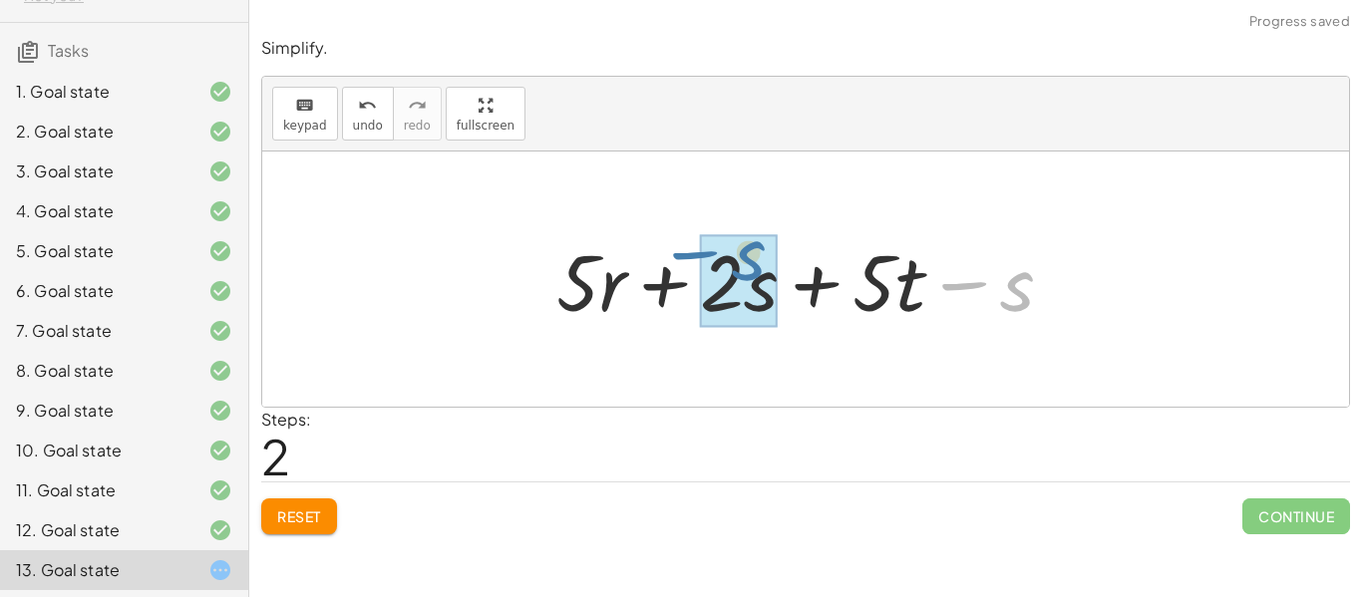
drag, startPoint x: 1004, startPoint y: 282, endPoint x: 734, endPoint y: 251, distance: 272.0
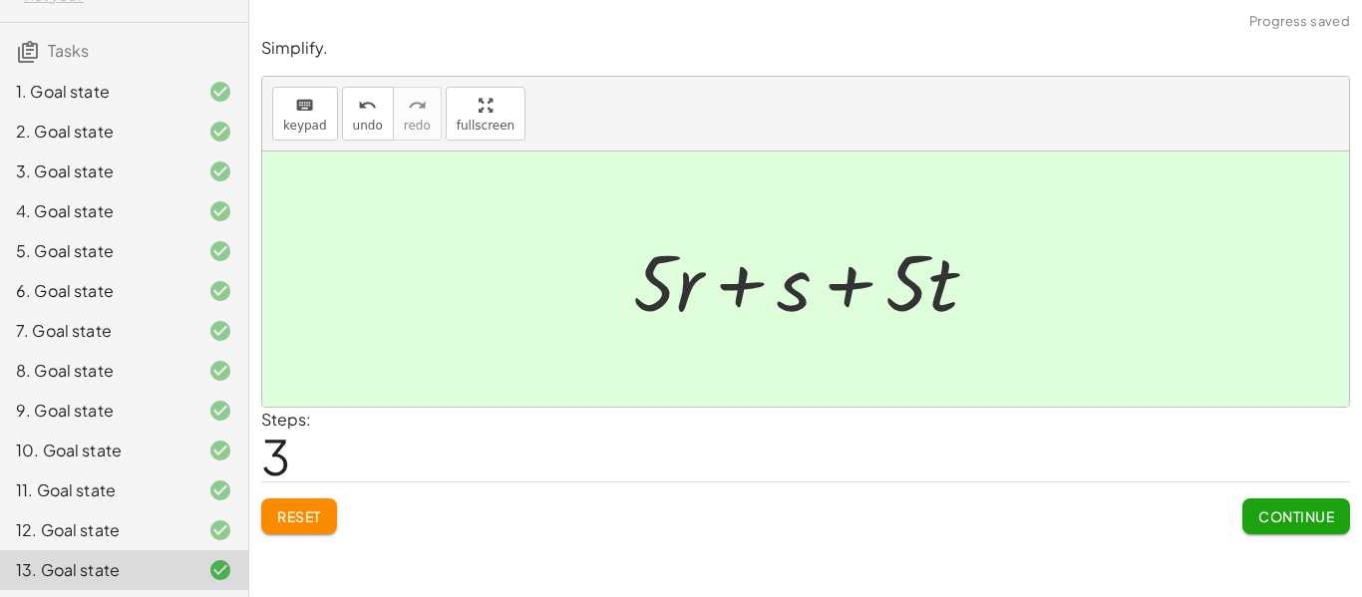
click at [1287, 510] on span "Continue" at bounding box center [1296, 516] width 76 height 18
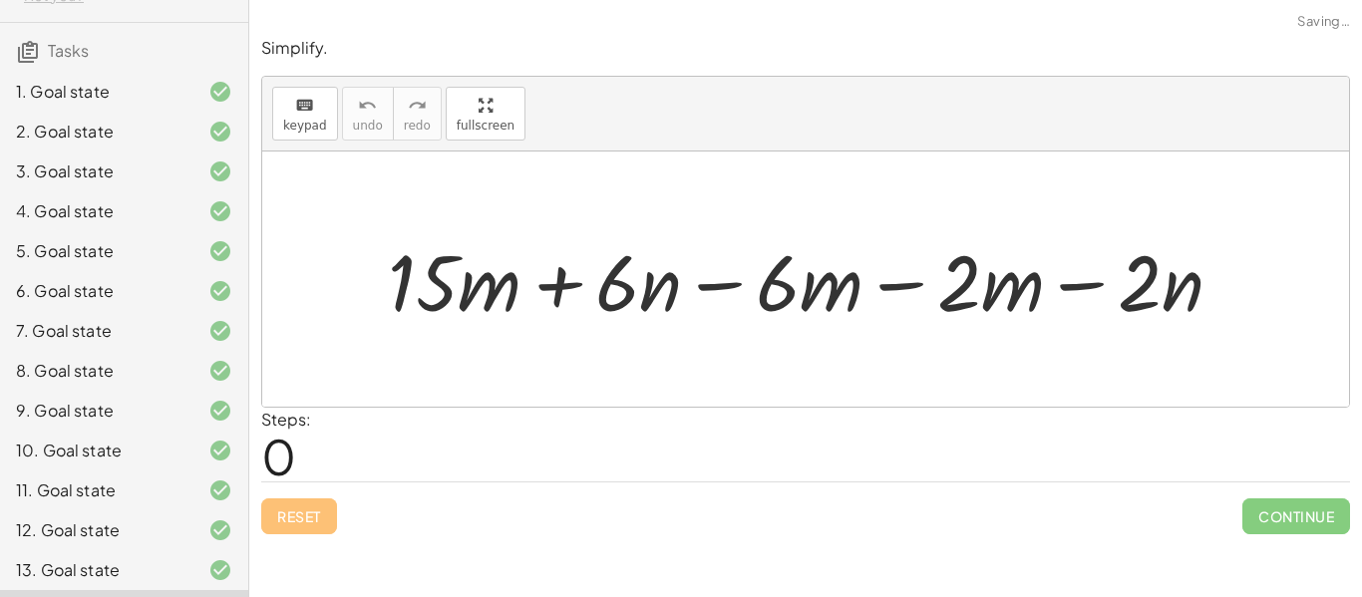
scroll to position [250, 0]
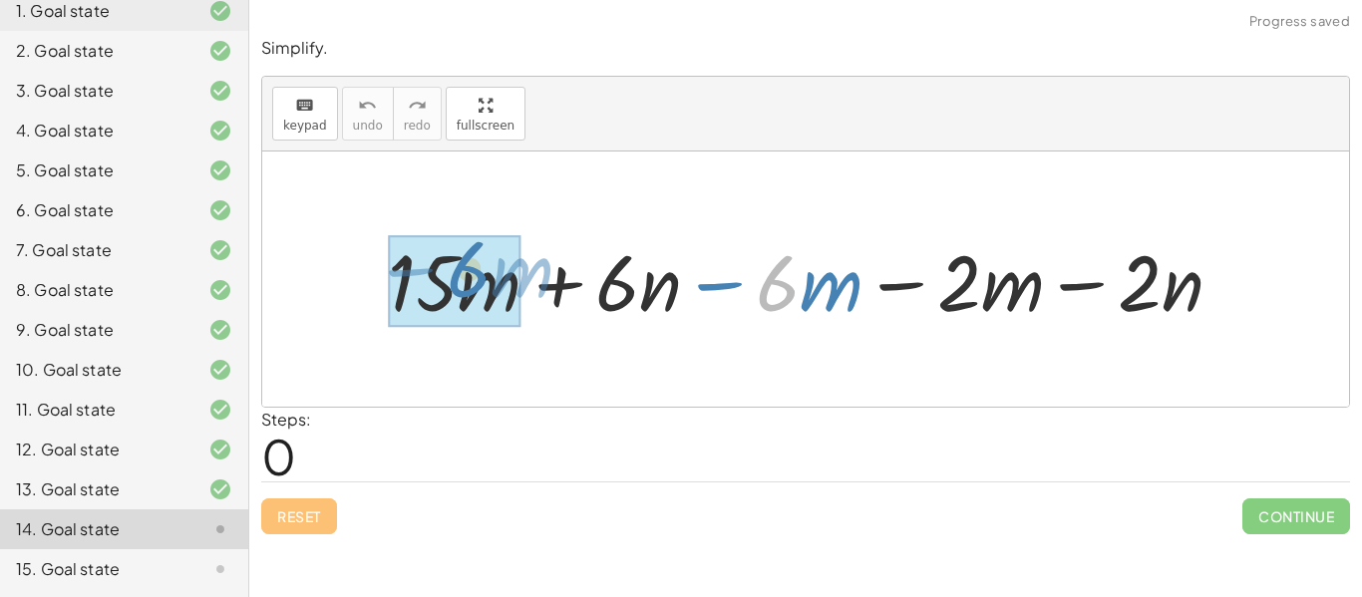
drag, startPoint x: 777, startPoint y: 283, endPoint x: 471, endPoint y: 270, distance: 306.4
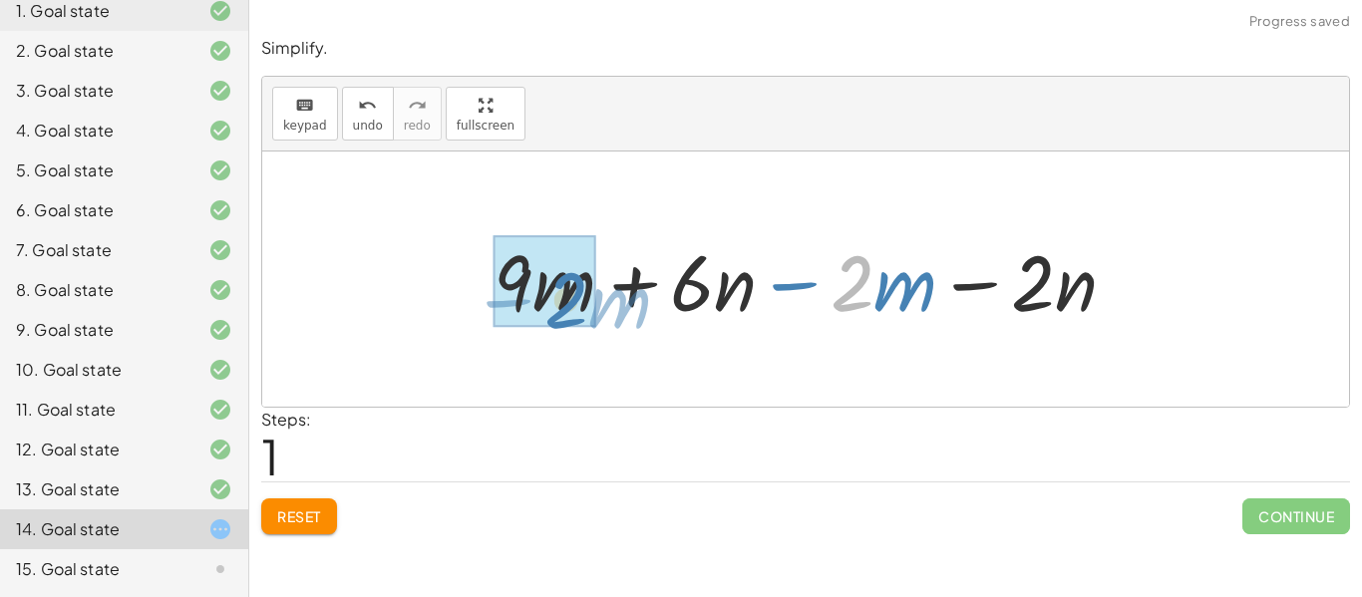
drag, startPoint x: 849, startPoint y: 289, endPoint x: 535, endPoint y: 304, distance: 314.4
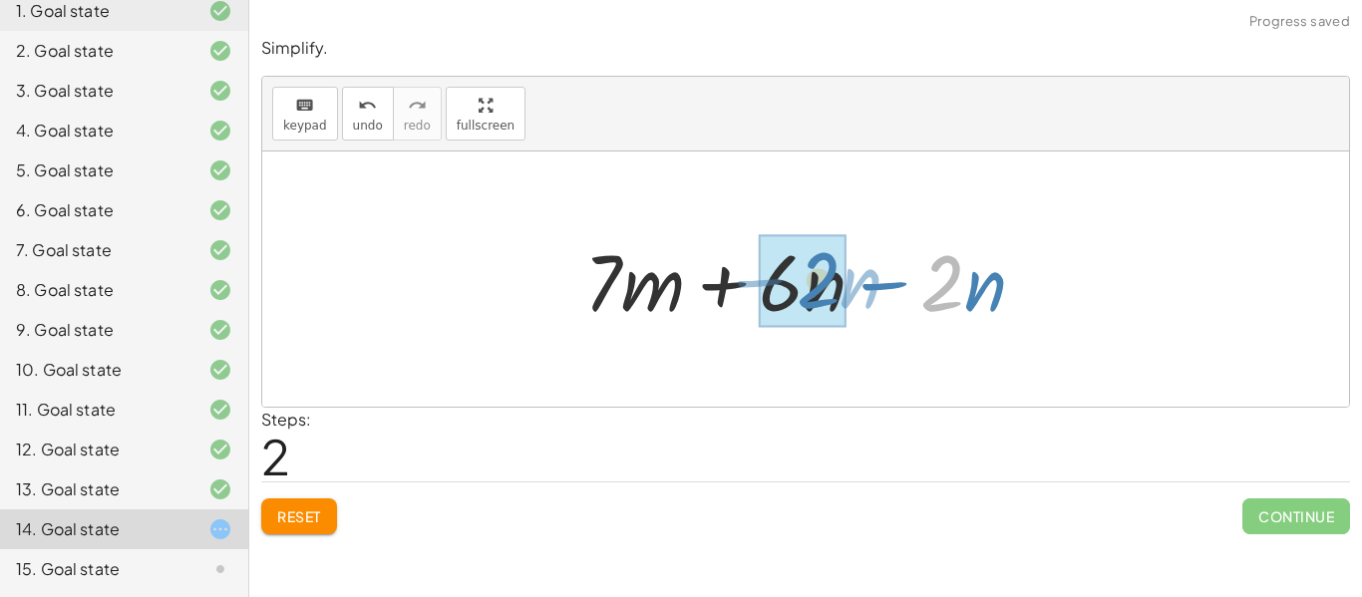
drag, startPoint x: 936, startPoint y: 288, endPoint x: 811, endPoint y: 285, distance: 125.7
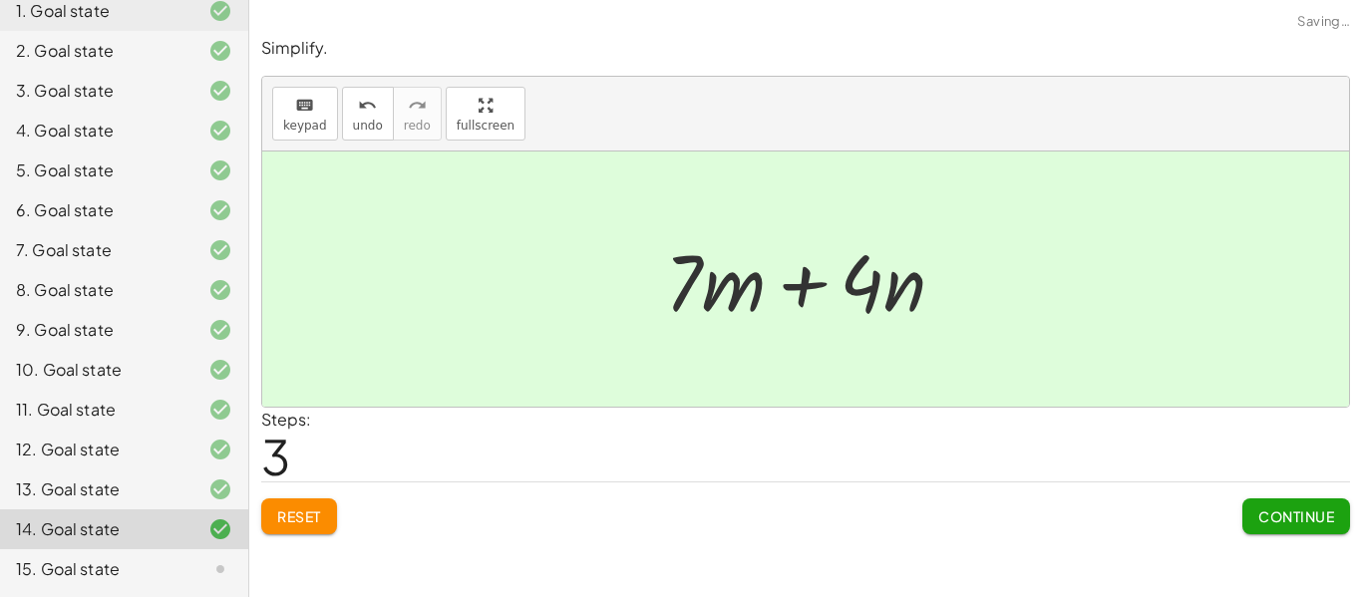
click at [1291, 505] on button "Continue" at bounding box center [1296, 517] width 108 height 36
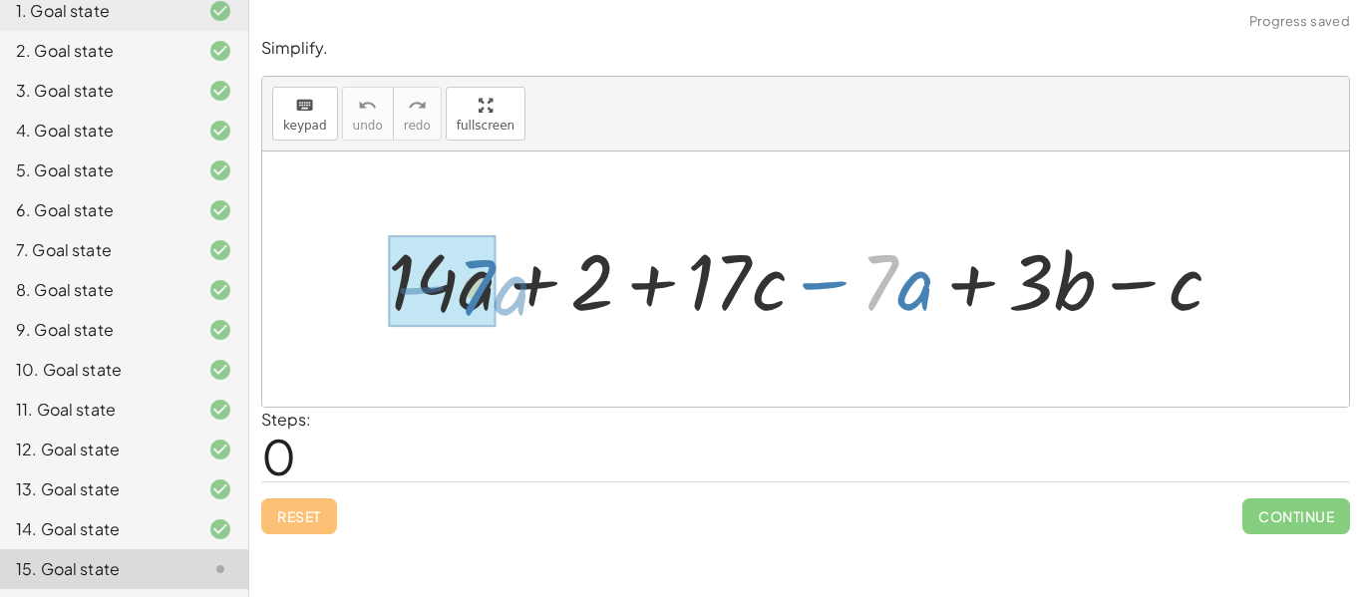
drag, startPoint x: 891, startPoint y: 281, endPoint x: 490, endPoint y: 286, distance: 401.8
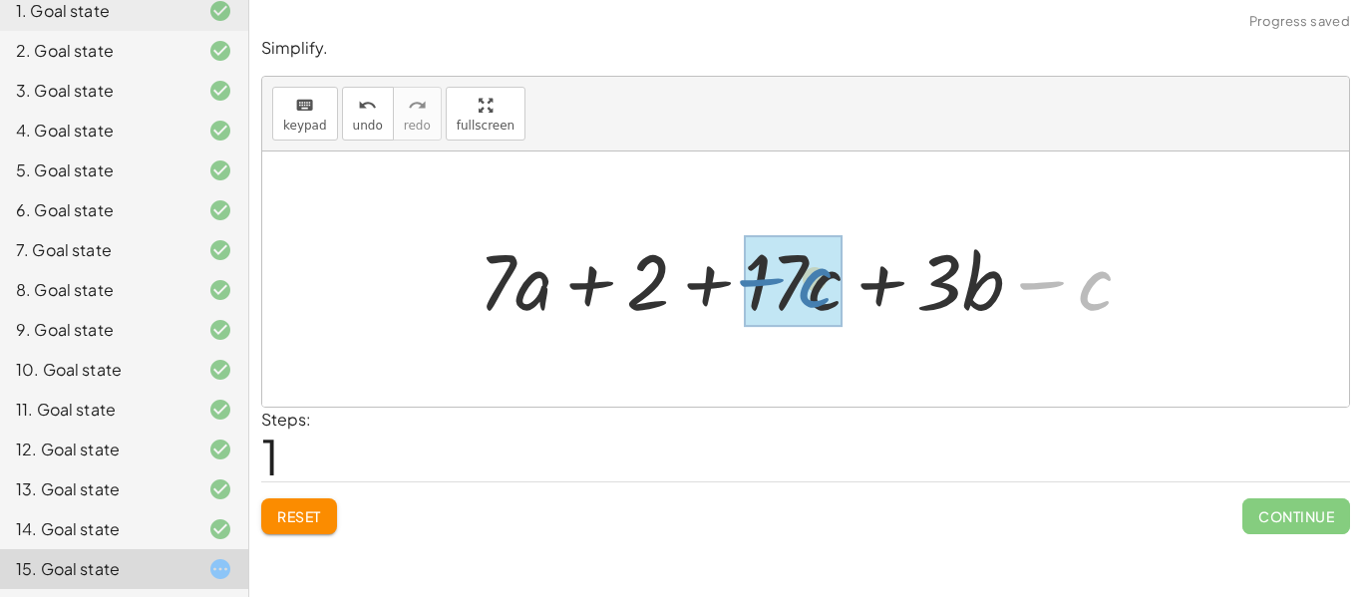
drag, startPoint x: 1086, startPoint y: 281, endPoint x: 807, endPoint y: 277, distance: 279.2
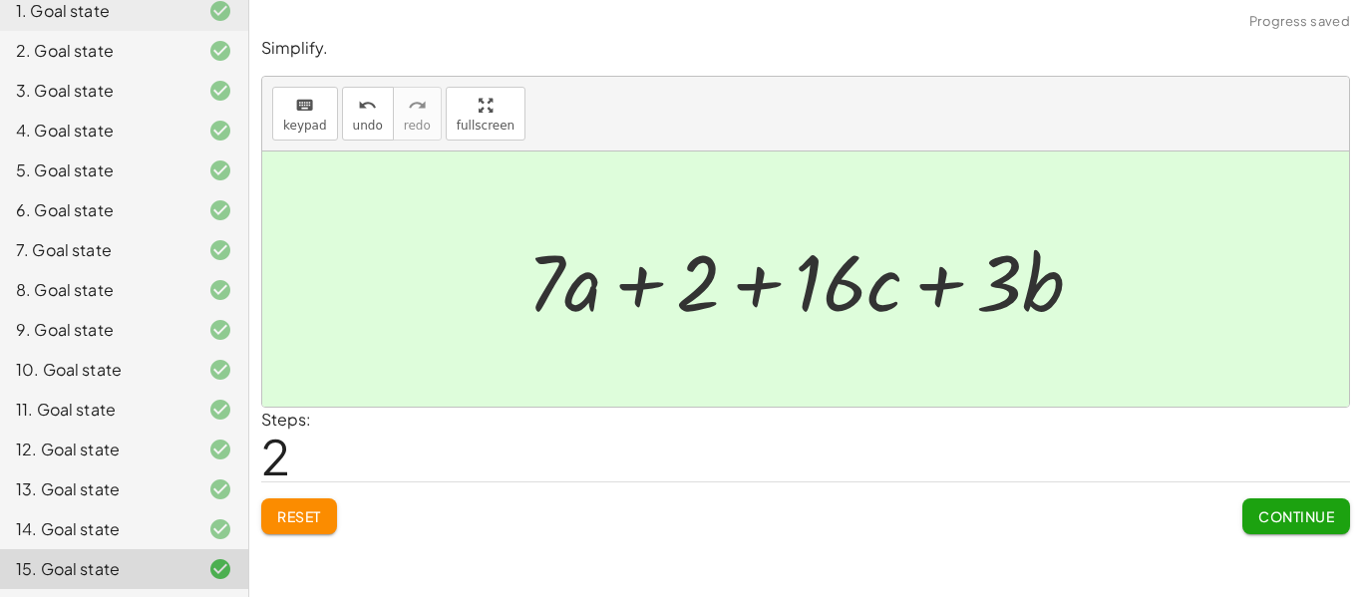
click at [1277, 518] on span "Continue" at bounding box center [1296, 516] width 76 height 18
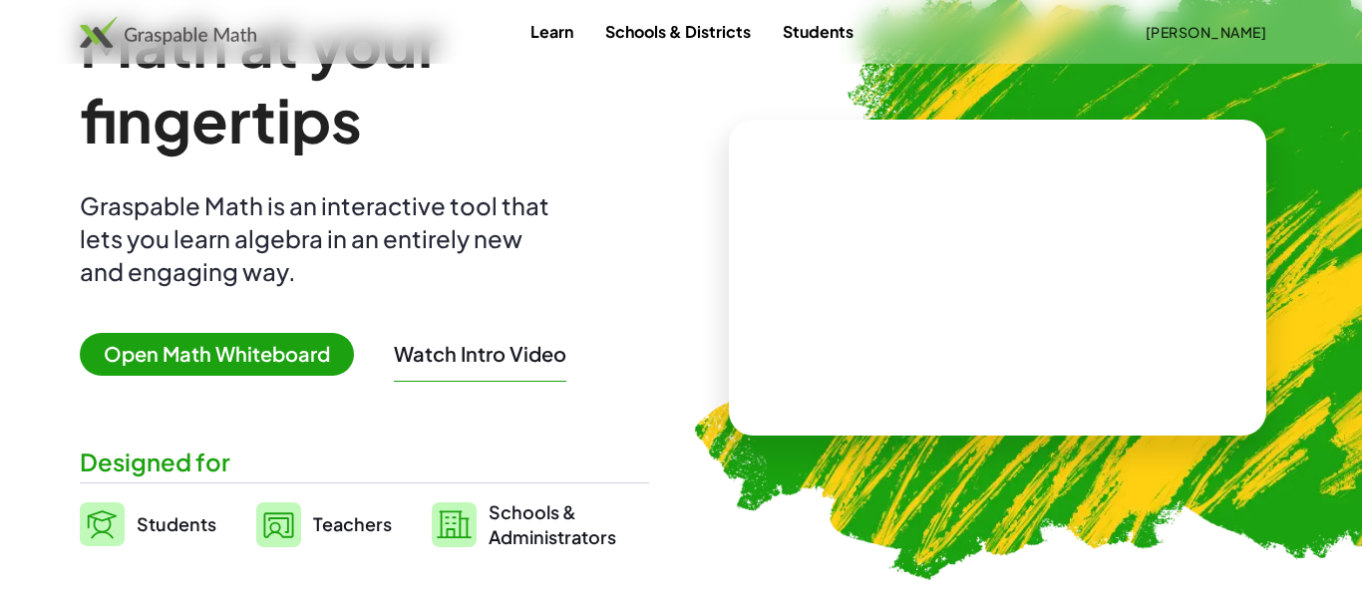
scroll to position [121, 0]
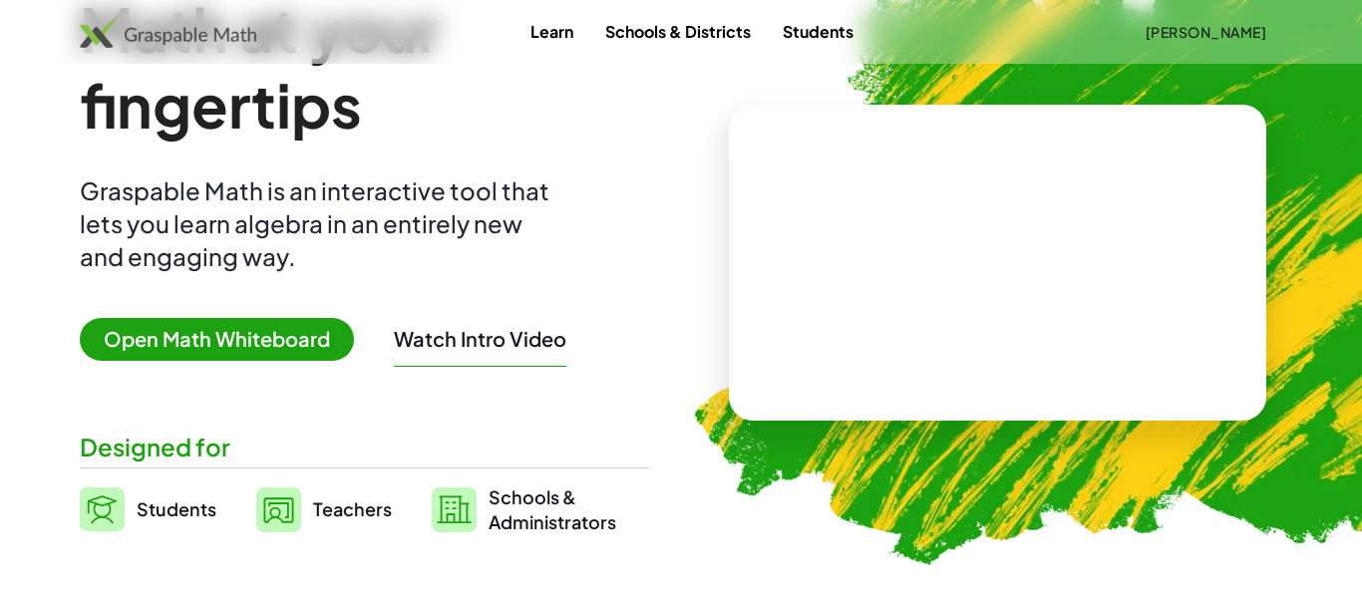
click at [317, 335] on span "Open Math Whiteboard" at bounding box center [217, 339] width 274 height 43
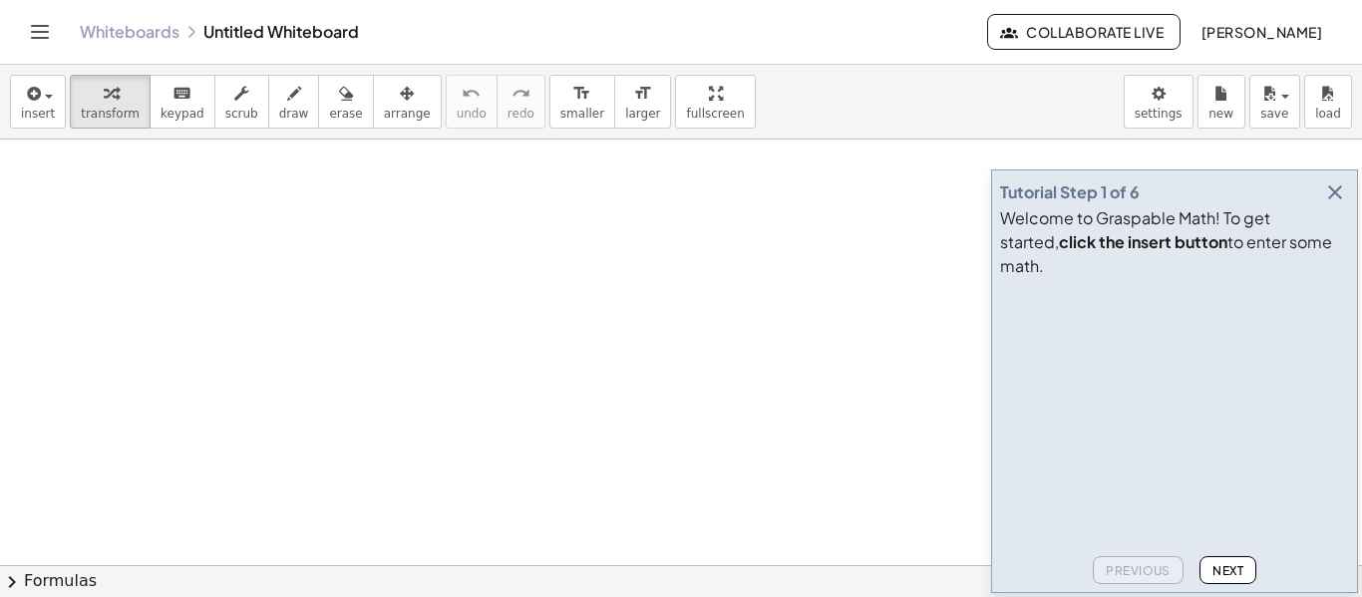
click at [1281, 37] on span "[PERSON_NAME]" at bounding box center [1261, 32] width 122 height 18
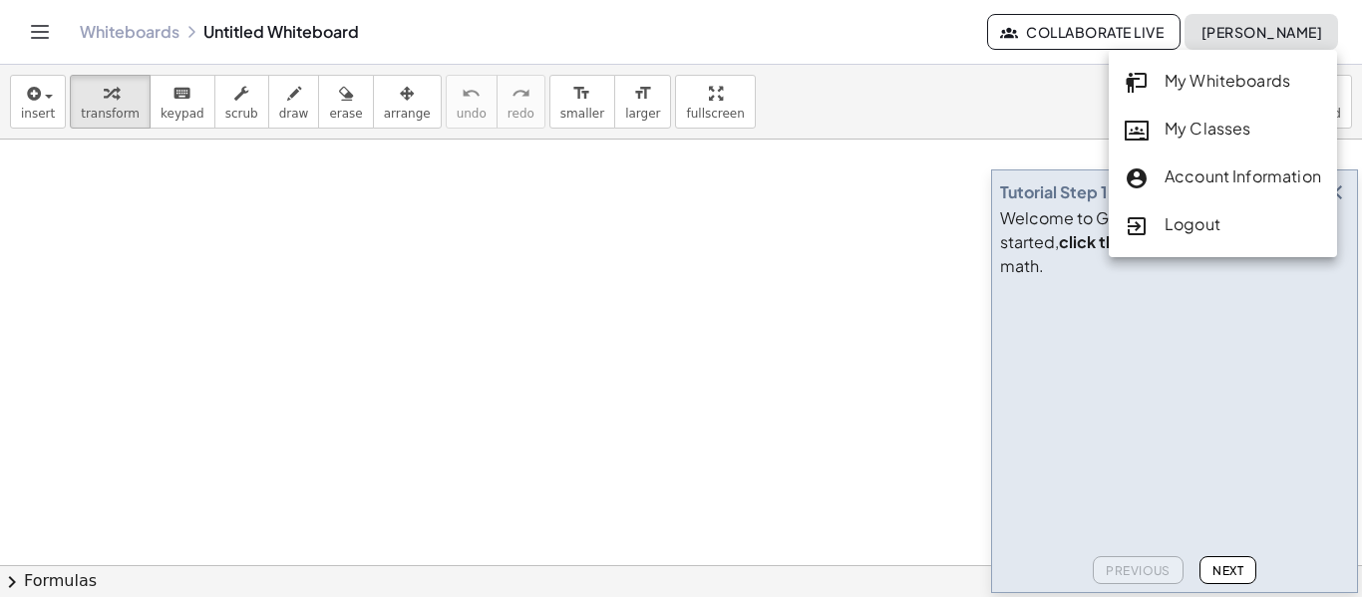
click at [1207, 124] on div "My Classes" at bounding box center [1223, 130] width 196 height 26
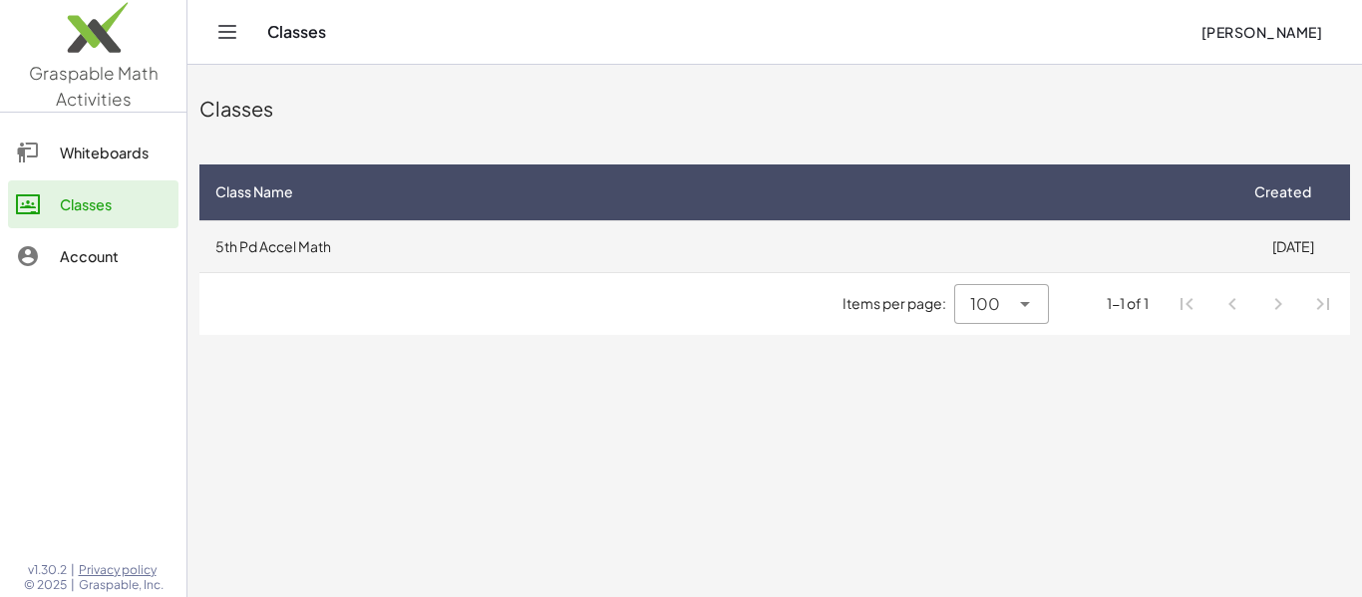
click at [816, 236] on td "5th Pd Accel Math" at bounding box center [717, 246] width 1036 height 52
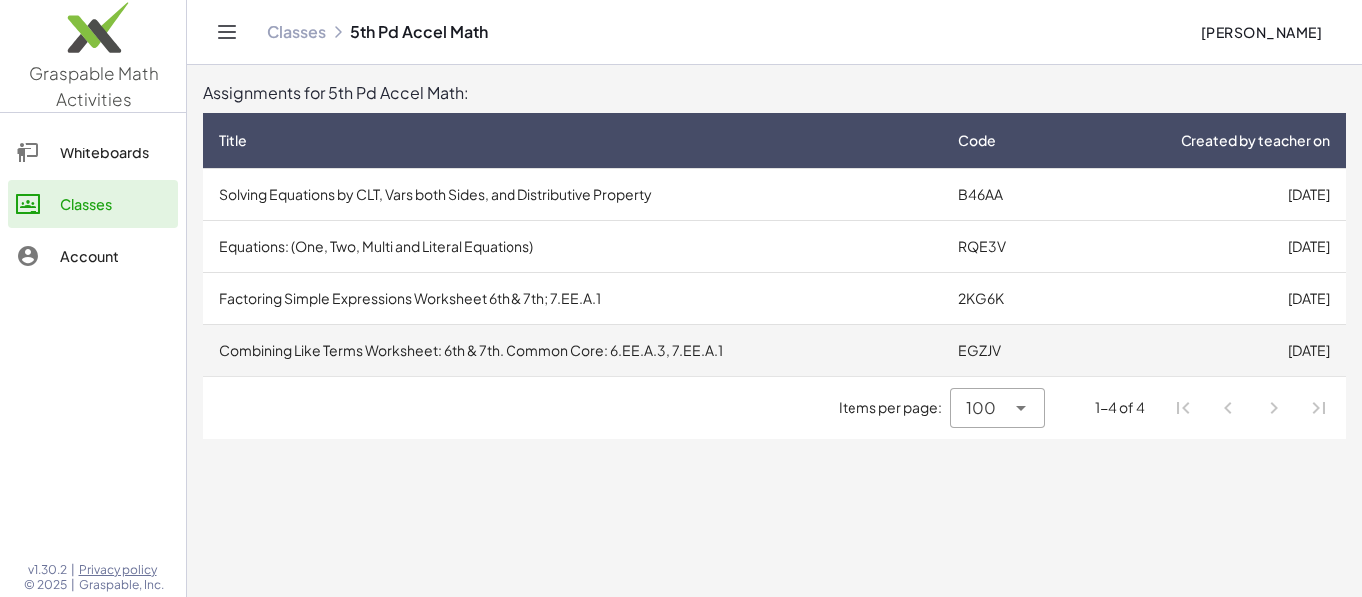
click at [792, 361] on td "Combining Like Terms Worksheet: 6th & 7th. Common Core: 6.EE.A.3, 7.EE.A.1" at bounding box center [572, 350] width 739 height 52
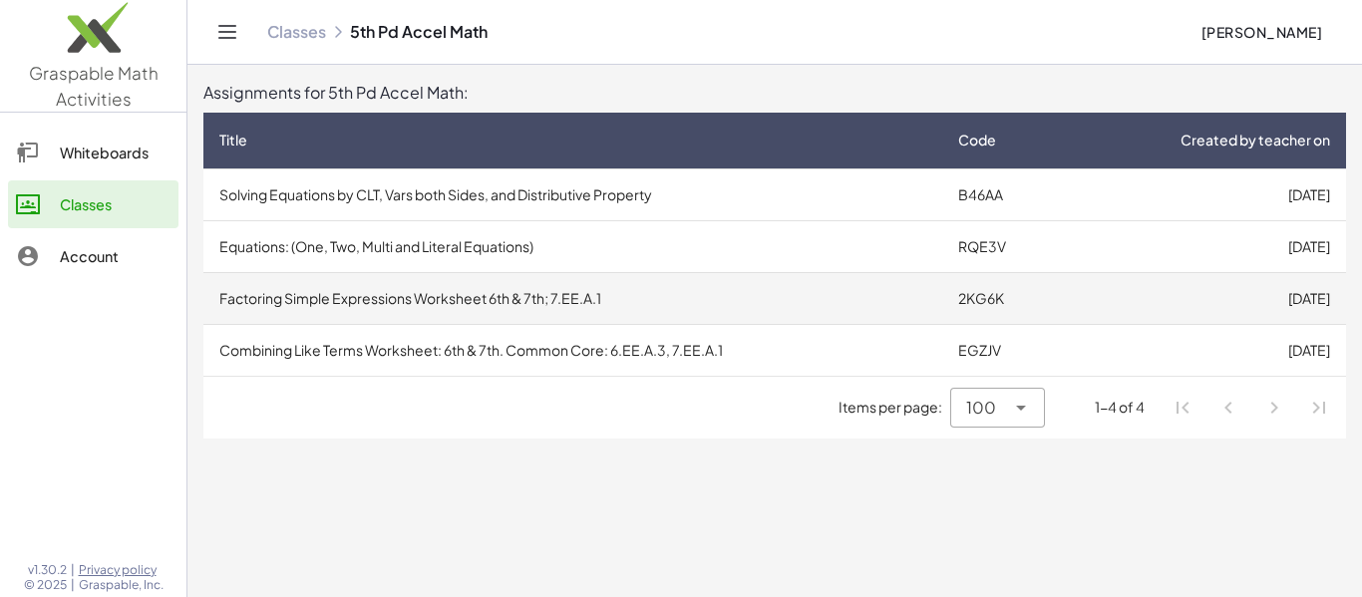
click at [676, 317] on td "Factoring Simple Expressions Worksheet 6th & 7th; 7.EE.A.1" at bounding box center [572, 298] width 739 height 52
click at [650, 303] on td "Factoring Simple Expressions Worksheet 6th & 7th; 7.EE.A.1" at bounding box center [572, 298] width 739 height 52
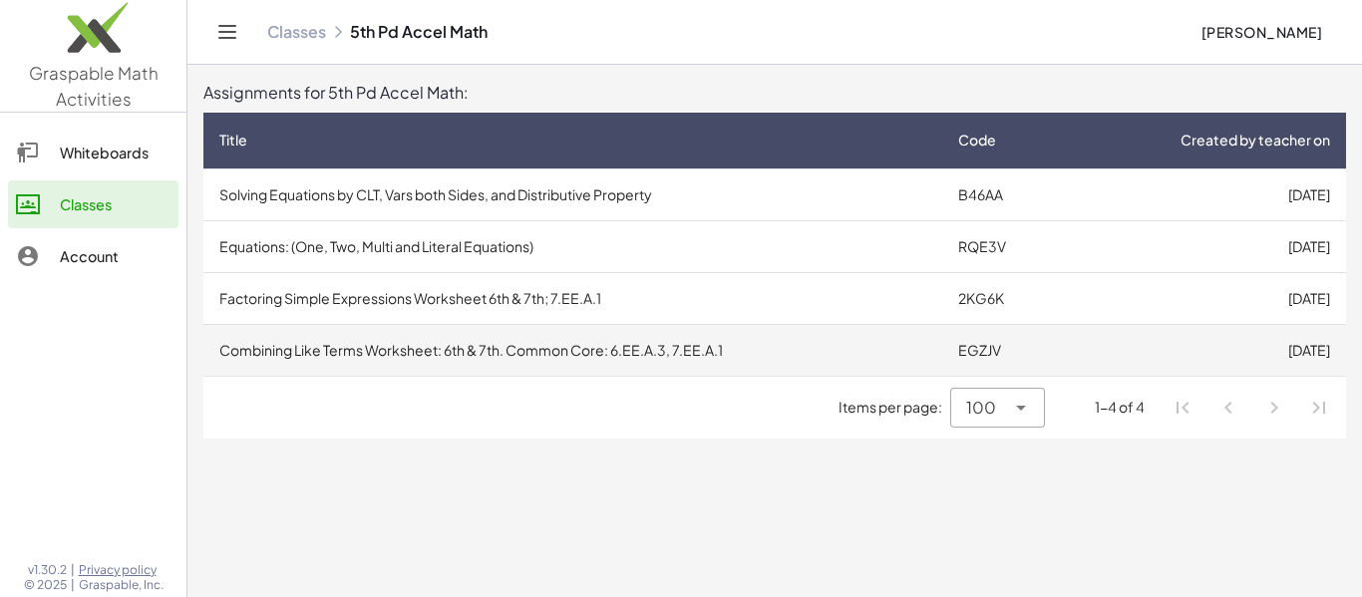
click at [677, 359] on td "Combining Like Terms Worksheet: 6th & 7th. Common Core: 6.EE.A.3, 7.EE.A.1" at bounding box center [572, 350] width 739 height 52
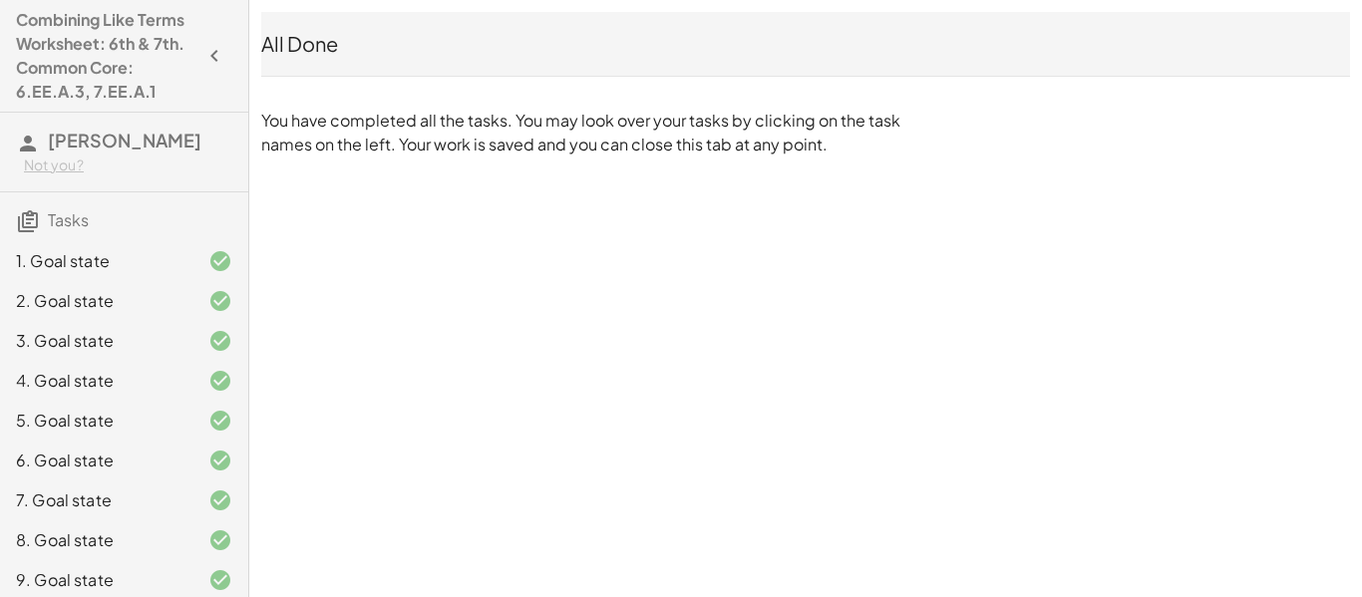
click at [0, 0] on div "Combining Like Terms Worksheet: 6th & 7th. Common Core: 6.EE.A.3, 7.EE.A.1 [PER…" at bounding box center [0, 0] width 0 height 0
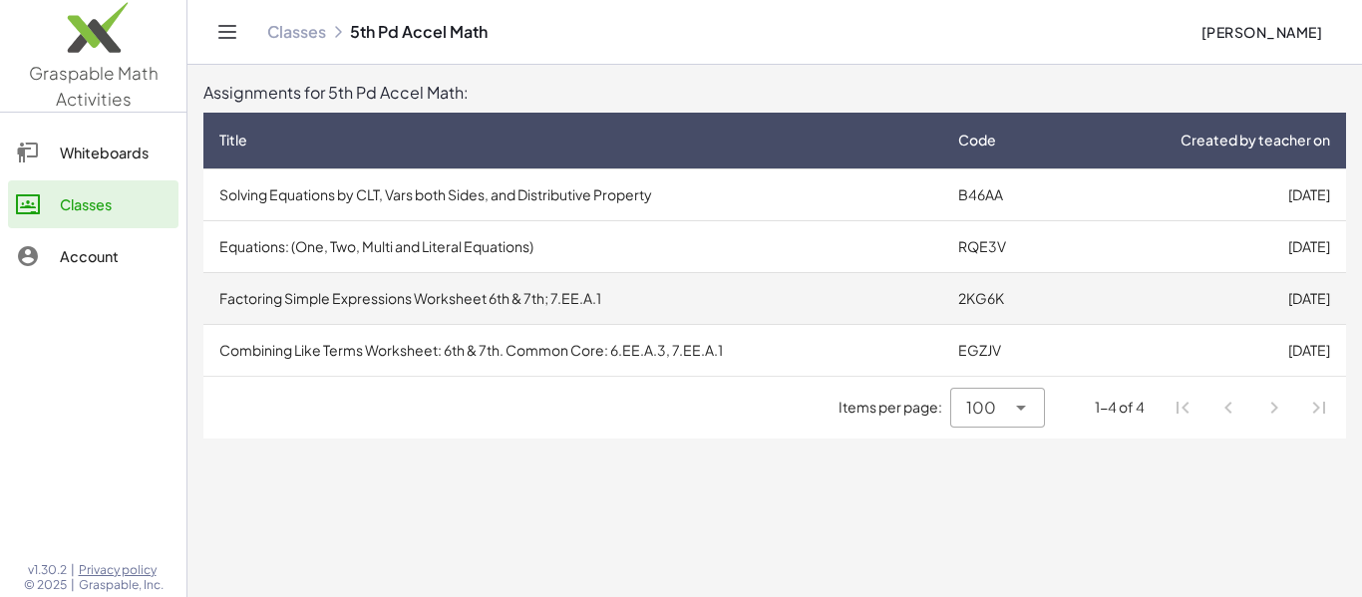
click at [563, 272] on td "Factoring Simple Expressions Worksheet 6th & 7th; 7.EE.A.1" at bounding box center [572, 298] width 739 height 52
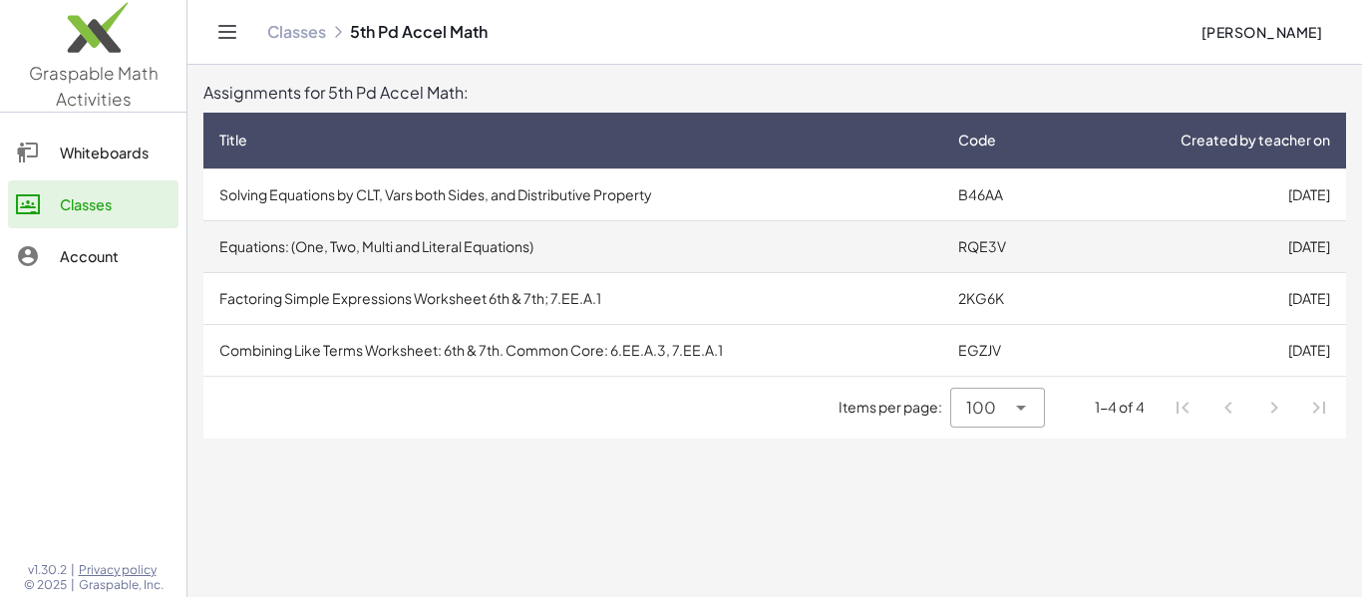
click at [492, 234] on td "Equations: (One, Two, Multi and Literal Equations)" at bounding box center [572, 246] width 739 height 52
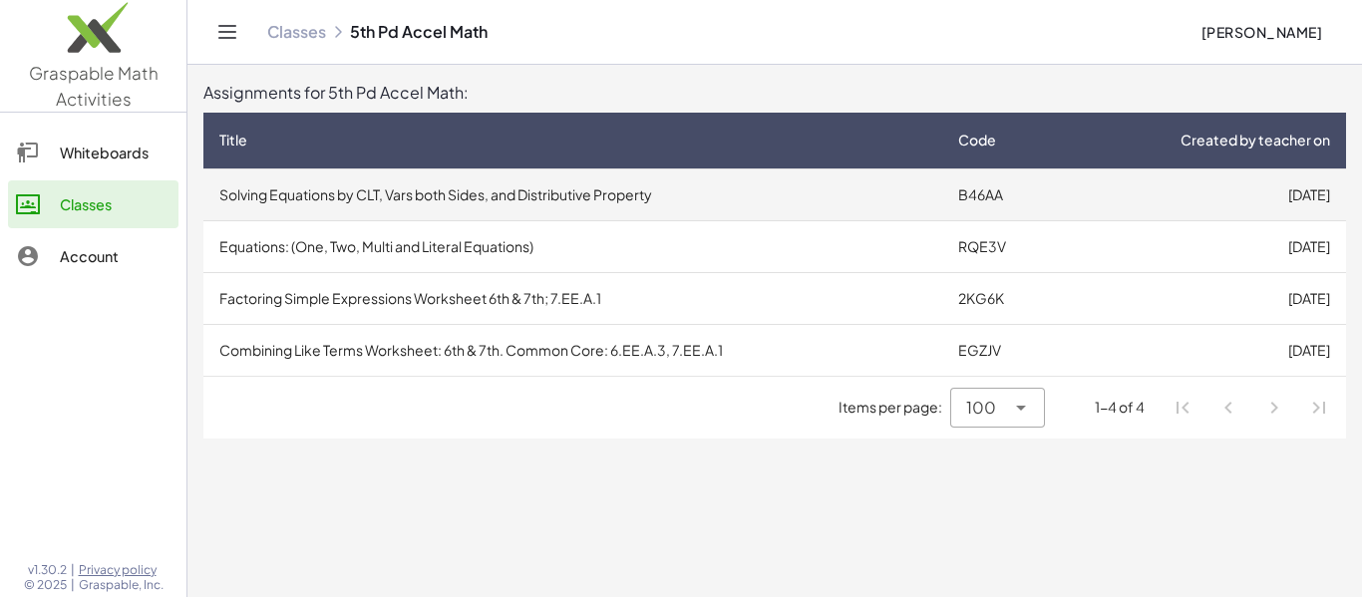
click at [516, 199] on td "Solving Equations by CLT, Vars both Sides, and Distributive Property" at bounding box center [572, 194] width 739 height 52
